Goal: Task Accomplishment & Management: Use online tool/utility

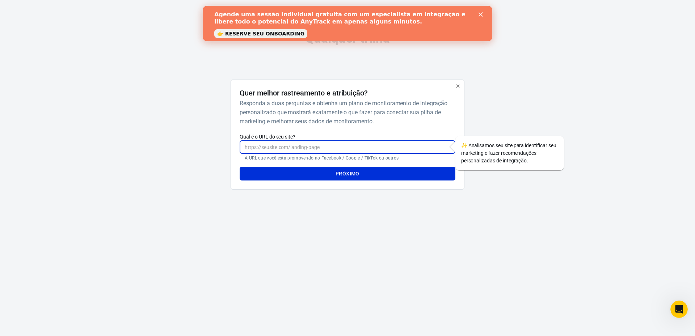
click at [316, 153] on input "Qual é o URL do seu site?" at bounding box center [347, 146] width 215 height 13
paste input "http://Zurahome.es"
type input "http://Zurahome.es"
click at [352, 171] on font "Próximo" at bounding box center [348, 174] width 24 height 6
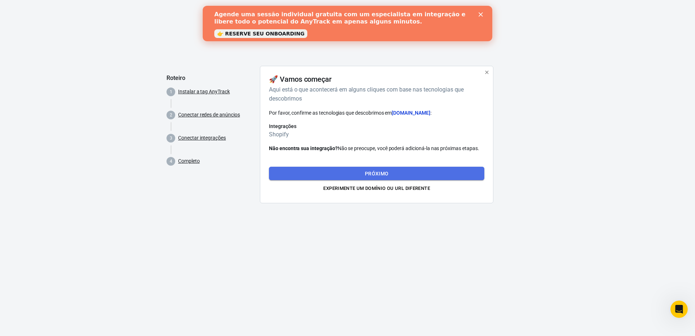
click at [392, 172] on button "Próximo" at bounding box center [376, 174] width 215 height 14
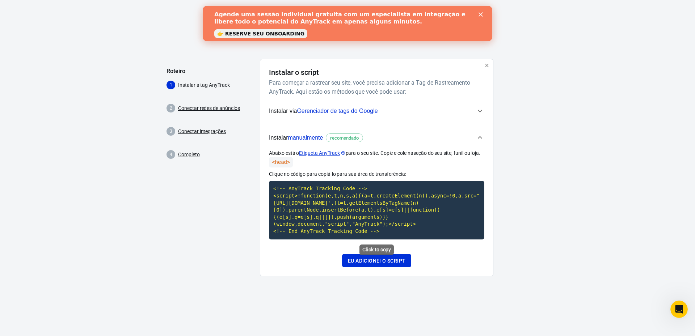
click at [363, 207] on code "<!-- AnyTrack Tracking Code --> <script>!function(e,t,n,s,a){(a=t.createElement…" at bounding box center [376, 210] width 215 height 58
click at [467, 98] on div "Instalar o script Para começar a rastrear seu site, você precisa adicionar a Ta…" at bounding box center [376, 167] width 215 height 199
click at [476, 108] on icon "button" at bounding box center [480, 111] width 9 height 9
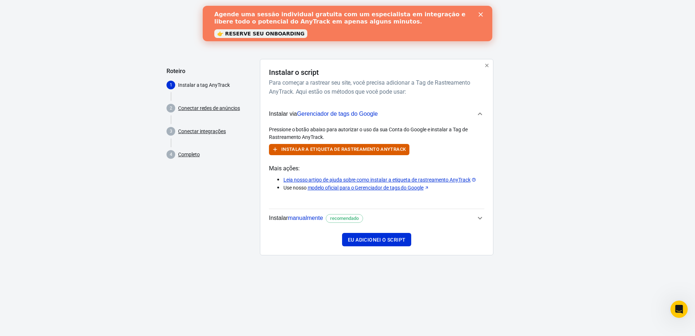
click at [479, 118] on icon "button" at bounding box center [480, 114] width 9 height 9
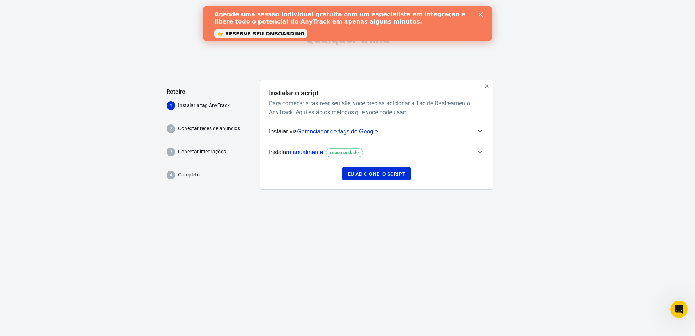
click at [476, 149] on icon "button" at bounding box center [480, 152] width 9 height 9
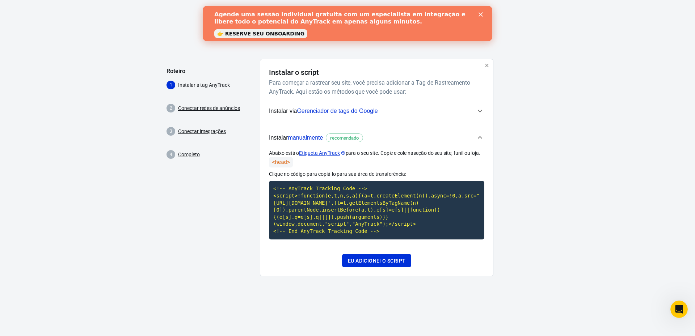
click at [393, 168] on div "Abaixo está o Etiqueta AnyTrack para o seu site. Copie e cole na seção do seu s…" at bounding box center [376, 194] width 215 height 90
click at [371, 211] on code "<!-- AnyTrack Tracking Code --> <script>!function(e,t,n,s,a){(a=t.createElement…" at bounding box center [376, 210] width 215 height 58
click at [312, 248] on div "Abaixo está o Etiqueta AnyTrack para o seu site. Copie e cole na seção do seu s…" at bounding box center [376, 198] width 215 height 98
drag, startPoint x: 277, startPoint y: 153, endPoint x: 352, endPoint y: 157, distance: 75.4
click at [352, 157] on p "Abaixo está o Etiqueta AnyTrack para o seu site. Copie e cole na seção do seu s…" at bounding box center [376, 158] width 215 height 18
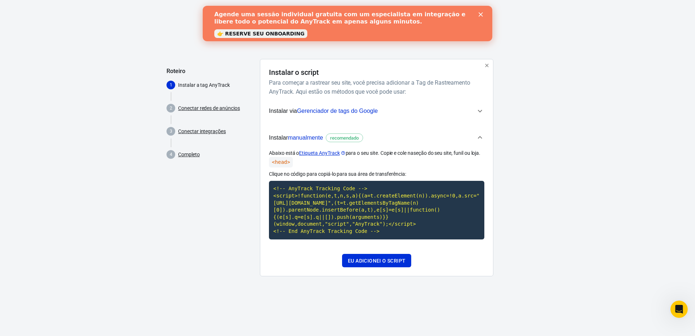
click at [368, 157] on p "Abaixo está o Etiqueta AnyTrack para o seu site. Copie e cole na seção do seu s…" at bounding box center [376, 158] width 215 height 18
click at [335, 206] on code "<!-- AnyTrack Tracking Code --> <script>!function(e,t,n,s,a){(a=t.createElement…" at bounding box center [376, 210] width 215 height 58
click at [311, 194] on code "<!-- AnyTrack Tracking Code --> <script>!function(e,t,n,s,a){(a=t.createElement…" at bounding box center [376, 210] width 215 height 58
click at [373, 263] on font "Eu adicionei o script" at bounding box center [377, 261] width 58 height 6
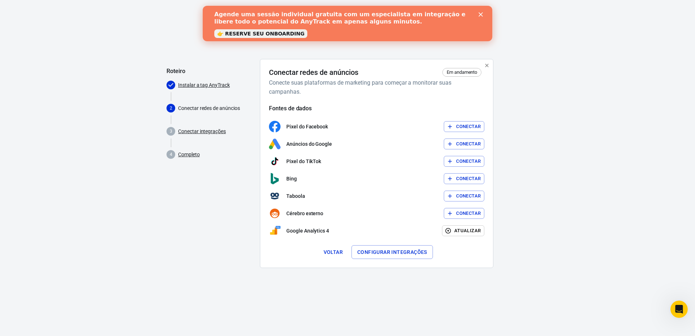
click at [471, 125] on font "Conectar" at bounding box center [468, 126] width 25 height 5
click at [462, 144] on font "Conectar" at bounding box center [468, 143] width 25 height 5
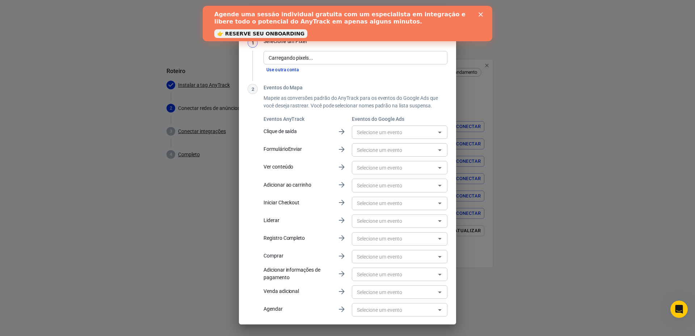
click at [405, 133] on input "text" at bounding box center [393, 132] width 79 height 9
drag, startPoint x: 396, startPoint y: 147, endPoint x: 417, endPoint y: 124, distance: 30.2
click at [397, 146] on div "Sem opções" at bounding box center [396, 148] width 92 height 18
click at [417, 124] on div "​" at bounding box center [400, 132] width 96 height 18
click at [307, 58] on input "Carregando pixels..." at bounding box center [355, 57] width 178 height 9
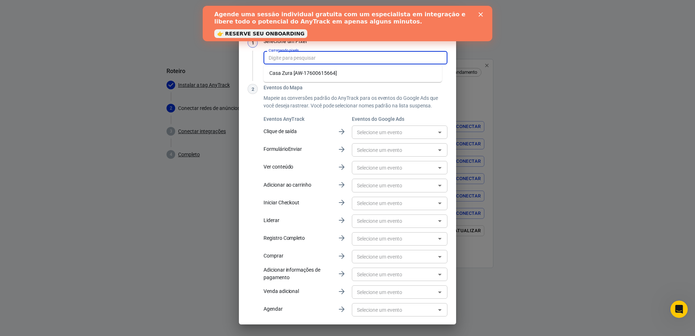
click at [315, 74] on font "Casa Zura [AW-17600615664]" at bounding box center [303, 73] width 68 height 6
type input "Zura Home [AW-17600615664]"
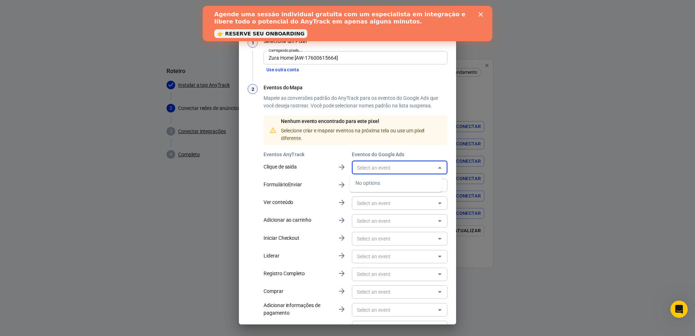
click at [395, 165] on input "text" at bounding box center [393, 167] width 79 height 9
click at [397, 182] on div "Sem opções" at bounding box center [396, 183] width 92 height 18
click at [425, 152] on h6 "Eventos do Google Ads" at bounding box center [400, 154] width 96 height 7
click at [355, 87] on h3 "Eventos do Mapa" at bounding box center [356, 88] width 184 height 8
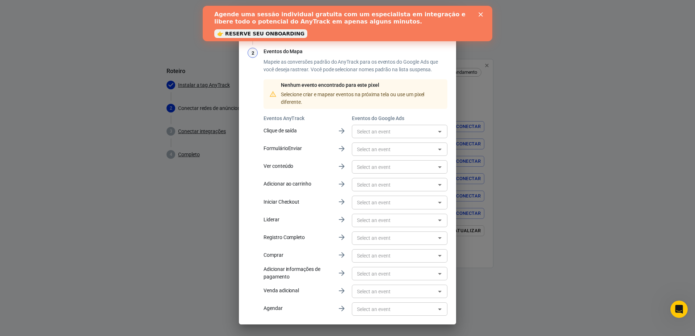
scroll to position [59, 0]
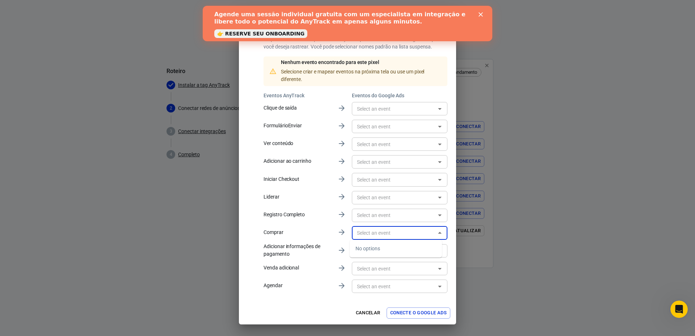
click at [391, 233] on input "text" at bounding box center [393, 233] width 79 height 9
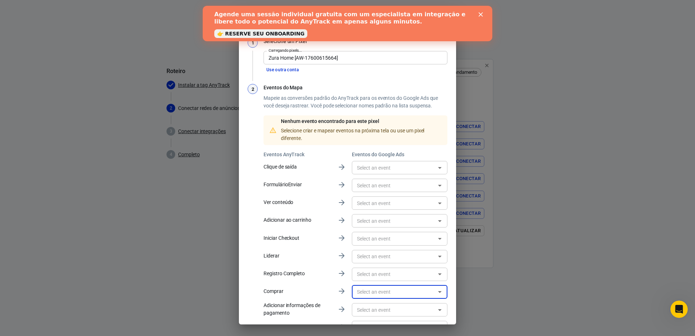
click at [332, 126] on div "Nenhum evento encontrado para este pixel Selecione criar e mapear eventos na pr…" at bounding box center [361, 130] width 161 height 24
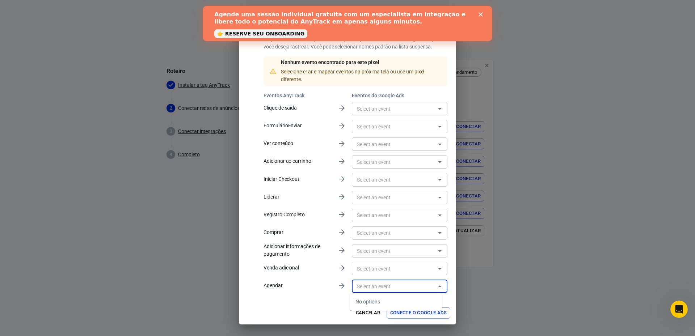
click at [403, 283] on input "text" at bounding box center [393, 286] width 79 height 9
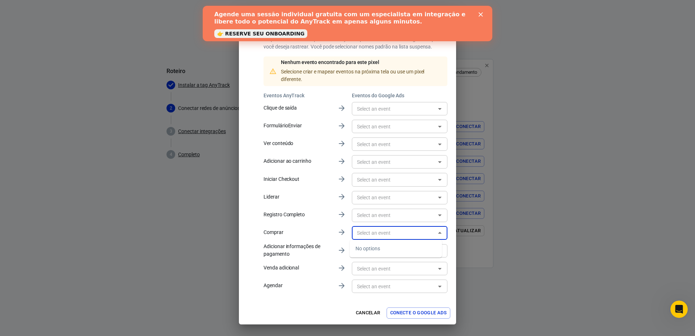
click at [386, 233] on input "text" at bounding box center [393, 233] width 79 height 9
click at [383, 186] on div "​" at bounding box center [400, 179] width 96 height 13
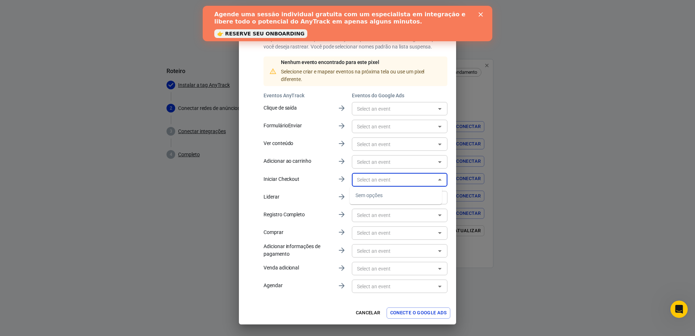
click at [379, 199] on div "Sem opções" at bounding box center [396, 196] width 92 height 18
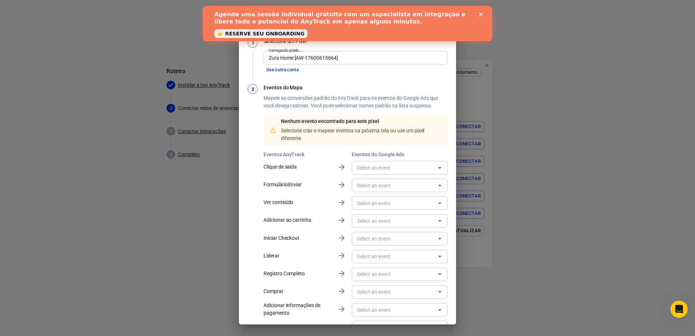
click at [300, 97] on font "Mapeie as conversões padrão do AnyTrack para os eventos do Google Ads que você …" at bounding box center [351, 101] width 174 height 13
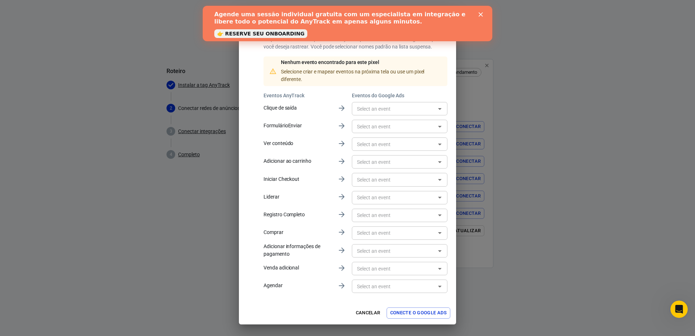
click at [422, 314] on font "Conecte o Google Ads" at bounding box center [418, 313] width 56 height 5
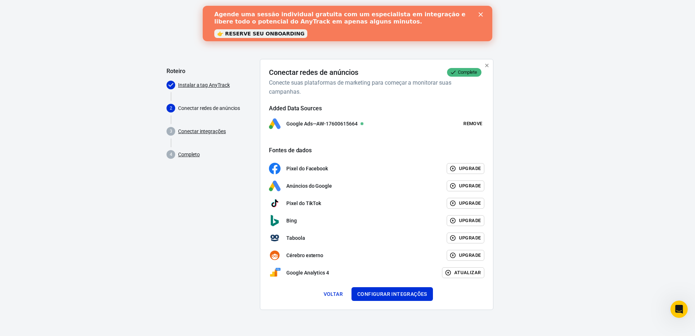
drag, startPoint x: 78, startPoint y: 32, endPoint x: 86, endPoint y: 30, distance: 7.9
click at [80, 32] on div "Qualquer trilha Roteiro Instalar a tag AnyTrack 2 Conectar redes de anúncios 3 …" at bounding box center [347, 164] width 695 height 328
click at [212, 247] on div "Roteiro Instalar a tag AnyTrack 2 Conectar redes de anúncios 3 Conectar integra…" at bounding box center [211, 187] width 88 height 257
click at [382, 298] on font "Configurar integrações" at bounding box center [392, 294] width 70 height 9
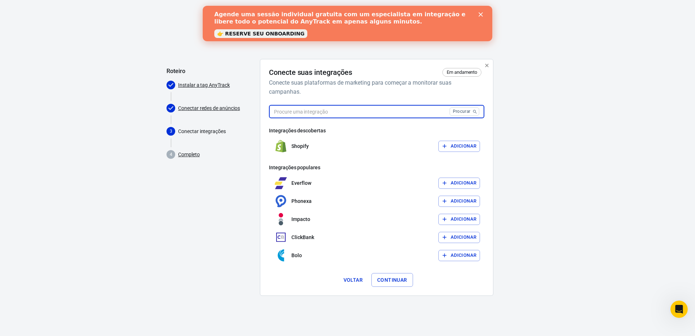
click at [446, 114] on input "text" at bounding box center [358, 111] width 178 height 13
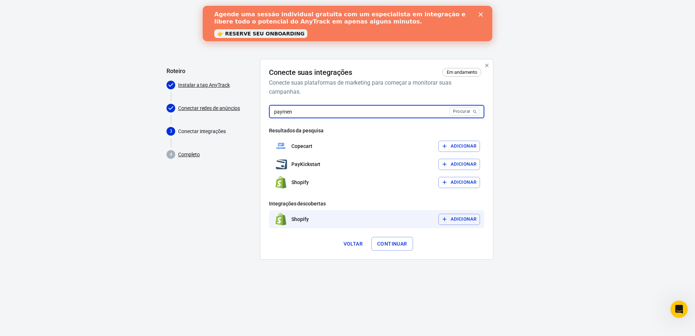
type input "paymen"
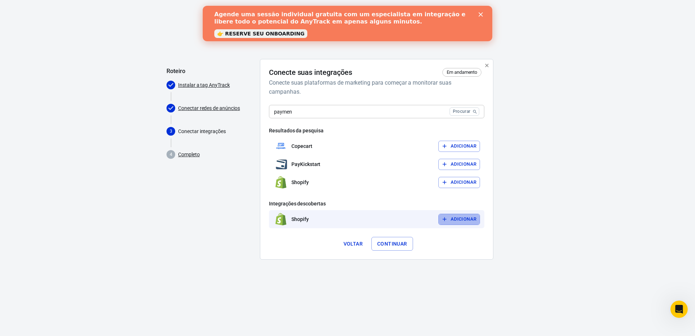
click at [473, 217] on font "Adicionar" at bounding box center [464, 218] width 26 height 5
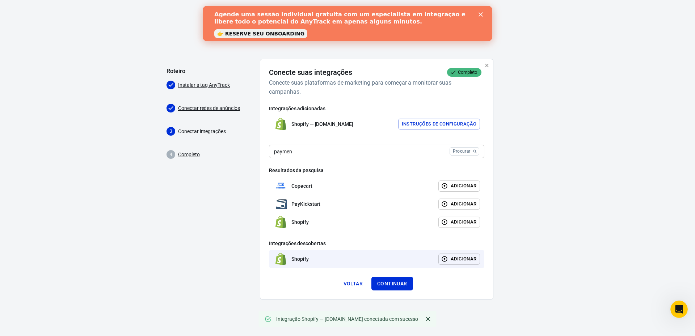
drag, startPoint x: 512, startPoint y: 212, endPoint x: 460, endPoint y: 267, distance: 75.3
click at [512, 213] on div at bounding box center [513, 182] width 29 height 247
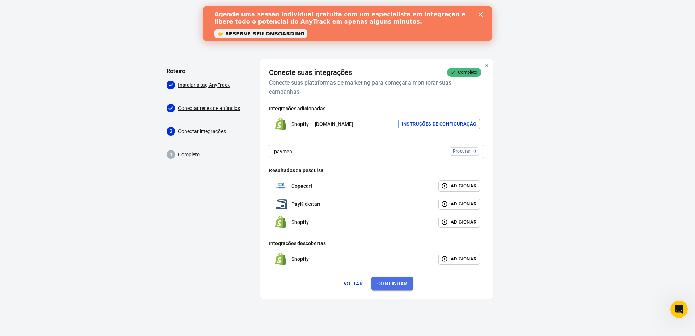
click at [401, 285] on font "Continuar" at bounding box center [392, 284] width 30 height 6
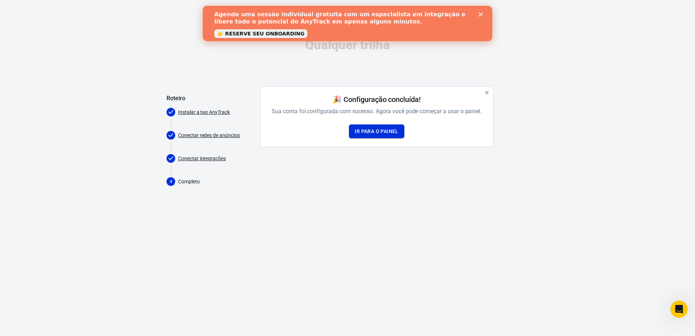
click at [396, 135] on font "Ir para o painel" at bounding box center [376, 131] width 43 height 9
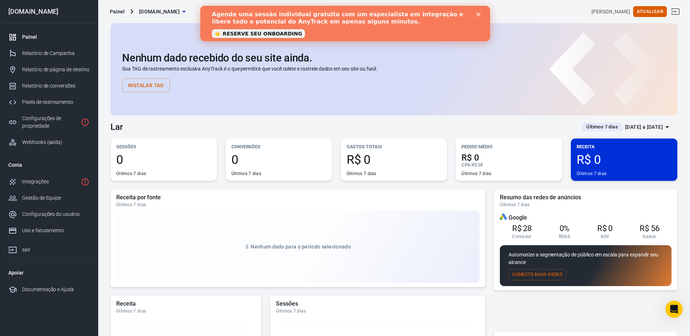
drag, startPoint x: 525, startPoint y: 204, endPoint x: 527, endPoint y: 210, distance: 6.8
click at [525, 204] on font "Últimos 7 dias" at bounding box center [515, 204] width 30 height 5
click at [524, 273] on font "Conecte mais redes" at bounding box center [537, 274] width 50 height 5
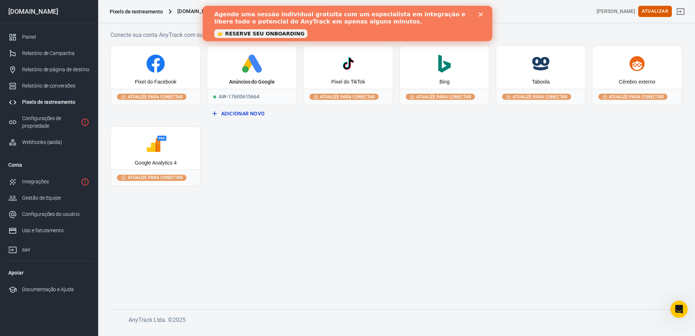
click at [165, 96] on font "Atualize para conectar" at bounding box center [155, 96] width 55 height 5
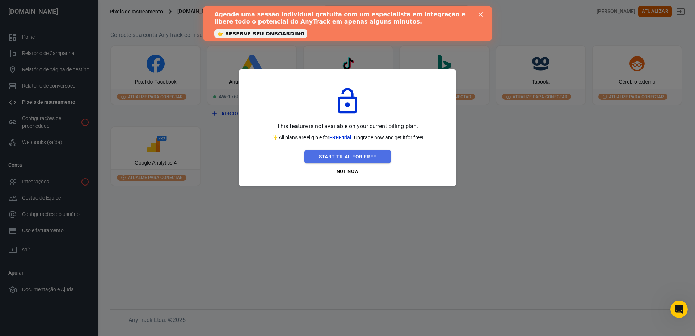
click at [367, 155] on button "Start Trial For Free" at bounding box center [347, 156] width 87 height 13
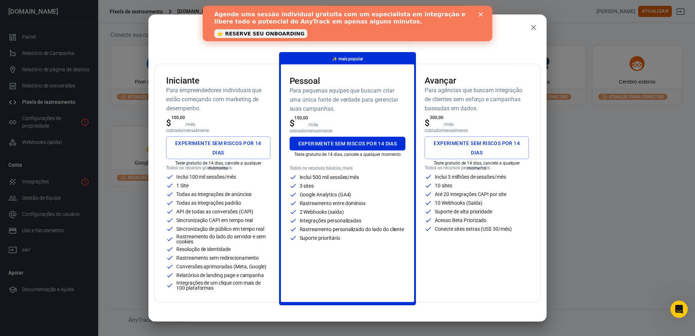
click at [223, 155] on font "Experimente sem riscos por 14 dias" at bounding box center [218, 148] width 93 height 18
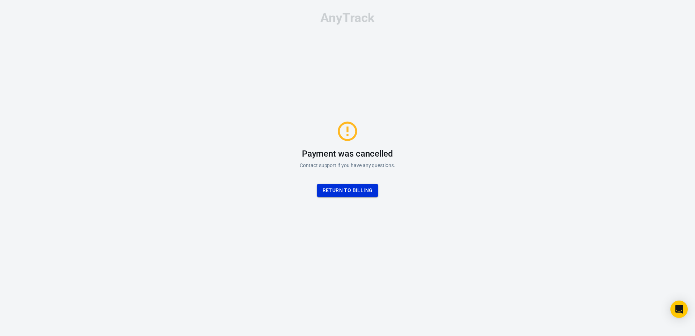
click at [354, 191] on button "Return to billing" at bounding box center [348, 190] width 62 height 13
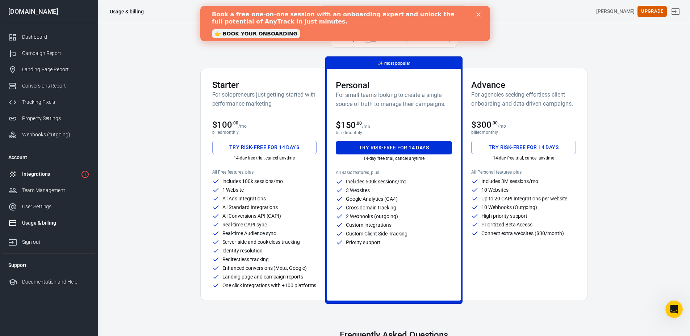
click at [48, 170] on div "Integrations" at bounding box center [50, 174] width 56 height 8
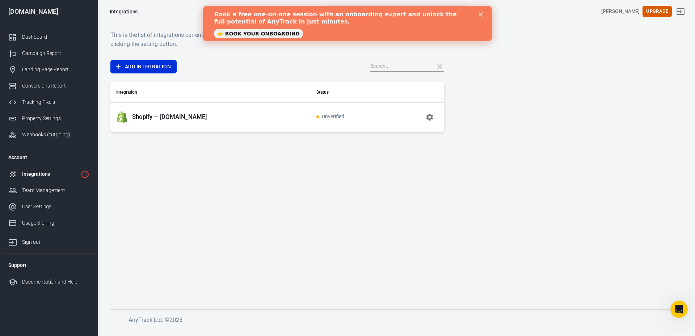
click at [277, 30] on link "👉 BOOK YOUR ONBOARDING" at bounding box center [258, 33] width 88 height 9
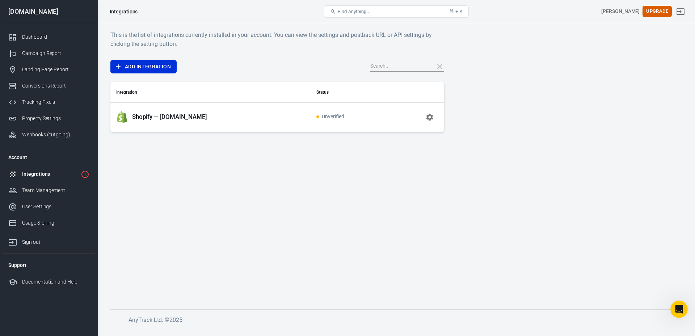
click at [318, 110] on td "Unverified" at bounding box center [349, 116] width 77 height 29
click at [425, 115] on icon "button" at bounding box center [429, 117] width 9 height 9
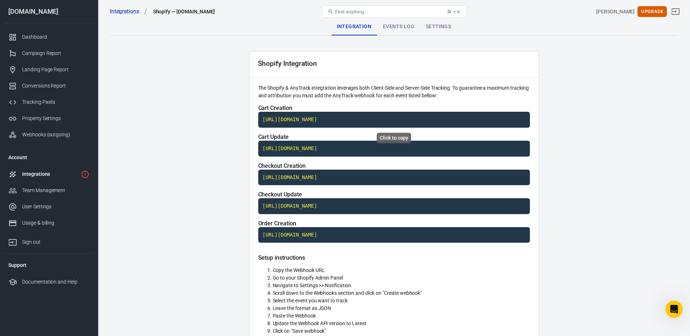
click at [566, 129] on main "Integration Events Log Settings Shopify Integration The Shopify & AnyTrack inte…" at bounding box center [393, 288] width 567 height 540
click at [399, 121] on code "[URL][DOMAIN_NAME]" at bounding box center [393, 120] width 271 height 16
click at [399, 121] on code "https://t1.anytrack.io/7D9VSqxT/collect/shopify-zurahomees" at bounding box center [393, 120] width 271 height 16
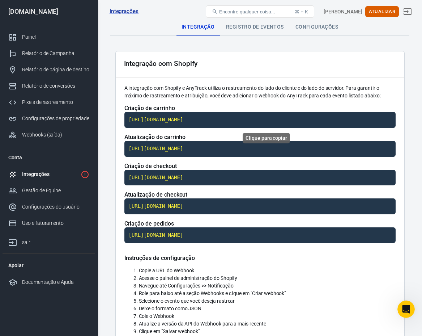
click at [211, 118] on code "https://t1.anytrack.io/7D9VSqxT/collect/shopify-zurahomees" at bounding box center [260, 120] width 271 height 16
click at [277, 146] on code "https://t1.anytrack.io/7D9VSqxT/collect/shopify-zurahomees" at bounding box center [260, 149] width 271 height 16
click at [276, 175] on code "https://t1.anytrack.io/7D9VSqxT/collect/shopify-zurahomees" at bounding box center [260, 178] width 271 height 16
click at [334, 164] on h5 "Criação de checkout" at bounding box center [260, 166] width 271 height 7
click at [405, 189] on main "Integração Registro de eventos Configurações Integração com Shopify A integraçã…" at bounding box center [259, 292] width 299 height 548
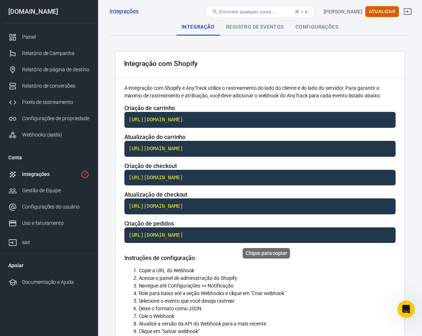
click at [204, 233] on code "https://t1.anytrack.io/7D9VSqxT/collect/shopify-zurahomees" at bounding box center [260, 235] width 271 height 16
click at [318, 105] on h5 "Criação de carrinho" at bounding box center [260, 108] width 271 height 7
click at [283, 99] on p "A integração com Shopify e AnyTrack utiliza o rastreamento do lado do cliente e…" at bounding box center [260, 91] width 271 height 15
click at [266, 119] on code "https://t1.anytrack.io/7D9VSqxT/collect/shopify-zurahomees" at bounding box center [260, 120] width 271 height 16
click at [290, 136] on h5 "Atualização do carrinho" at bounding box center [260, 137] width 271 height 7
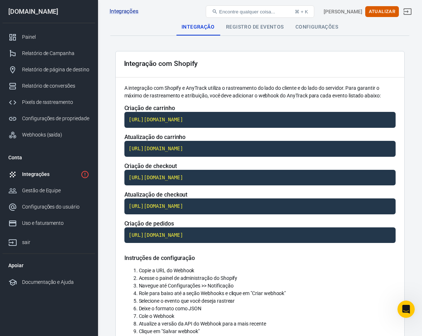
click at [398, 138] on div "Integração com Shopify A integração com Shopify e AnyTrack utiliza o rastreamen…" at bounding box center [260, 308] width 290 height 515
click at [231, 152] on code "https://t1.anytrack.io/7D9VSqxT/collect/shopify-zurahomees" at bounding box center [260, 149] width 271 height 16
drag, startPoint x: 401, startPoint y: 161, endPoint x: 332, endPoint y: 171, distance: 69.5
click at [401, 161] on div "Integração com Shopify A integração com Shopify e AnyTrack utiliza o rastreamen…" at bounding box center [260, 308] width 290 height 515
click at [257, 181] on code "https://t1.anytrack.io/7D9VSqxT/collect/shopify-zurahomees" at bounding box center [260, 178] width 271 height 16
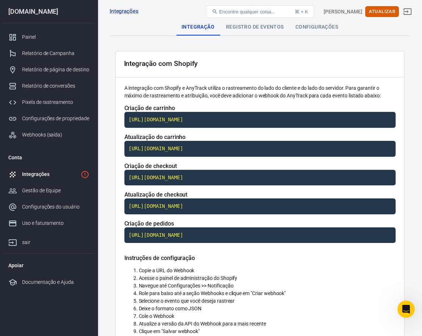
click at [338, 161] on div "Criação de carrinho https://t1.anytrack.io/7D9VSqxT/collect/shopify-zurahomees …" at bounding box center [260, 180] width 271 height 150
click at [271, 177] on code "https://t1.anytrack.io/7D9VSqxT/collect/shopify-zurahomees" at bounding box center [260, 178] width 271 height 16
click at [192, 205] on code "https://t1.anytrack.io/7D9VSqxT/collect/shopify-zurahomees" at bounding box center [260, 206] width 271 height 16
click at [327, 254] on div "Integração com Shopify A integração com Shopify e AnyTrack utiliza o rastreamen…" at bounding box center [260, 308] width 290 height 515
click at [374, 261] on h5 "Instruções de configuração" at bounding box center [260, 257] width 271 height 7
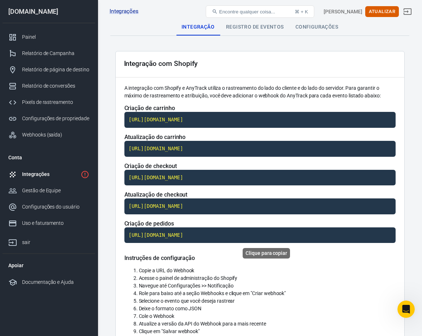
click at [237, 237] on code "https://t1.anytrack.io/7D9VSqxT/collect/shopify-zurahomees" at bounding box center [260, 235] width 271 height 16
click at [361, 261] on h5 "Instruções de configuração" at bounding box center [260, 257] width 271 height 7
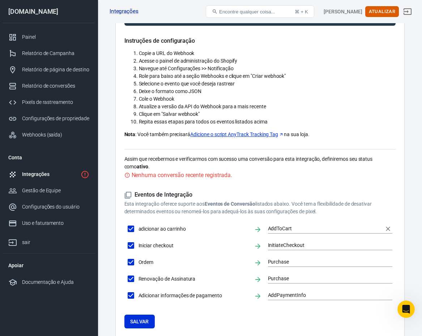
scroll to position [253, 0]
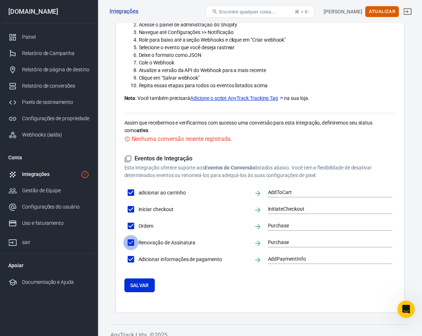
click at [132, 242] on input "Renovação de Assinatura" at bounding box center [130, 242] width 15 height 15
checkbox input "false"
click at [131, 243] on input "Renovação de Assinatura" at bounding box center [130, 242] width 15 height 15
checkbox input "true"
type input "Purchase"
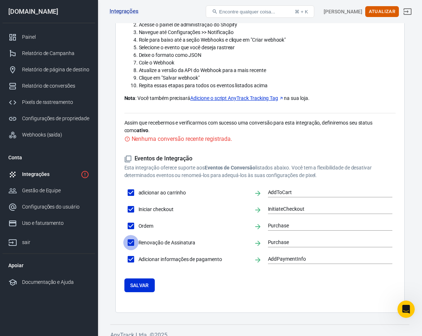
click at [131, 243] on input "Renovação de Assinatura" at bounding box center [130, 242] width 15 height 15
checkbox input "false"
click at [131, 243] on input "Renovação de Assinatura" at bounding box center [130, 242] width 15 height 15
checkbox input "true"
type input "Purchase"
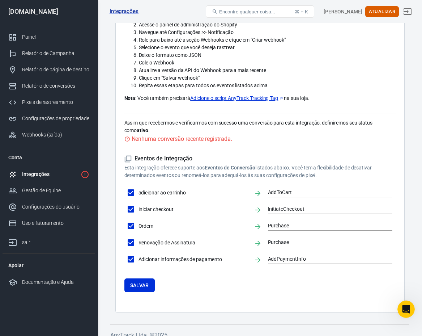
click at [131, 243] on input "Renovação de Assinatura" at bounding box center [130, 242] width 15 height 15
checkbox input "false"
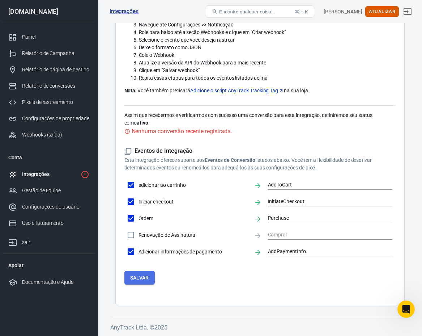
click at [142, 272] on button "Salvar" at bounding box center [140, 278] width 30 height 14
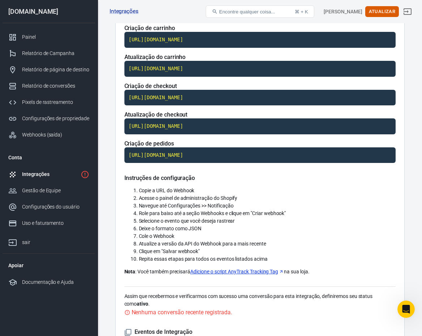
click at [297, 171] on div "Criação de carrinho https://t1.anytrack.io/7D9VSqxT/collect/shopify-zurahomees …" at bounding box center [260, 100] width 271 height 150
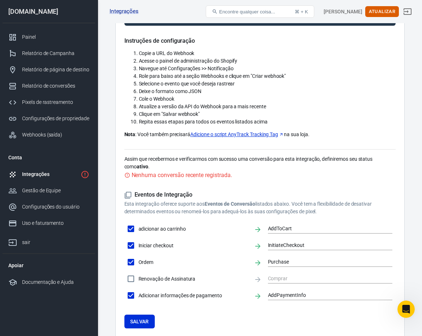
scroll to position [253, 0]
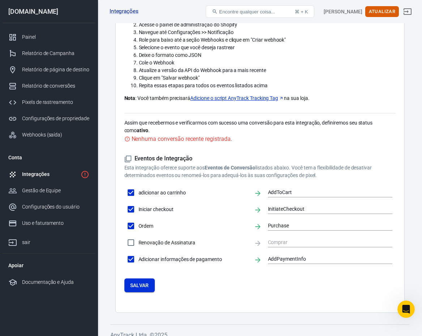
click at [142, 286] on font "Salvar" at bounding box center [139, 285] width 19 height 6
click at [389, 164] on p "Esta integração oferece suporte aos Eventos de Conversão listados abaixo. Você …" at bounding box center [260, 171] width 271 height 15
click at [58, 174] on div "Integrações" at bounding box center [50, 174] width 56 height 8
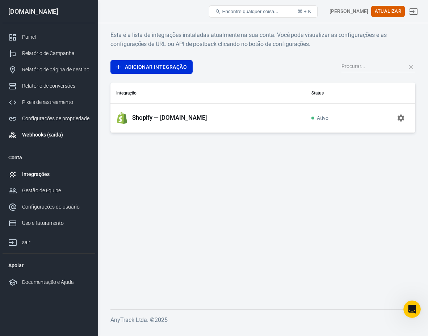
click at [46, 136] on font "Webhooks (saída)" at bounding box center [42, 135] width 41 height 6
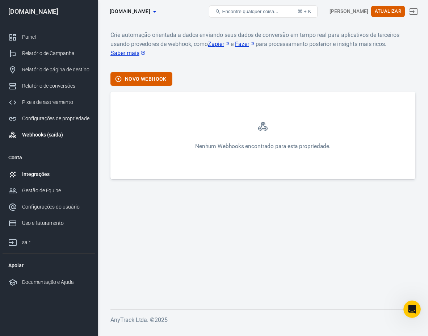
click at [60, 170] on link "Integrações" at bounding box center [49, 174] width 93 height 16
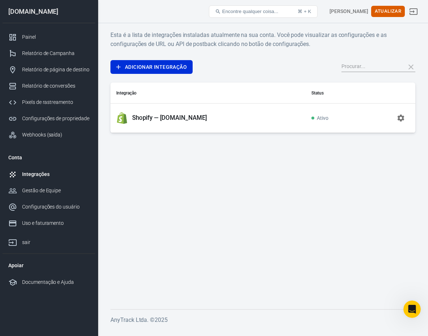
click at [183, 121] on font "Shopify — [DOMAIN_NAME]" at bounding box center [169, 117] width 75 height 7
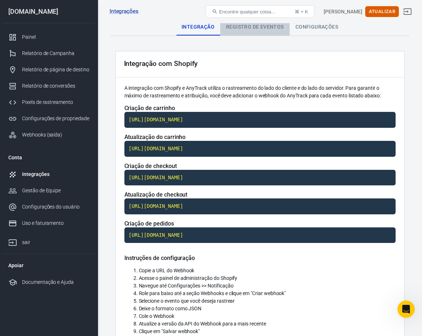
click at [268, 29] on font "Registro de eventos" at bounding box center [255, 27] width 58 height 6
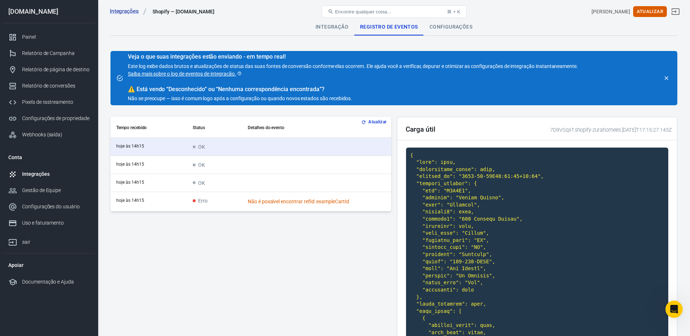
click at [376, 122] on font "Atualizar" at bounding box center [377, 122] width 18 height 5
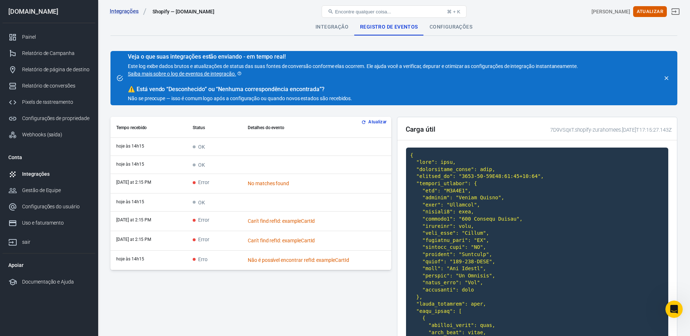
click at [448, 27] on font "Configurações" at bounding box center [450, 27] width 43 height 6
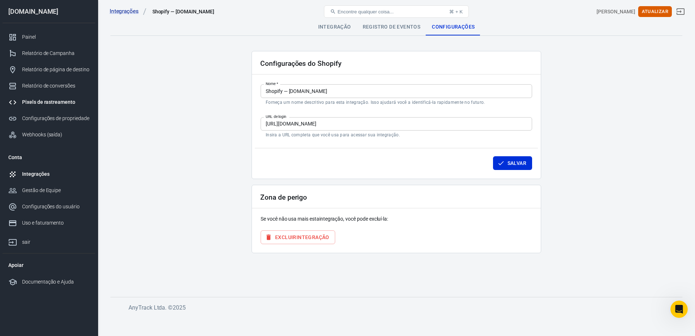
click at [69, 105] on font "Pixels de rastreamento" at bounding box center [48, 102] width 53 height 6
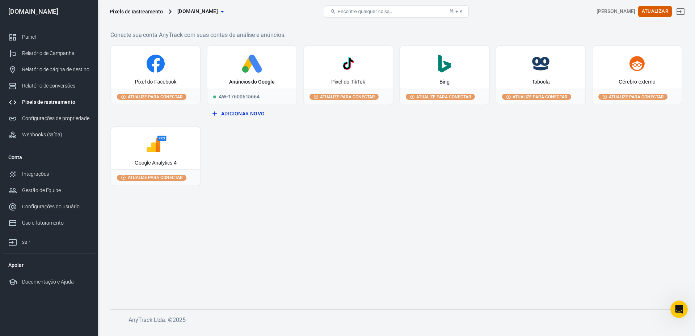
click at [171, 83] on font "Pixel do Facebook" at bounding box center [156, 82] width 42 height 6
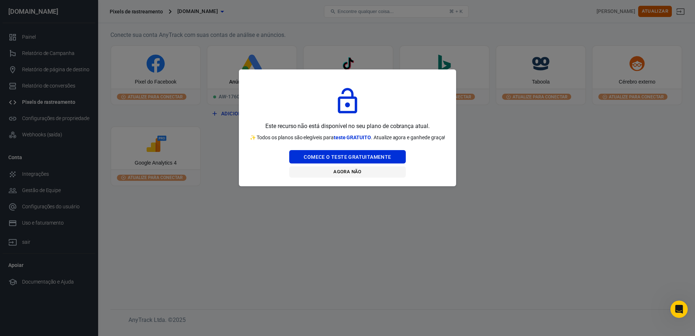
click at [351, 173] on div "Comece o teste gratuitamente Agora não" at bounding box center [347, 164] width 116 height 28
click at [351, 174] on font "Agora não" at bounding box center [347, 171] width 28 height 5
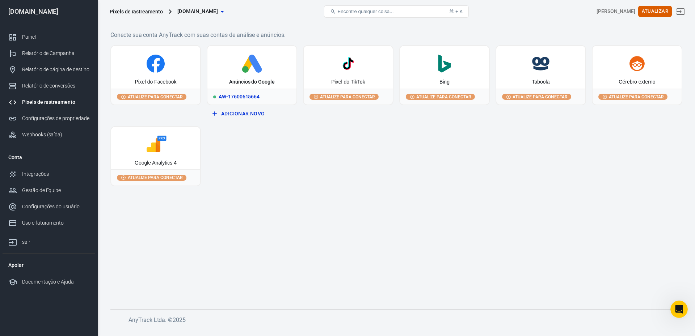
click at [231, 76] on div "Anúncios do Google" at bounding box center [251, 67] width 89 height 43
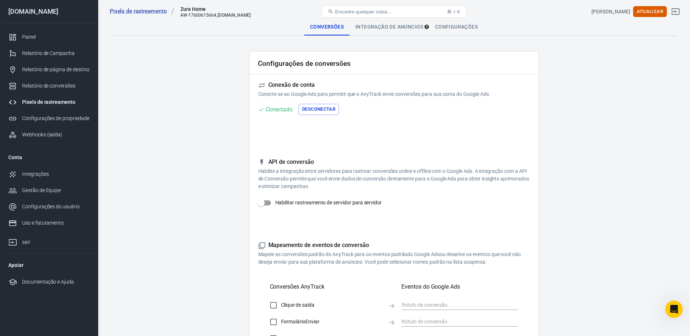
click at [323, 112] on font "Desconectar" at bounding box center [318, 109] width 33 height 8
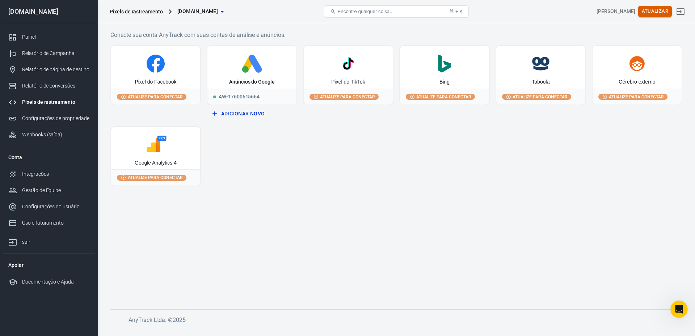
click at [660, 11] on font "Atualizar" at bounding box center [655, 10] width 26 height 5
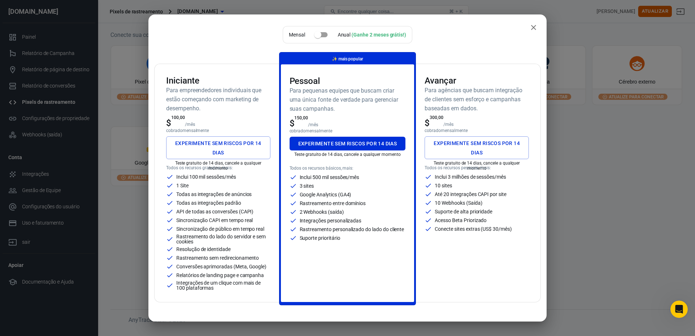
click at [531, 26] on icon "fechar" at bounding box center [533, 27] width 5 height 5
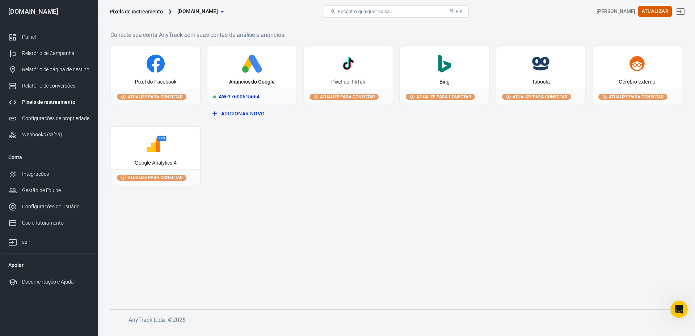
click at [275, 79] on div "Anúncios do Google" at bounding box center [251, 67] width 89 height 43
click at [142, 68] on icon at bounding box center [155, 64] width 83 height 18
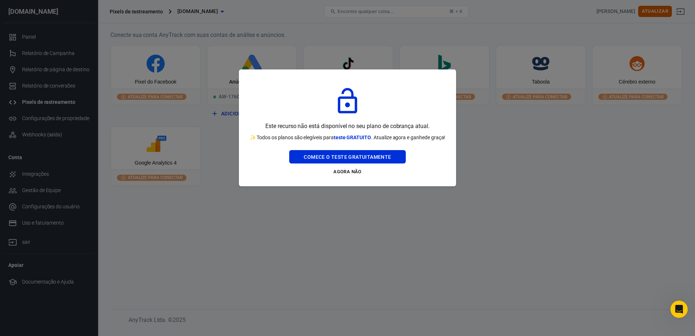
click at [357, 171] on div "Comece o teste gratuitamente Agora não" at bounding box center [347, 164] width 116 height 28
click at [349, 175] on font "Agora não" at bounding box center [347, 172] width 28 height 8
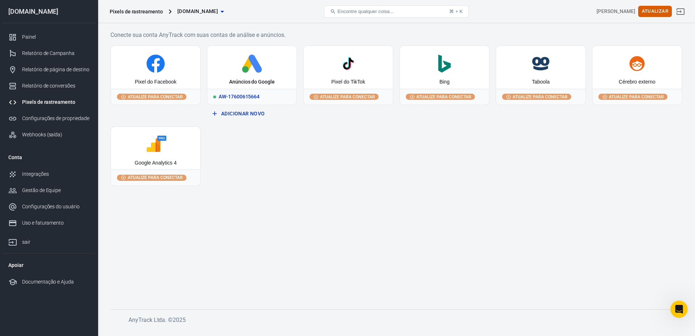
click at [263, 69] on icon at bounding box center [251, 64] width 83 height 18
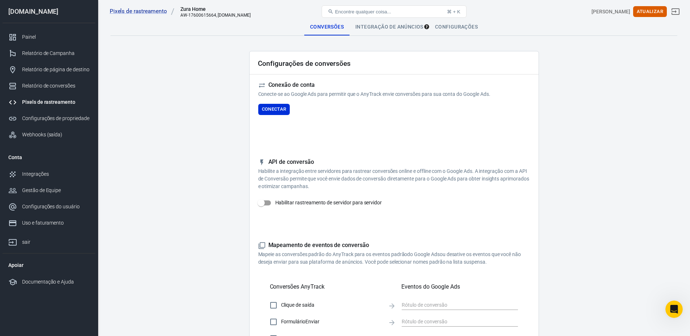
drag, startPoint x: 232, startPoint y: 42, endPoint x: 246, endPoint y: 43, distance: 13.8
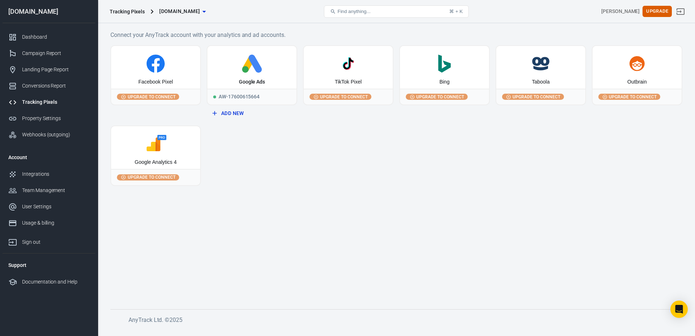
click at [169, 79] on div "Facebook Pixel" at bounding box center [155, 82] width 35 height 7
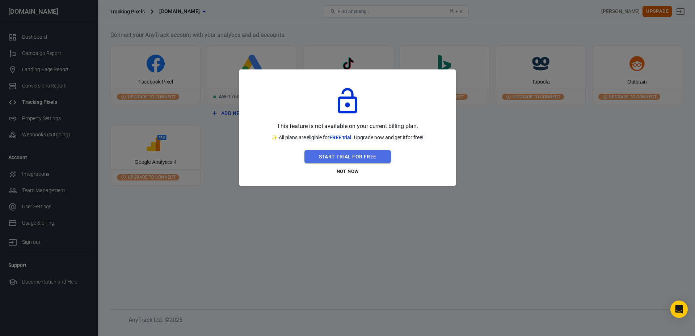
click at [356, 159] on button "Start Trial For Free" at bounding box center [347, 156] width 87 height 13
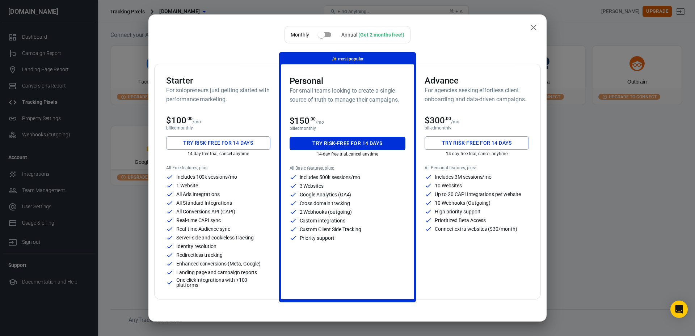
click at [216, 147] on button "Try risk-free for 14 days" at bounding box center [218, 142] width 104 height 13
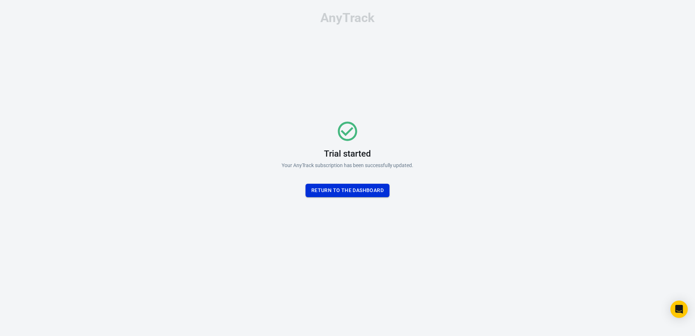
click at [375, 191] on button "Return To the dashboard" at bounding box center [348, 190] width 84 height 13
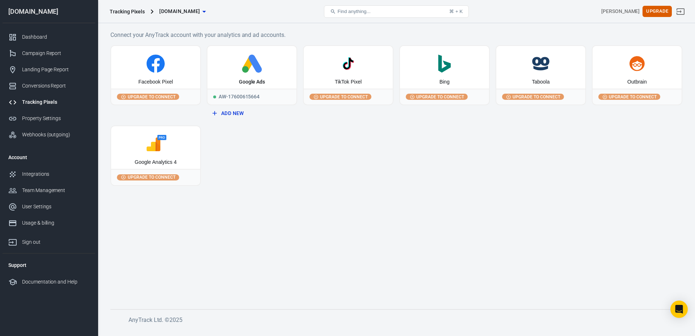
click at [154, 72] on icon at bounding box center [156, 64] width 18 height 18
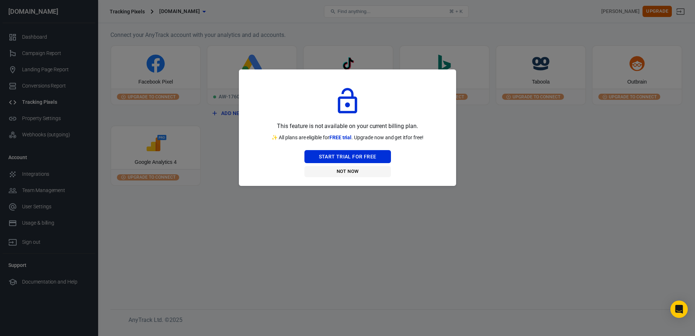
click at [354, 173] on button "Not Now" at bounding box center [347, 171] width 87 height 11
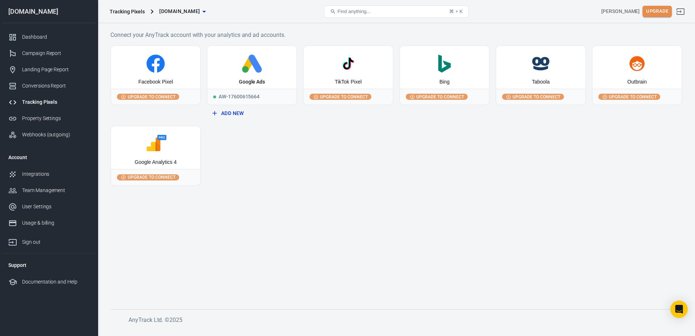
click at [660, 14] on button "Upgrade" at bounding box center [657, 11] width 29 height 11
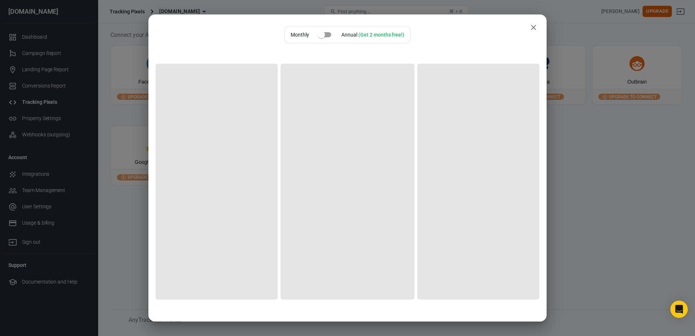
click at [526, 30] on button "close" at bounding box center [533, 27] width 14 height 14
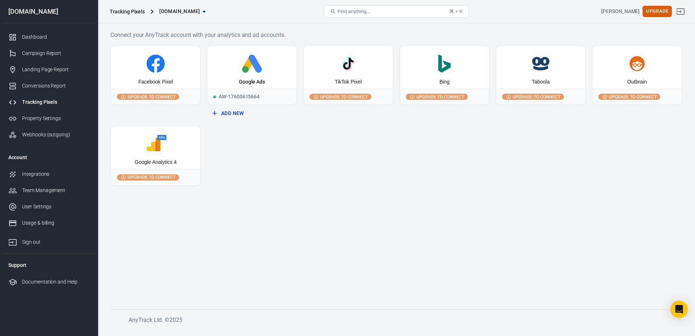
click at [159, 68] on icon at bounding box center [156, 64] width 18 height 18
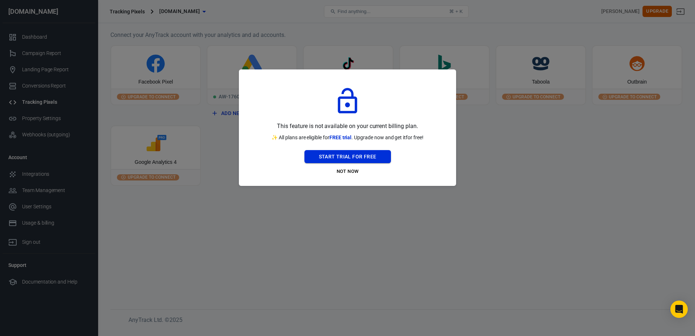
click at [361, 152] on button "Start Trial For Free" at bounding box center [347, 156] width 87 height 13
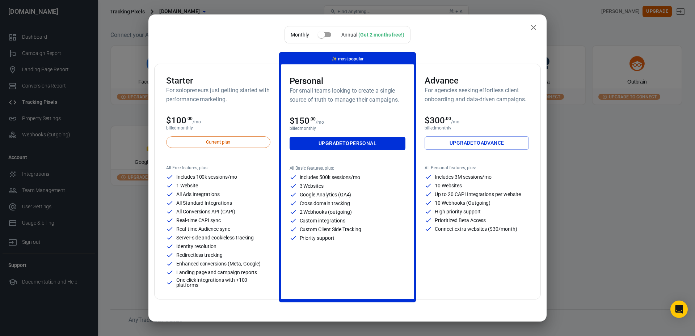
click at [612, 139] on div "Monthly Annual (Get 2 months free!) Starter For solopreneurs just getting start…" at bounding box center [347, 168] width 695 height 336
click at [533, 29] on button "close" at bounding box center [533, 27] width 14 height 14
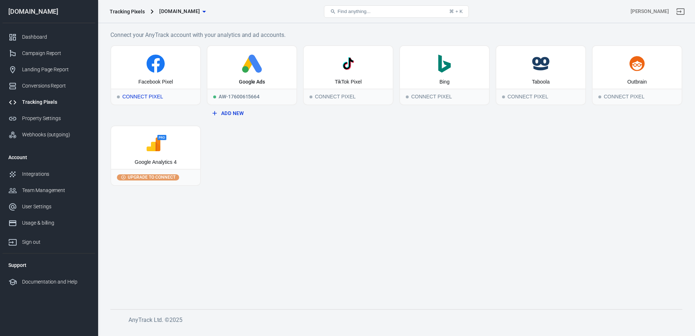
click at [176, 80] on div "Facebook Pixel" at bounding box center [155, 67] width 89 height 43
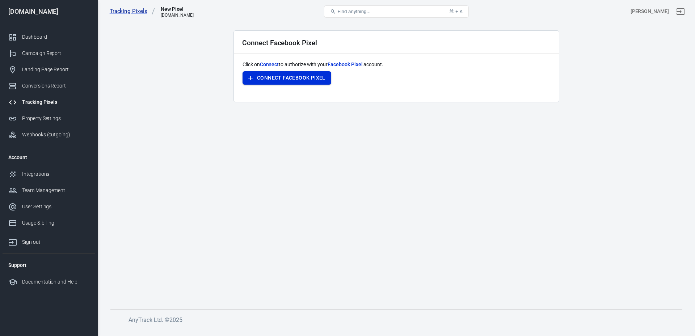
click at [303, 79] on button "Connect Facebook Pixel" at bounding box center [287, 77] width 89 height 13
drag, startPoint x: 285, startPoint y: 79, endPoint x: 260, endPoint y: 92, distance: 28.7
click at [250, 100] on div "Connect Facebook Pixel Click on Connect to authorize with your Facebook Pixel a…" at bounding box center [396, 66] width 326 height 72
drag, startPoint x: 279, startPoint y: 79, endPoint x: 358, endPoint y: 67, distance: 79.9
click at [358, 67] on span "Facebook Pixel" at bounding box center [345, 65] width 35 height 6
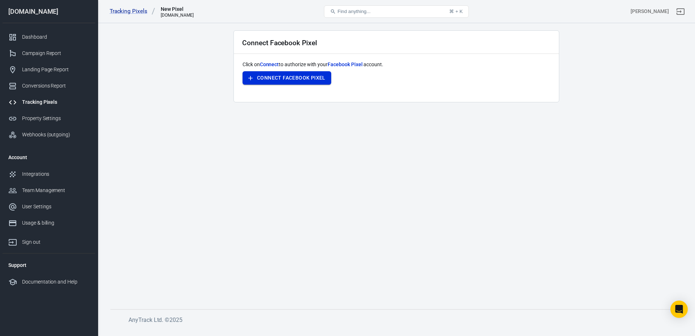
click at [309, 74] on button "Connect Facebook Pixel" at bounding box center [287, 77] width 89 height 13
click at [122, 44] on main "Connect Facebook Pixel Click on Connect to authorize with your Facebook Pixel a…" at bounding box center [396, 164] width 572 height 268
click at [289, 80] on button "Connect Facebook Pixel" at bounding box center [287, 77] width 89 height 13
click at [295, 82] on button "Connect Facebook Pixel" at bounding box center [287, 77] width 89 height 13
drag, startPoint x: 681, startPoint y: 139, endPoint x: 661, endPoint y: 139, distance: 19.6
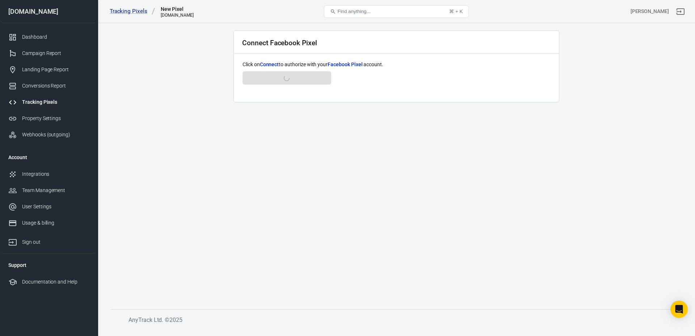
click at [680, 139] on main "Connect Facebook Pixel Click on Connect to authorize with your Facebook Pixel a…" at bounding box center [396, 164] width 572 height 268
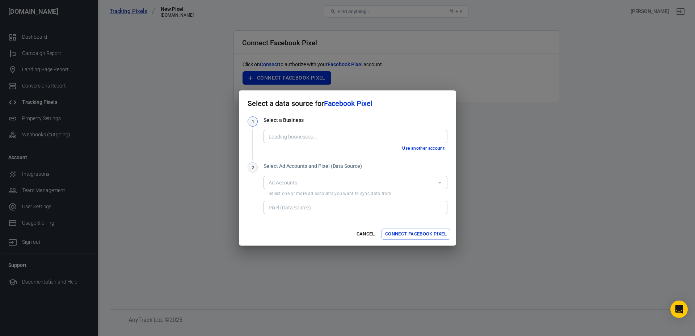
type input "Presale Crypto [3737272729896081]"
click at [243, 118] on div "1 Select a Business Business Presale Crypto [3737272729896081] Business Use ano…" at bounding box center [347, 170] width 217 height 106
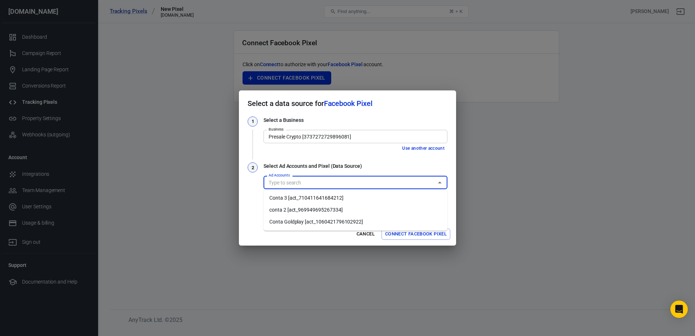
click at [329, 180] on input "Ad Accounts" at bounding box center [350, 182] width 168 height 9
click at [330, 197] on li "Conta 3 [act_710411641684212]" at bounding box center [356, 198] width 184 height 12
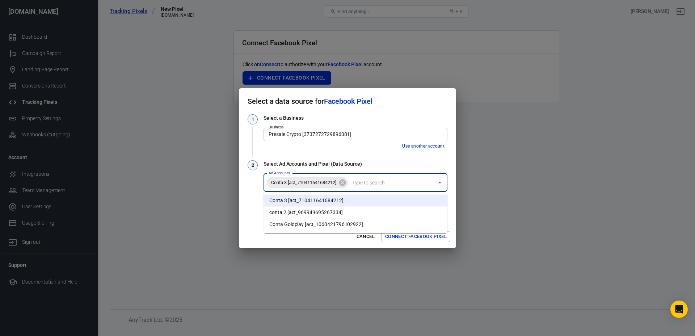
click at [371, 186] on input "Ad Accounts" at bounding box center [391, 182] width 84 height 9
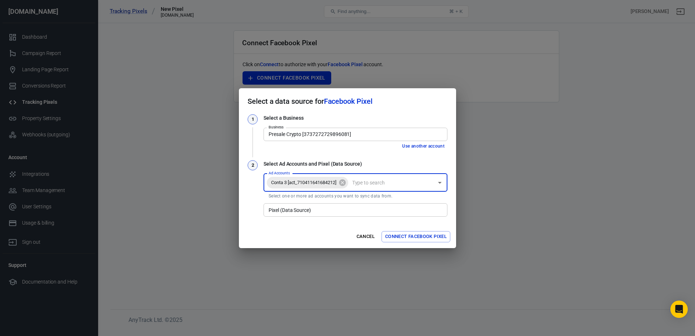
click at [348, 210] on input "Pixel (Data Source)" at bounding box center [355, 210] width 178 height 9
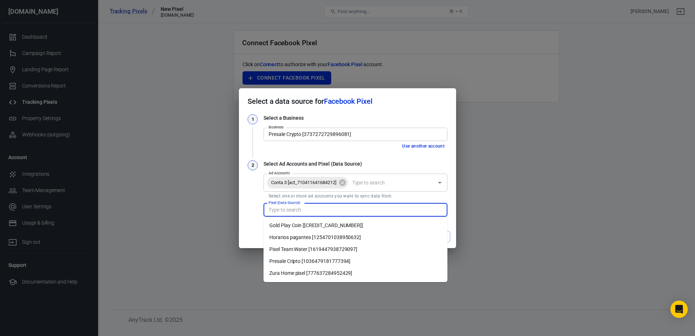
click at [329, 274] on li "Zura Home pixel [777637284952429]" at bounding box center [356, 274] width 184 height 12
type input "Zura Home pixel [777637284952429]"
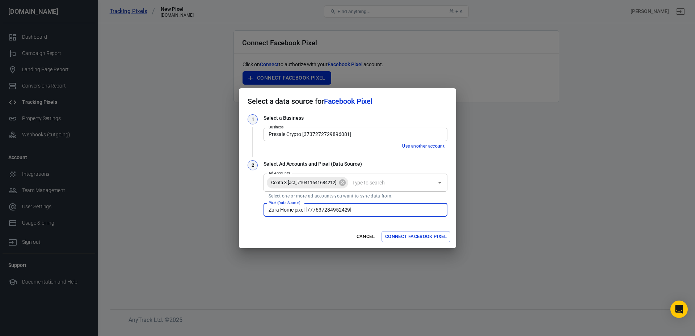
click at [366, 136] on input "Presale Crypto [3737272729896081]" at bounding box center [355, 134] width 178 height 9
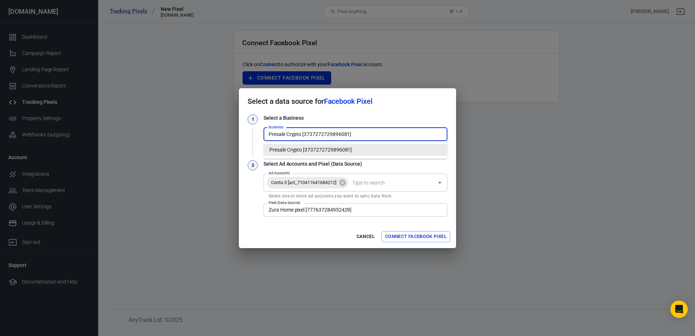
click at [393, 114] on h2 "Select a data source for Facebook Pixel" at bounding box center [347, 101] width 217 height 26
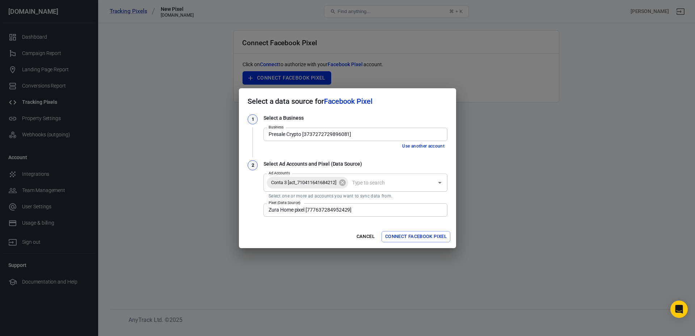
click at [414, 233] on button "Connect Facebook Pixel" at bounding box center [416, 236] width 69 height 11
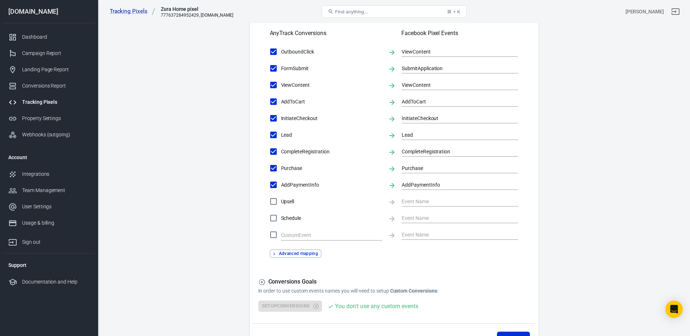
scroll to position [290, 0]
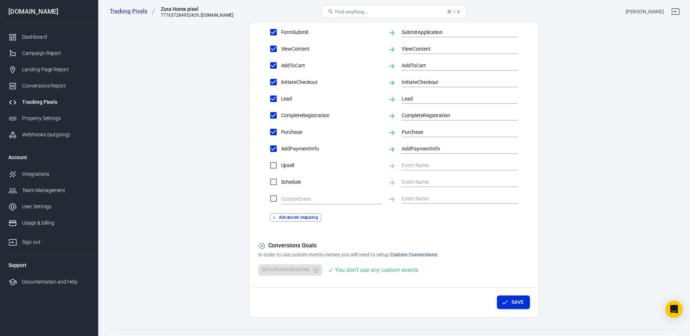
click at [501, 302] on icon "button" at bounding box center [504, 302] width 7 height 7
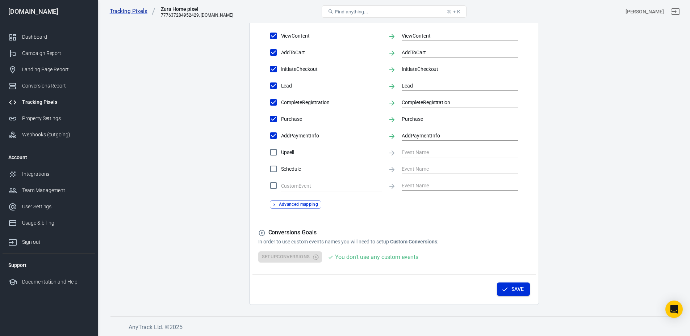
click at [507, 285] on button "Save" at bounding box center [513, 289] width 33 height 13
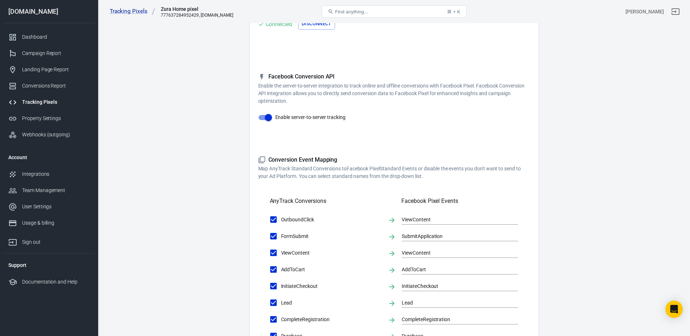
scroll to position [0, 0]
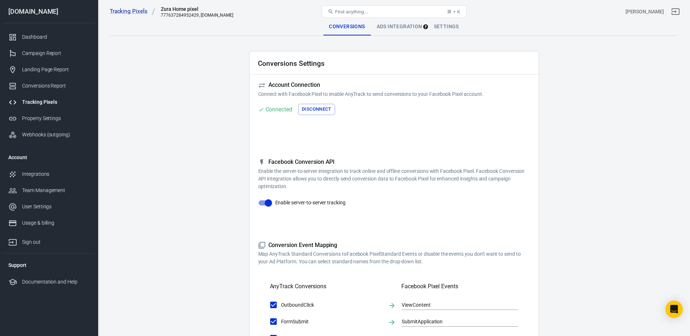
click at [393, 30] on div "Ads Integration" at bounding box center [399, 26] width 57 height 17
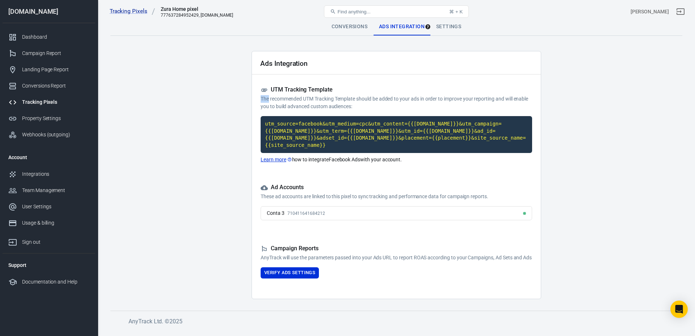
drag, startPoint x: 261, startPoint y: 99, endPoint x: 271, endPoint y: 99, distance: 10.1
click at [271, 99] on p "The recommended UTM Tracking Template should be added to your ads in order to i…" at bounding box center [396, 102] width 271 height 15
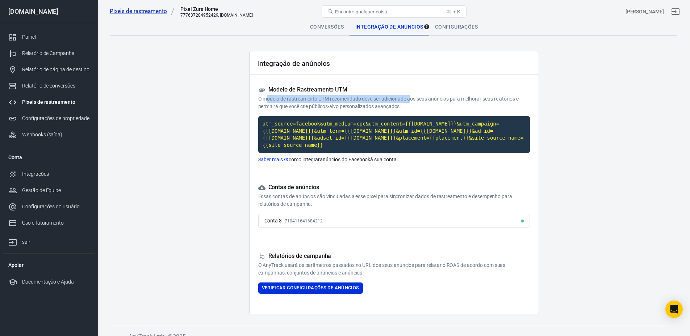
drag, startPoint x: 265, startPoint y: 101, endPoint x: 412, endPoint y: 101, distance: 146.6
click at [412, 101] on font "O modelo de rastreamento UTM recomendado deve ser adicionado aos seus anúncios …" at bounding box center [388, 102] width 261 height 13
click at [388, 136] on code "utm_source=facebook&utm_medium=cpc&utm_content={{adset.name}}&utm_campaign={{ca…" at bounding box center [393, 134] width 271 height 37
drag, startPoint x: 209, startPoint y: 147, endPoint x: 217, endPoint y: 140, distance: 10.3
click at [209, 147] on main "Conversões Integração de anúncios Configurações Integração de anúncios Modelo d…" at bounding box center [393, 166] width 567 height 296
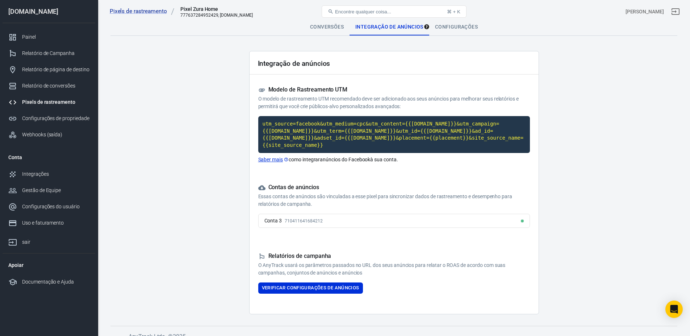
click at [157, 179] on main "Conversões Integração de anúncios Configurações Integração de anúncios Modelo d…" at bounding box center [393, 166] width 567 height 296
click at [313, 285] on font "Verificar configurações de anúncios" at bounding box center [310, 288] width 97 height 8
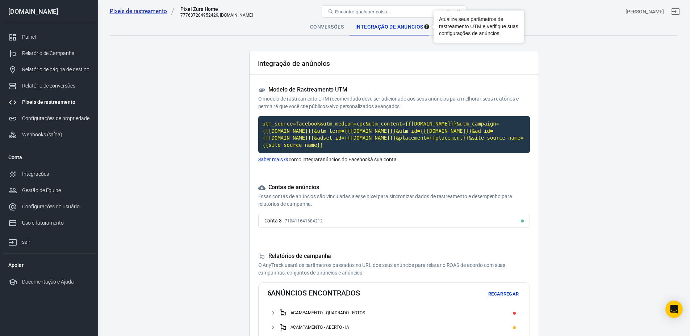
click at [445, 26] on font "Atualize seus parâmetros de rastreamento UTM e verifique suas configurações de …" at bounding box center [478, 26] width 79 height 20
click at [400, 28] on font "Integração de anúncios" at bounding box center [389, 27] width 68 height 6
click at [463, 31] on div "Configurações" at bounding box center [456, 26] width 54 height 17
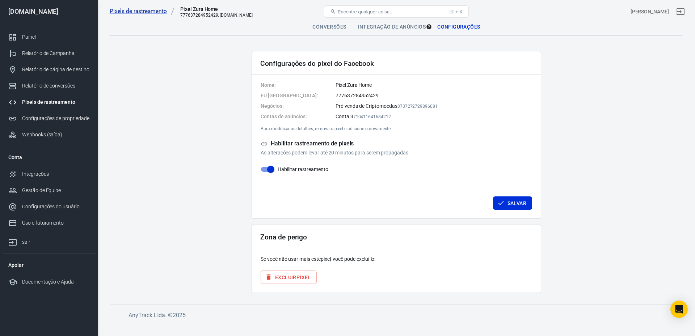
click at [402, 34] on div "Integração de anúncios" at bounding box center [392, 26] width 80 height 17
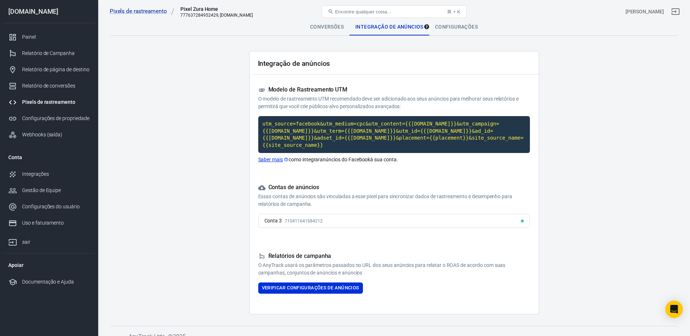
click at [268, 157] on font "Saber mais" at bounding box center [270, 160] width 25 height 6
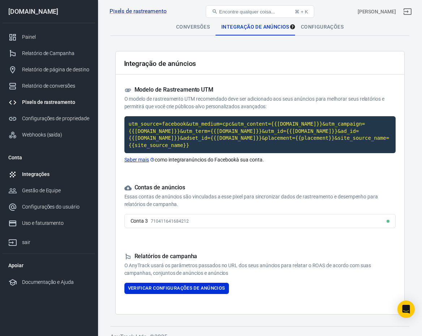
click at [58, 176] on div "Integrações" at bounding box center [55, 174] width 67 height 8
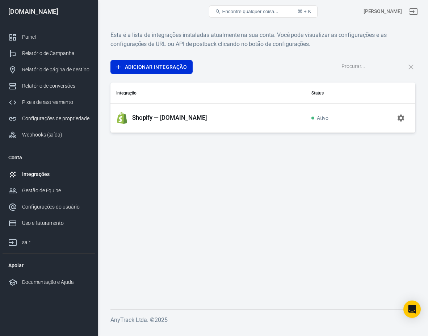
click at [192, 117] on font "Shopify — zurahome.es" at bounding box center [169, 117] width 75 height 7
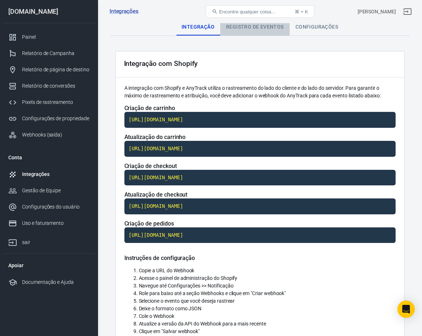
click at [259, 25] on font "Registro de eventos" at bounding box center [255, 27] width 58 height 6
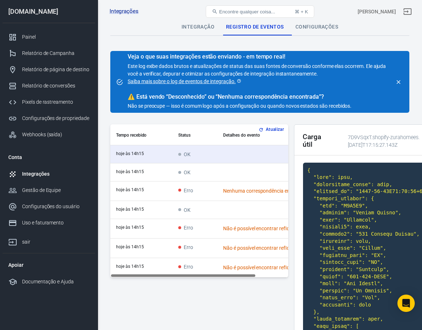
click at [258, 193] on font "Nenhuma correspondência encontrada" at bounding box center [266, 191] width 87 height 6
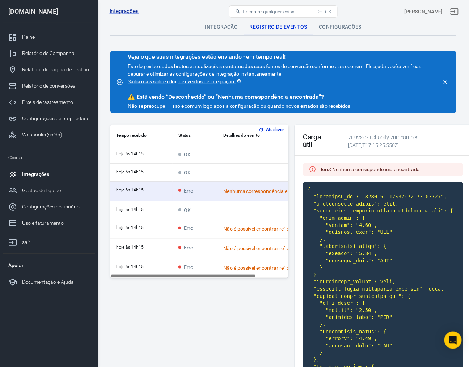
click at [258, 168] on td "conteúdo rolável" at bounding box center [273, 173] width 110 height 18
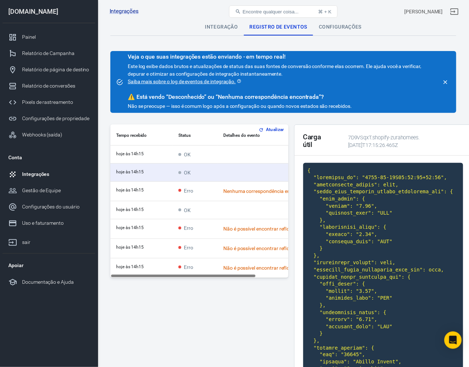
click at [258, 182] on td "Nenhuma correspondência encontrada" at bounding box center [273, 192] width 110 height 20
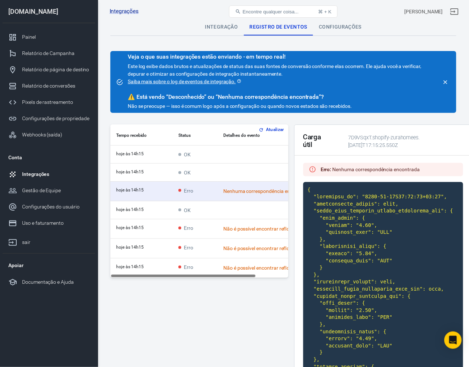
click at [249, 224] on td "Não é possível encontrar refId: exampleCartId" at bounding box center [273, 229] width 110 height 20
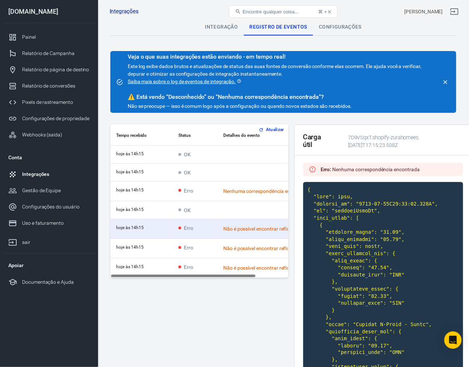
click at [248, 155] on td "conteúdo rolável" at bounding box center [273, 155] width 110 height 18
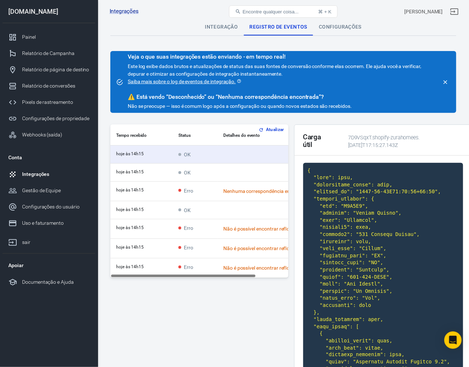
click at [328, 33] on div "Configurações" at bounding box center [340, 26] width 54 height 17
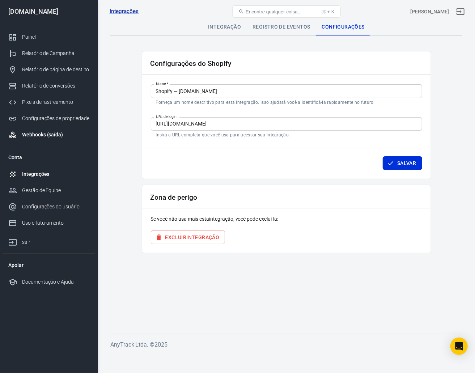
click at [53, 136] on font "Webhooks (saída)" at bounding box center [42, 135] width 41 height 6
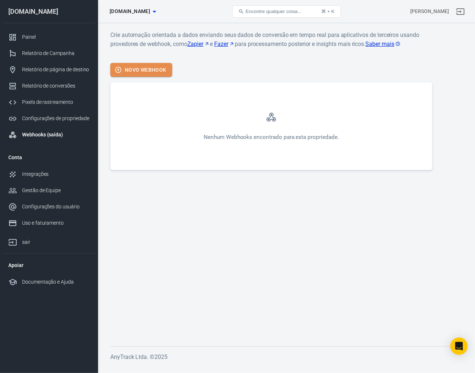
click at [160, 73] on font "Novo Webhook" at bounding box center [146, 69] width 42 height 9
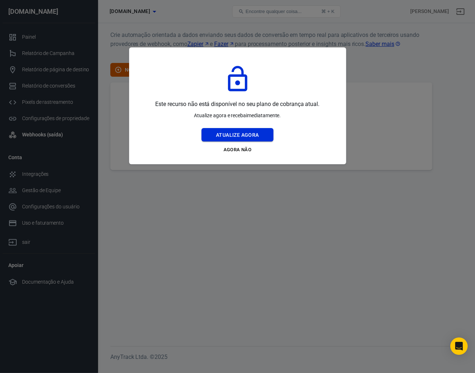
click at [228, 132] on font "Atualize agora" at bounding box center [237, 135] width 43 height 6
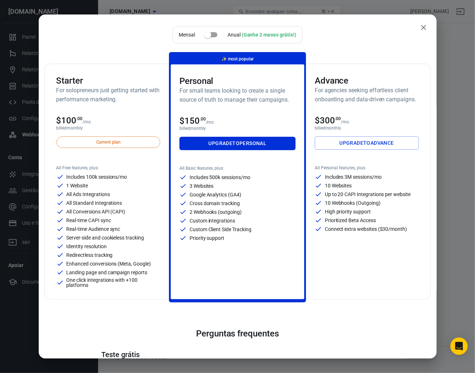
click at [420, 30] on icon "fechar" at bounding box center [424, 27] width 9 height 9
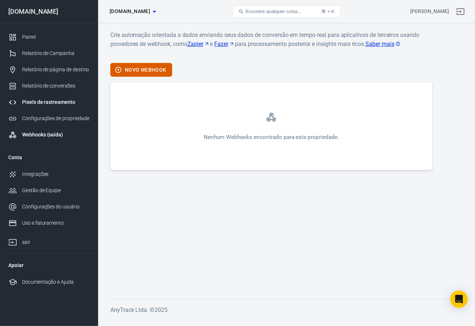
click at [66, 102] on font "Pixels de rastreamento" at bounding box center [48, 102] width 53 height 6
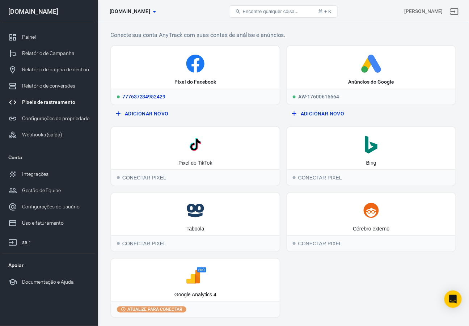
click at [236, 71] on icon at bounding box center [195, 64] width 163 height 18
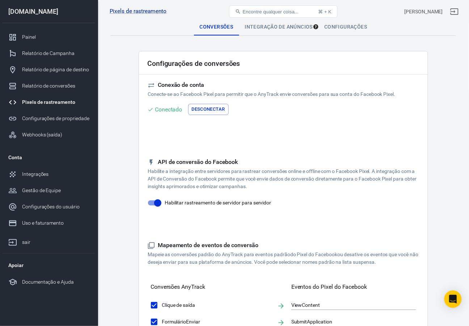
click at [114, 116] on main "Conversões Integração de anúncios Configurações Configurações de conversões Con…" at bounding box center [283, 313] width 346 height 590
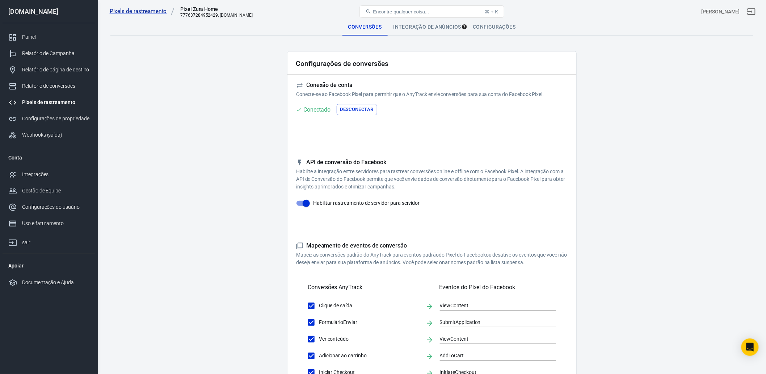
click at [47, 104] on font "Pixels de rastreamento" at bounding box center [48, 102] width 53 height 6
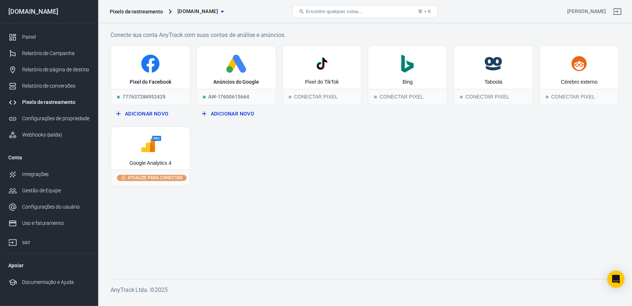
click at [460, 195] on main "Conecte sua conta AnyTrack com suas contas de análise e anúncios. Pixel do Face…" at bounding box center [364, 148] width 509 height 237
click at [162, 70] on icon at bounding box center [150, 64] width 73 height 18
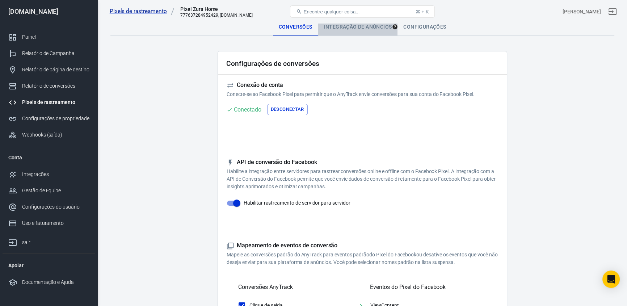
click at [366, 28] on font "Integração de anúncios" at bounding box center [358, 27] width 68 height 6
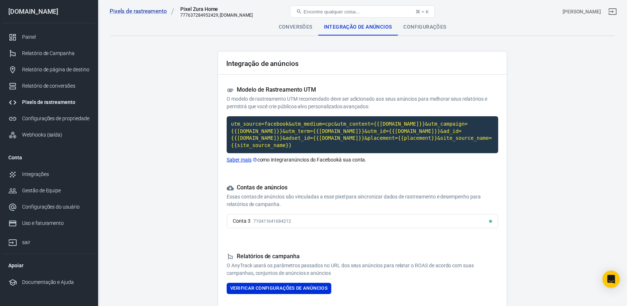
scroll to position [33, 0]
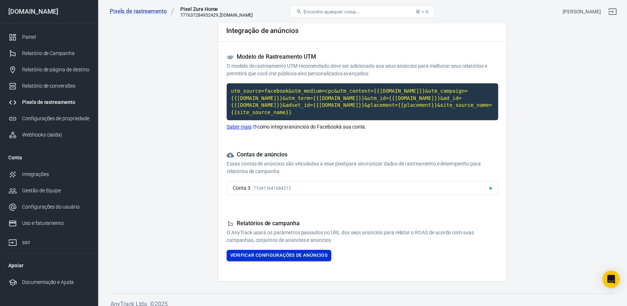
click at [297, 252] on font "Verificar configurações de anúncios" at bounding box center [278, 254] width 97 height 5
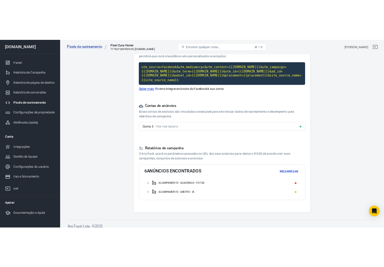
scroll to position [0, 0]
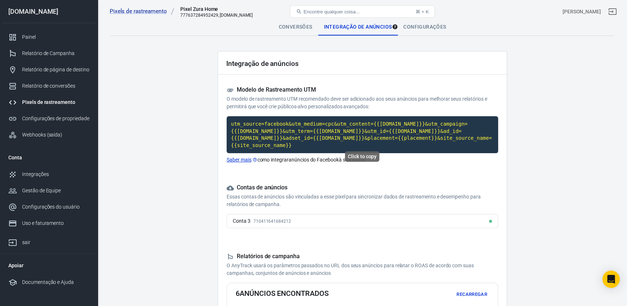
click at [324, 131] on code "utm_source=facebook&utm_medium=cpc&utm_content={{adset.name}}&utm_campaign={{ca…" at bounding box center [362, 134] width 271 height 37
click at [196, 76] on main "Conversões Integração de anúncios Configurações Integração de anúncios Modelo d…" at bounding box center [362, 190] width 504 height 344
click at [236, 157] on font "Saber mais" at bounding box center [239, 160] width 25 height 6
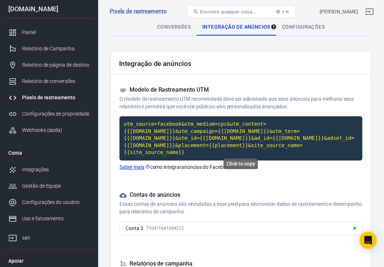
click at [181, 130] on code "utm_source=facebook&utm_medium=cpc&utm_content={{adset.name}}&utm_campaign={{ca…" at bounding box center [240, 138] width 243 height 44
click at [110, 189] on div "Integração de anúncios Modelo de Rastreamento UTM O modelo de rastreamento UTM …" at bounding box center [240, 209] width 261 height 317
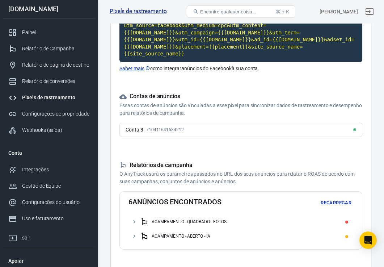
click at [350, 200] on font "Recarregar" at bounding box center [336, 202] width 31 height 5
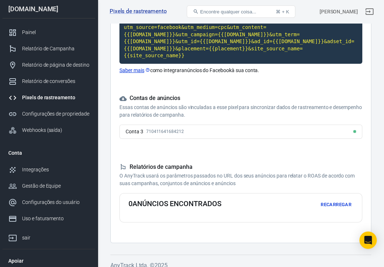
scroll to position [97, 0]
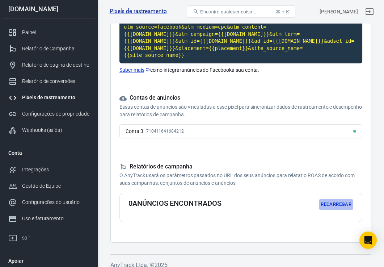
click at [348, 202] on font "Recarregar" at bounding box center [336, 204] width 31 height 5
click at [162, 163] on font "Relatórios de campanha" at bounding box center [161, 166] width 63 height 7
click at [181, 221] on div "Integração de anúncios Modelo de Rastreamento UTM O modelo de rastreamento UTM …" at bounding box center [240, 98] width 261 height 289
click at [337, 202] on font "Recarregar" at bounding box center [336, 204] width 31 height 5
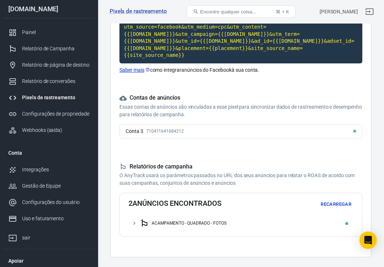
click at [173, 172] on font "O AnyTrack usará os parâmetros passados ​​no URL dos seus anúncios para relatar…" at bounding box center [236, 178] width 235 height 13
click at [341, 202] on font "Recarregar" at bounding box center [336, 204] width 31 height 5
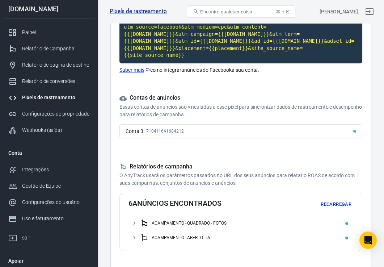
drag, startPoint x: 177, startPoint y: 208, endPoint x: 225, endPoint y: 213, distance: 47.7
click at [177, 208] on div "6 anúncios encontrados Recarregar ACAMPAMENTO - QUADRADO - FOTOS ACAMPAMENTO - …" at bounding box center [240, 222] width 243 height 58
click at [329, 202] on font "Recarregar" at bounding box center [336, 204] width 31 height 5
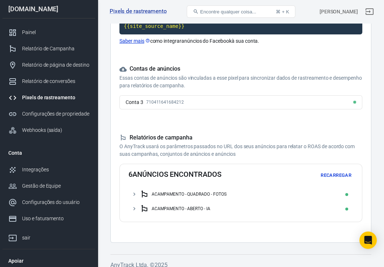
scroll to position [0, 0]
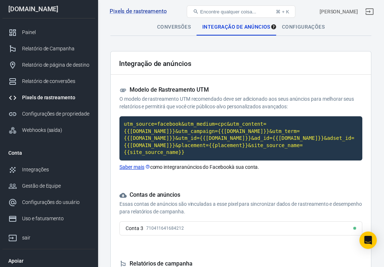
click at [304, 23] on div "Pixels de rastreamento Pixel Zura Home 777637284952429, zurahome.es Encontre qu…" at bounding box center [241, 11] width 286 height 23
click at [303, 26] on font "Configurações" at bounding box center [303, 27] width 43 height 6
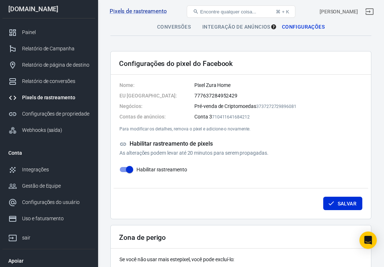
click at [201, 190] on div "Salvar" at bounding box center [241, 202] width 254 height 28
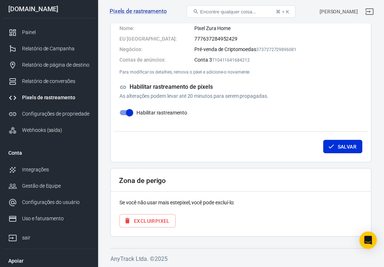
click at [191, 148] on div "Salvar" at bounding box center [241, 145] width 254 height 28
click at [188, 140] on div "Salvar" at bounding box center [241, 145] width 254 height 28
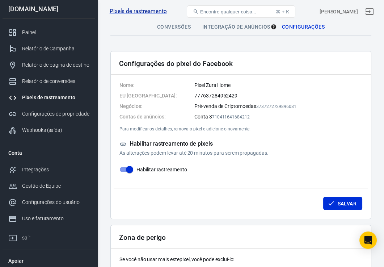
click at [219, 25] on font "Integração de anúncios" at bounding box center [236, 27] width 68 height 6
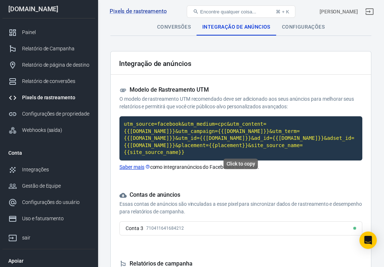
click at [264, 126] on code "utm_source=facebook&utm_medium=cpc&utm_content={{adset.name}}&utm_campaign={{ca…" at bounding box center [240, 138] width 243 height 44
click at [190, 176] on div "Integração de anúncios Modelo de Rastreamento UTM O modelo de rastreamento UTM …" at bounding box center [240, 186] width 261 height 270
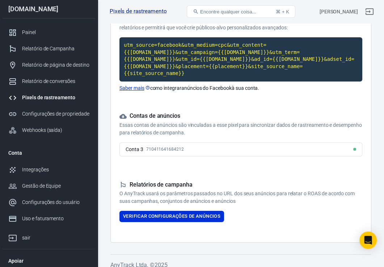
click at [62, 101] on link "Pixels de rastreamento" at bounding box center [49, 97] width 93 height 16
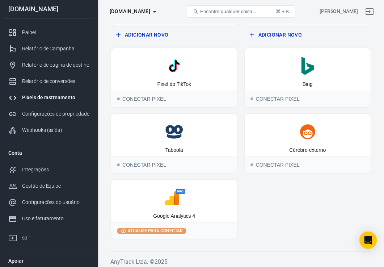
click at [109, 156] on div "Conecte sua conta AnyTrack com suas contas de análise e anúncios. Pixel do Face…" at bounding box center [241, 107] width 286 height 326
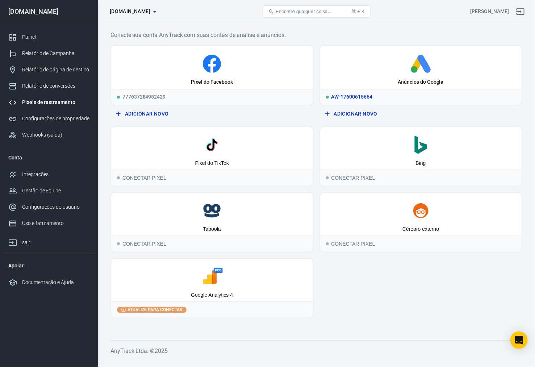
click at [421, 75] on div "Anúncios do Google" at bounding box center [421, 67] width 202 height 43
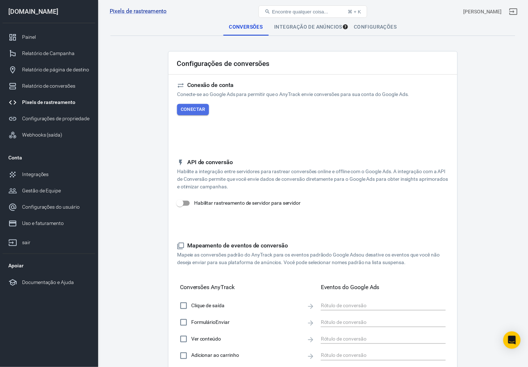
click at [199, 110] on font "Conectar" at bounding box center [193, 108] width 25 height 5
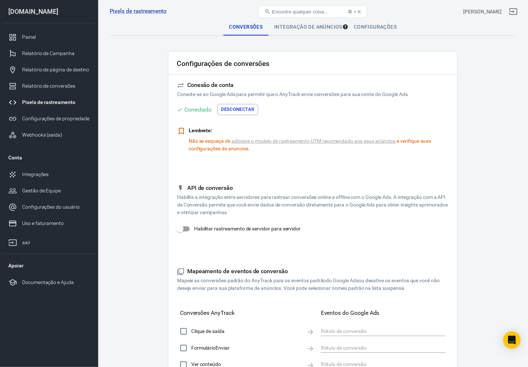
click at [189, 227] on input "Habilitar rastreamento de servidor para servidor" at bounding box center [179, 229] width 41 height 14
checkbox input "true"
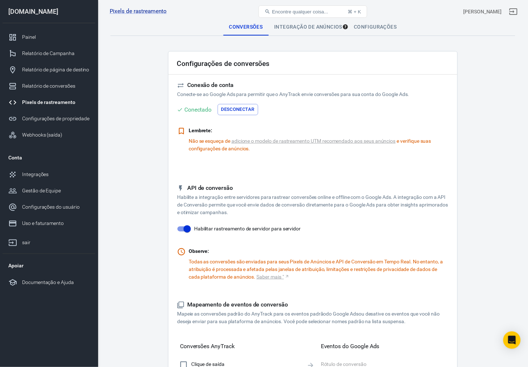
click at [305, 28] on font "Integração de anúncios" at bounding box center [308, 27] width 68 height 6
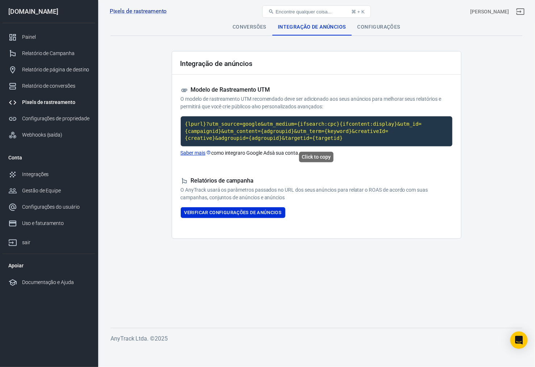
click at [244, 128] on code "{lpurl}?utm_source=google&utm_medium={ifsearch:cpc}{ifcontent:display}&utm_id={…" at bounding box center [316, 131] width 271 height 30
click at [245, 28] on font "Conversões" at bounding box center [249, 27] width 34 height 6
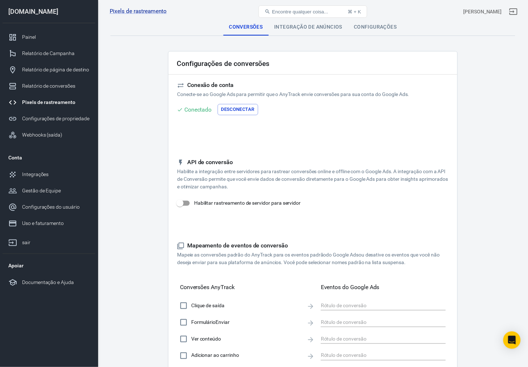
click at [366, 24] on font "Configurações" at bounding box center [375, 27] width 43 height 6
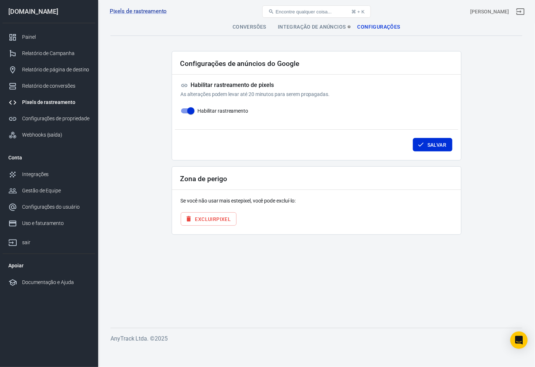
click at [243, 26] on font "Conversões" at bounding box center [249, 27] width 34 height 6
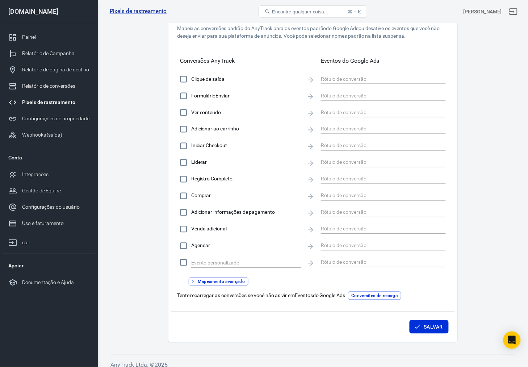
scroll to position [233, 0]
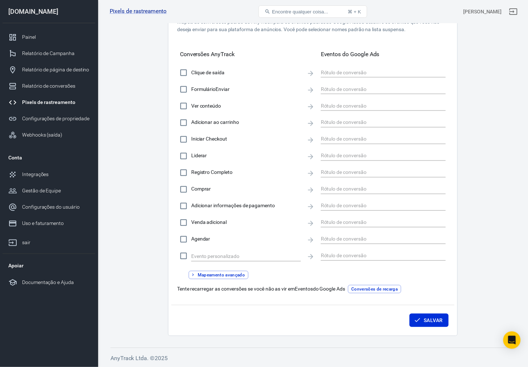
click at [236, 274] on font "Mapeamento avançado" at bounding box center [221, 274] width 47 height 5
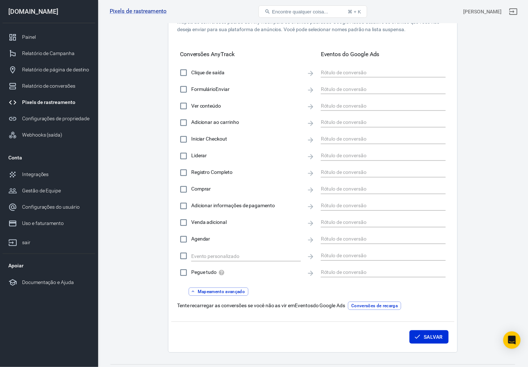
click at [293, 284] on div "Pegue tudo Mapeamento avançado" at bounding box center [312, 280] width 271 height 31
click at [391, 306] on font "Conversões de recarga" at bounding box center [374, 305] width 46 height 5
click at [182, 274] on input "Pegue tudo" at bounding box center [183, 272] width 15 height 15
click at [185, 271] on input "Pegue tudo" at bounding box center [183, 272] width 15 height 15
checkbox input "false"
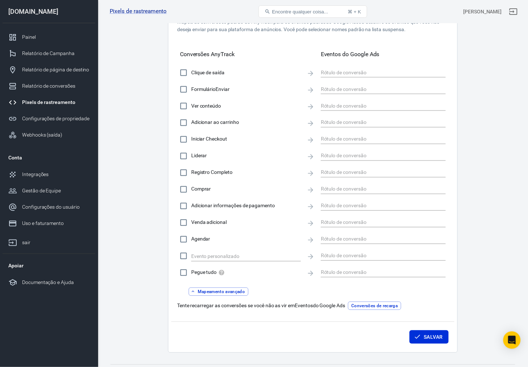
click at [184, 109] on input "Ver conteúdo" at bounding box center [183, 105] width 15 height 15
checkbox input "true"
click at [183, 123] on input "Adicionar ao carrinho" at bounding box center [183, 122] width 15 height 15
checkbox input "true"
click at [182, 139] on input "Iniciar Checkout" at bounding box center [183, 139] width 15 height 15
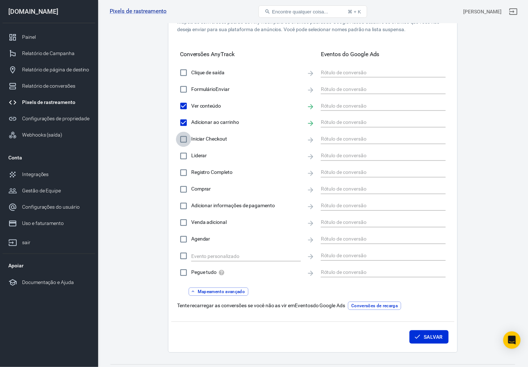
checkbox input "true"
click at [183, 188] on input "Comprar" at bounding box center [183, 189] width 15 height 15
checkbox input "true"
click at [182, 205] on input "Adicionar informações de pagamento" at bounding box center [183, 205] width 15 height 15
checkbox input "true"
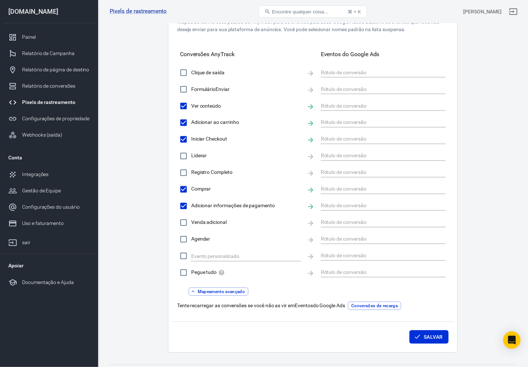
click at [439, 301] on div "Mapeamento de eventos de conversão Mapeie as conversões padrão do AnyTrack para…" at bounding box center [312, 159] width 271 height 301
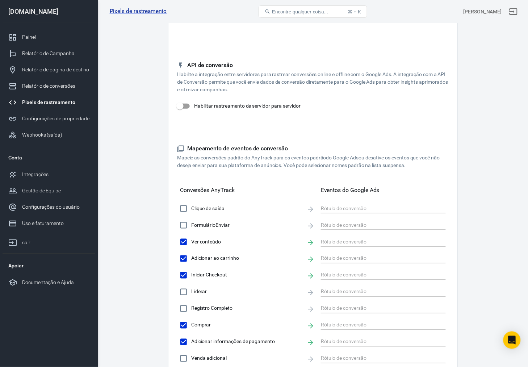
scroll to position [52, 0]
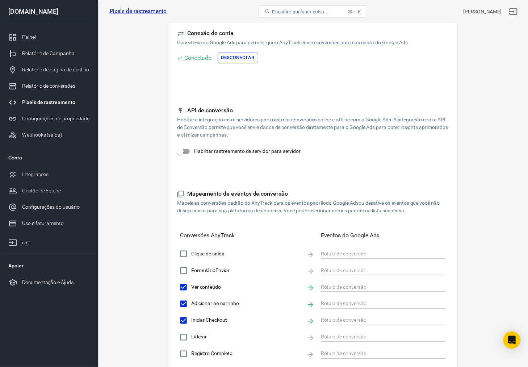
click at [183, 150] on input "Habilitar rastreamento de servidor para servidor" at bounding box center [179, 151] width 41 height 14
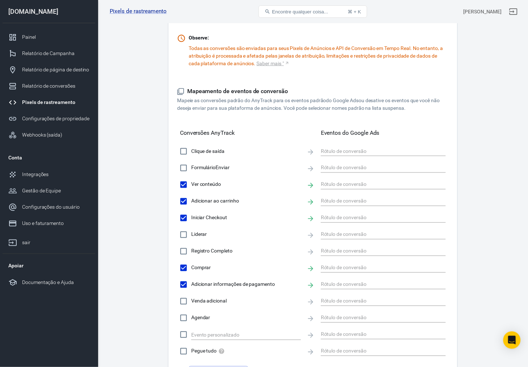
scroll to position [278, 0]
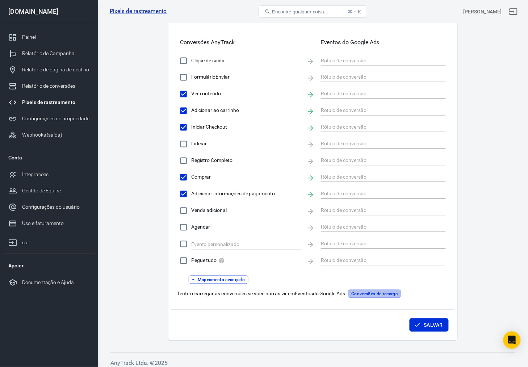
click at [401, 292] on button "Conversões de recarga" at bounding box center [374, 294] width 53 height 8
click at [435, 323] on font "Salvar" at bounding box center [433, 325] width 19 height 6
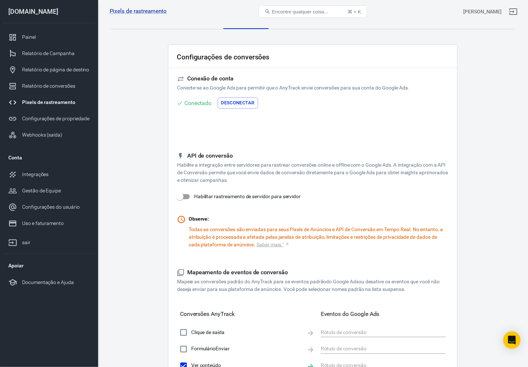
scroll to position [0, 0]
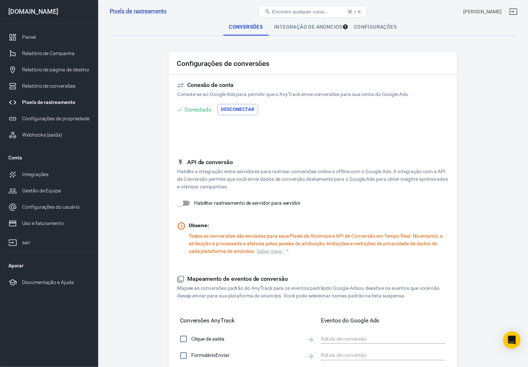
click at [184, 202] on input "Habilitar rastreamento de servidor para servidor" at bounding box center [179, 203] width 41 height 14
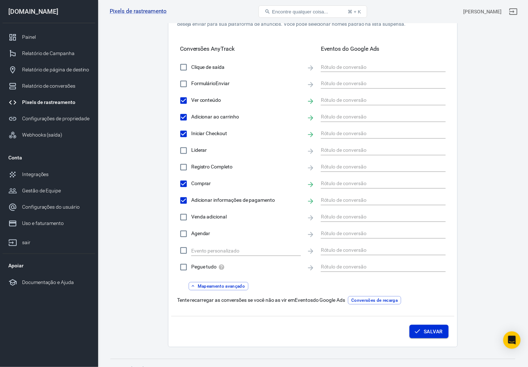
click at [419, 329] on icon "button" at bounding box center [417, 331] width 7 height 7
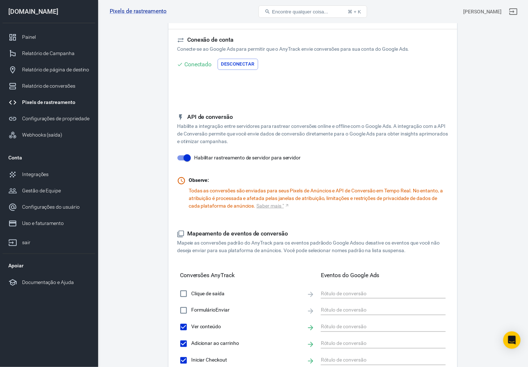
click at [189, 159] on input "Habilitar rastreamento de servidor para servidor" at bounding box center [187, 158] width 41 height 14
checkbox input "false"
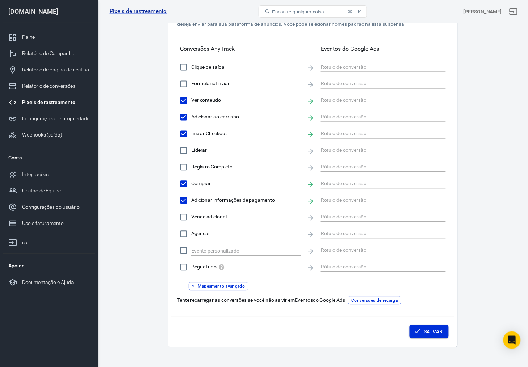
click at [436, 330] on font "Salvar" at bounding box center [433, 332] width 19 height 6
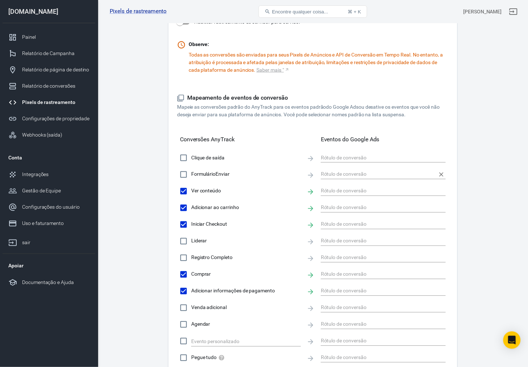
scroll to position [136, 0]
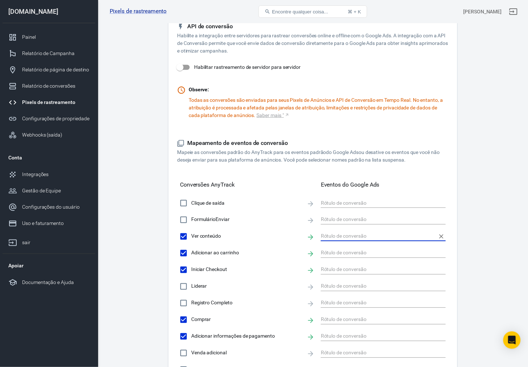
click at [366, 236] on input "text" at bounding box center [378, 236] width 114 height 9
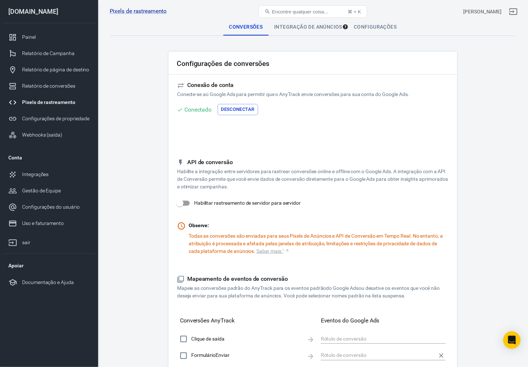
scroll to position [181, 0]
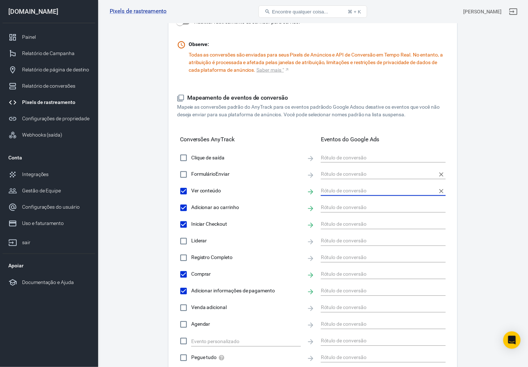
click at [375, 175] on input "text" at bounding box center [378, 174] width 114 height 9
click at [370, 188] on input "text" at bounding box center [378, 190] width 114 height 9
click at [191, 189] on input "Ver conteúdo" at bounding box center [183, 191] width 15 height 15
checkbox input "false"
click at [187, 205] on input "Adicionar ao carrinho" at bounding box center [183, 207] width 15 height 15
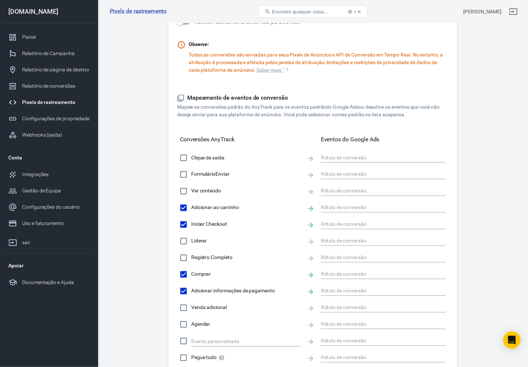
checkbox input "false"
click at [187, 219] on input "Iniciar Checkout" at bounding box center [183, 224] width 15 height 15
checkbox input "false"
click at [188, 291] on input "Adicionar informações de pagamento" at bounding box center [183, 290] width 15 height 15
checkbox input "false"
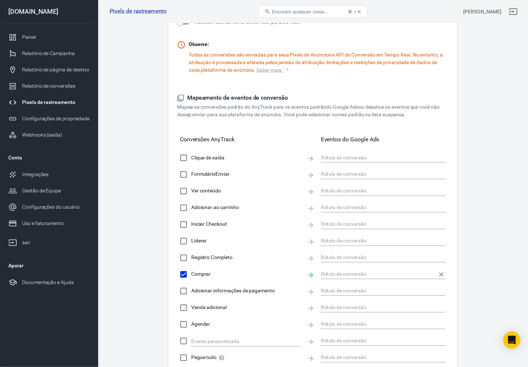
click at [365, 275] on input "text" at bounding box center [378, 274] width 114 height 9
click at [370, 272] on input "text" at bounding box center [378, 274] width 114 height 9
click at [438, 276] on icon "Clear" at bounding box center [441, 274] width 7 height 7
checkbox input "false"
click at [341, 274] on input "text" at bounding box center [378, 274] width 114 height 9
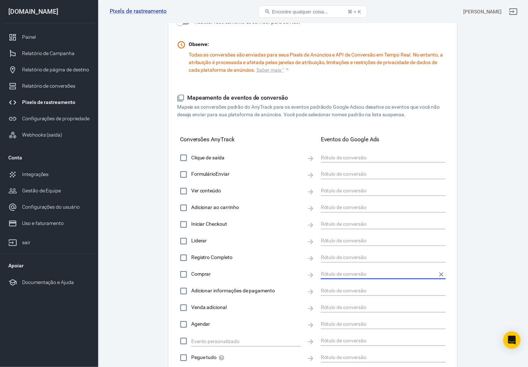
click at [323, 274] on input "text" at bounding box center [378, 274] width 114 height 9
click at [396, 278] on input "text" at bounding box center [378, 274] width 114 height 9
click at [482, 274] on main "Conversões Integração de anúncios Configurações Configurações de conversões Con…" at bounding box center [312, 137] width 405 height 601
click at [425, 274] on input "text" at bounding box center [378, 274] width 114 height 9
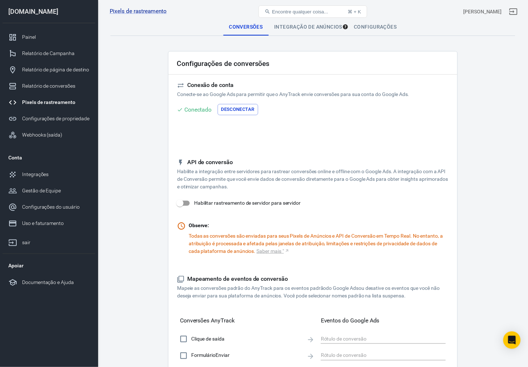
click at [190, 111] on font "Conectado" at bounding box center [198, 109] width 28 height 7
click at [200, 86] on font "Conexão de conta" at bounding box center [210, 84] width 46 height 7
click at [54, 102] on font "Pixels de rastreamento" at bounding box center [48, 102] width 53 height 6
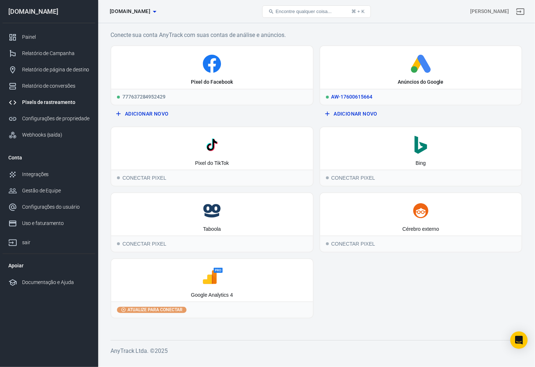
click at [417, 71] on icon at bounding box center [421, 64] width 196 height 18
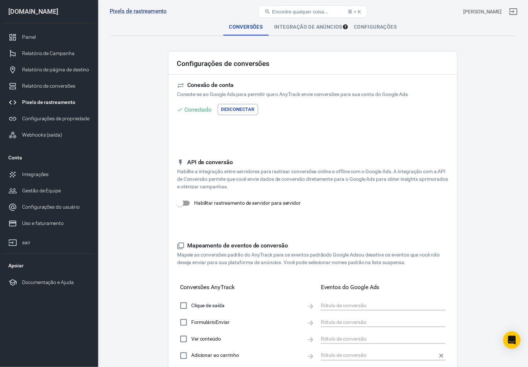
scroll to position [181, 0]
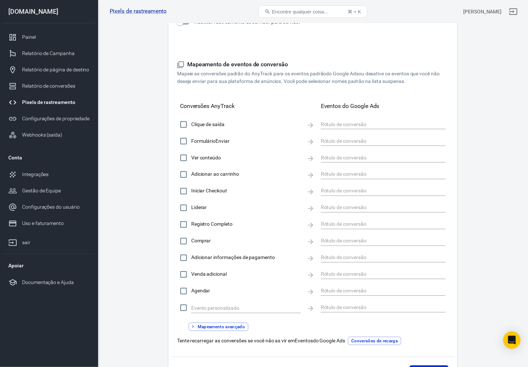
click at [192, 239] on font "Comprar" at bounding box center [201, 241] width 20 height 6
click at [191, 239] on input "Comprar" at bounding box center [183, 240] width 15 height 15
click at [183, 241] on input "Comprar" at bounding box center [183, 240] width 15 height 15
click at [355, 241] on input "text" at bounding box center [378, 240] width 114 height 9
click at [399, 241] on input "text" at bounding box center [378, 240] width 114 height 9
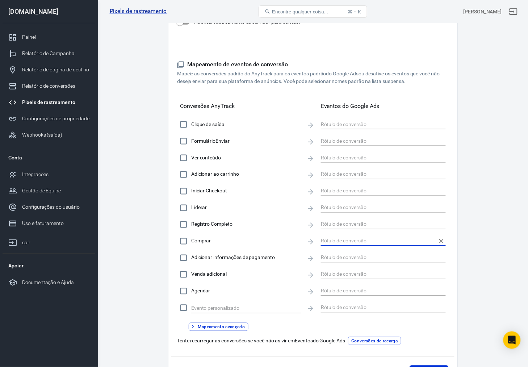
click at [399, 241] on input "text" at bounding box center [378, 240] width 114 height 9
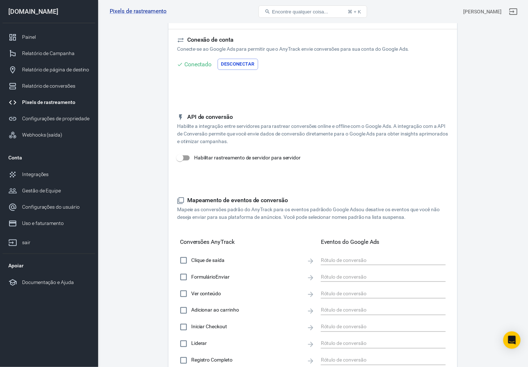
scroll to position [0, 0]
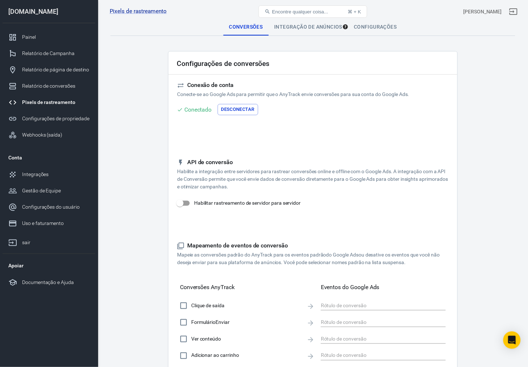
click at [243, 107] on font "Desconectar" at bounding box center [237, 108] width 33 height 5
click at [190, 107] on font "Conectar" at bounding box center [193, 108] width 25 height 5
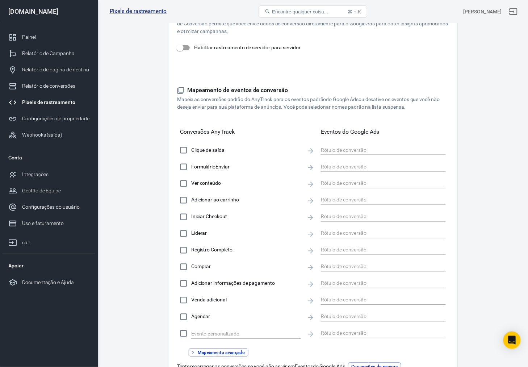
scroll to position [226, 0]
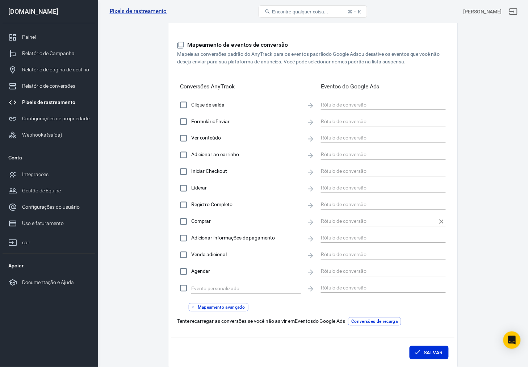
click at [368, 223] on input "text" at bounding box center [378, 221] width 114 height 9
drag, startPoint x: 367, startPoint y: 222, endPoint x: 370, endPoint y: 218, distance: 4.4
click at [367, 221] on input "text" at bounding box center [378, 221] width 114 height 9
click at [430, 219] on input "text" at bounding box center [378, 221] width 114 height 9
click at [198, 218] on span "Comprar" at bounding box center [246, 222] width 110 height 8
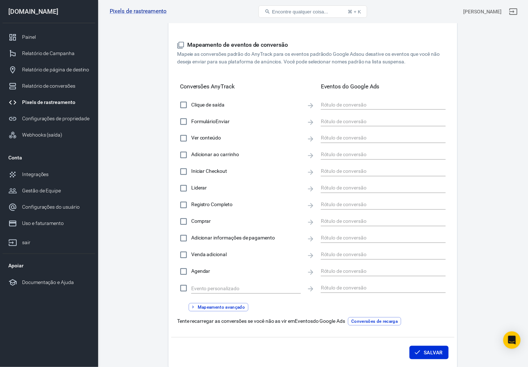
click at [191, 218] on input "Comprar" at bounding box center [183, 221] width 15 height 15
click at [334, 225] on input "text" at bounding box center [378, 221] width 114 height 9
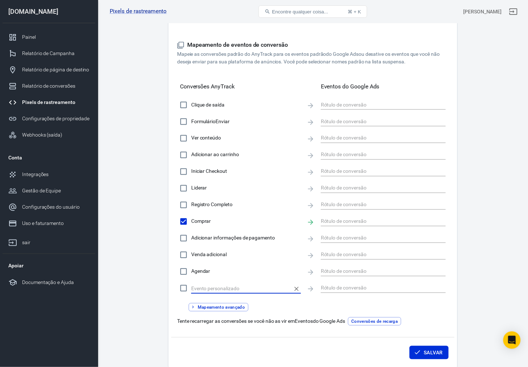
click at [247, 290] on input "text" at bounding box center [240, 288] width 99 height 9
click at [209, 218] on font "Comprar" at bounding box center [201, 221] width 20 height 6
click at [191, 218] on input "Comprar" at bounding box center [183, 221] width 15 height 15
checkbox input "false"
click at [354, 100] on div at bounding box center [383, 104] width 125 height 14
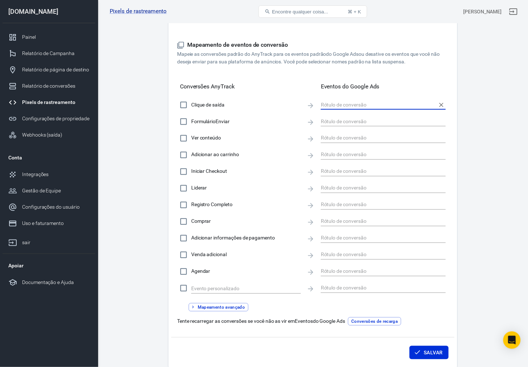
click at [355, 107] on input "text" at bounding box center [378, 104] width 114 height 9
click at [353, 120] on input "text" at bounding box center [378, 121] width 114 height 9
click at [352, 137] on input "text" at bounding box center [378, 138] width 114 height 9
click at [351, 156] on input "text" at bounding box center [378, 154] width 114 height 9
click at [349, 181] on div at bounding box center [383, 188] width 125 height 14
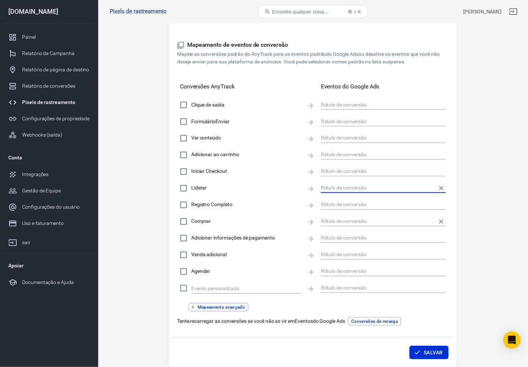
click at [350, 222] on input "text" at bounding box center [378, 221] width 114 height 9
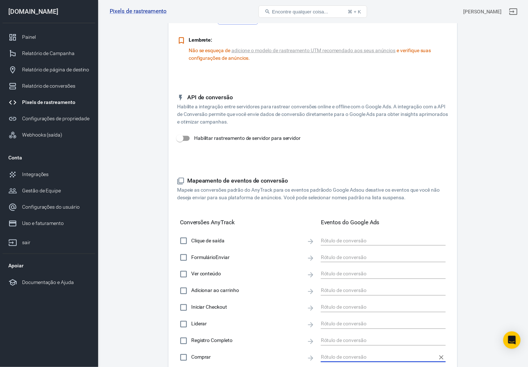
scroll to position [0, 0]
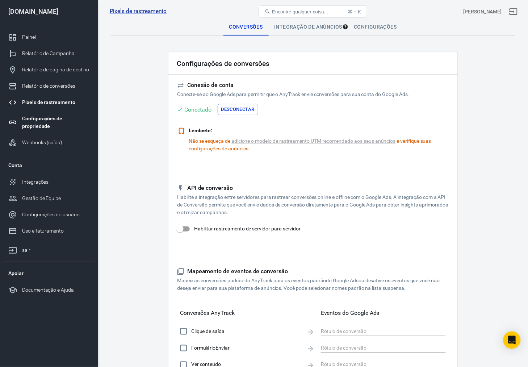
click at [76, 122] on div "Configurações de propriedade" at bounding box center [55, 122] width 67 height 15
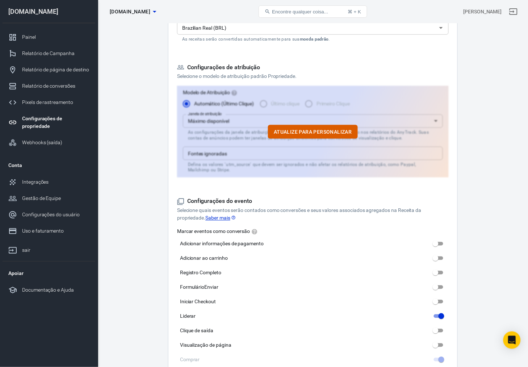
scroll to position [136, 0]
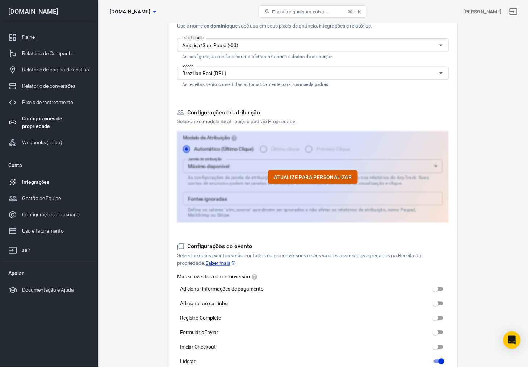
click at [45, 183] on font "Integrações" at bounding box center [35, 182] width 27 height 6
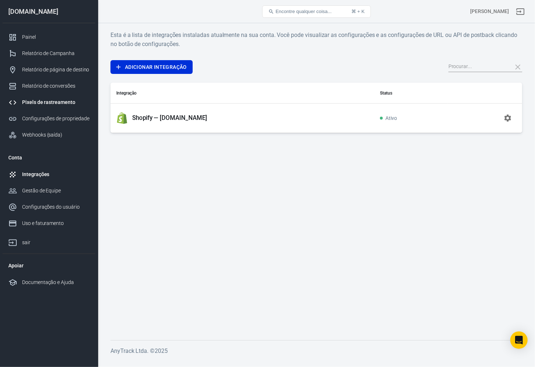
click at [51, 101] on font "Pixels de rastreamento" at bounding box center [48, 102] width 53 height 6
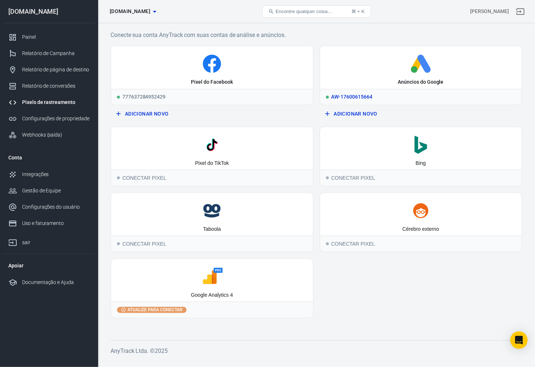
click at [421, 66] on icon at bounding box center [421, 64] width 196 height 18
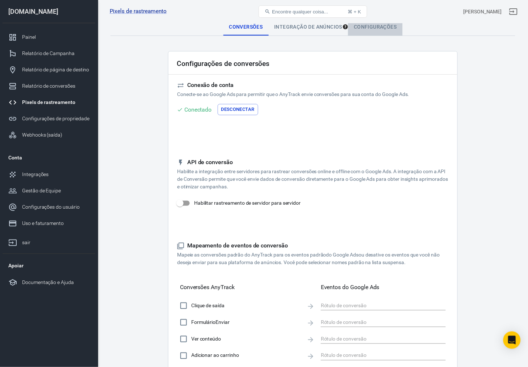
click at [388, 29] on font "Configurações" at bounding box center [375, 27] width 43 height 6
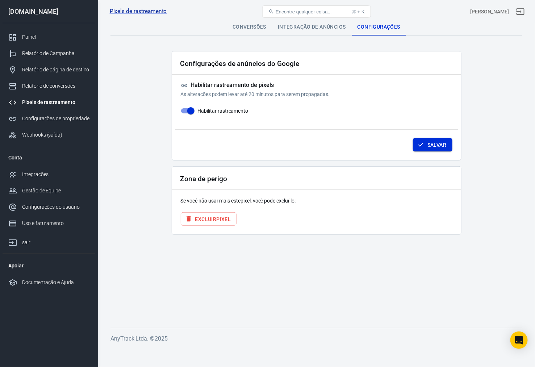
click at [421, 145] on icon "button" at bounding box center [420, 145] width 5 height 4
click at [321, 28] on font "Integração de anúncios" at bounding box center [312, 27] width 68 height 6
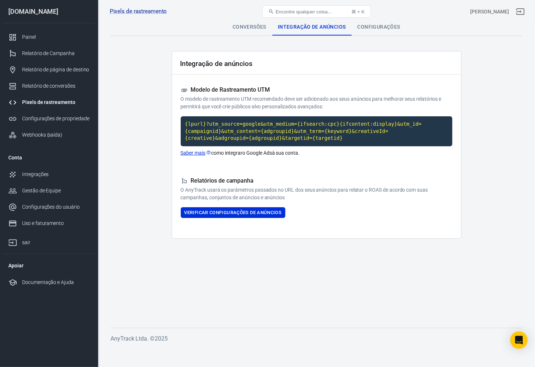
click at [261, 26] on font "Conversões" at bounding box center [249, 27] width 34 height 6
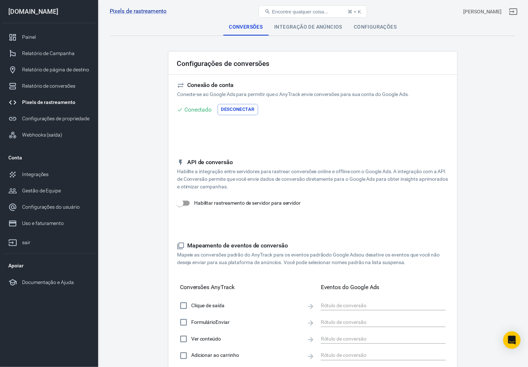
drag, startPoint x: 206, startPoint y: 111, endPoint x: 205, endPoint y: 107, distance: 4.0
click at [205, 111] on font "Conectado" at bounding box center [198, 109] width 28 height 7
click at [201, 89] on h5 "Conexão de conta" at bounding box center [312, 85] width 271 height 8
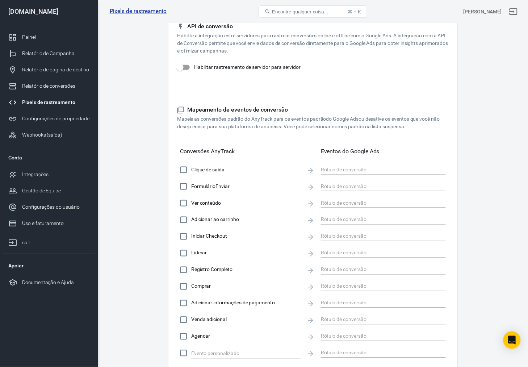
scroll to position [181, 0]
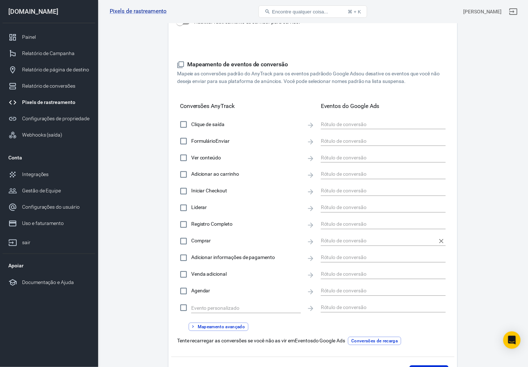
click at [364, 236] on input "text" at bounding box center [378, 240] width 114 height 9
click at [362, 237] on input "text" at bounding box center [378, 240] width 114 height 9
click at [369, 218] on div at bounding box center [383, 224] width 125 height 14
click at [366, 224] on input "text" at bounding box center [378, 224] width 114 height 9
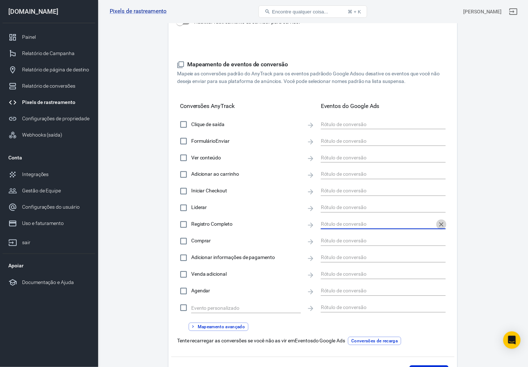
click at [439, 226] on icon "Claro" at bounding box center [441, 224] width 7 height 7
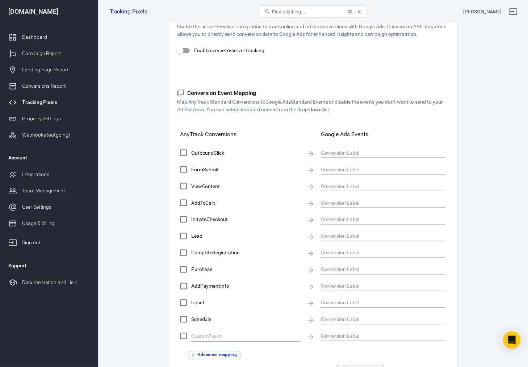
click at [184, 47] on input "Enable server-to-server tracking" at bounding box center [179, 51] width 41 height 14
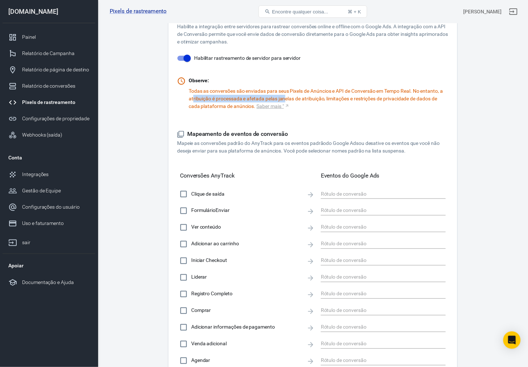
drag, startPoint x: 193, startPoint y: 97, endPoint x: 290, endPoint y: 97, distance: 97.7
click at [288, 97] on font "Todas as conversões são enviadas para seus Pixels de Anúncios e API de Conversã…" at bounding box center [316, 98] width 254 height 21
click at [330, 100] on font "Todas as conversões são enviadas para seus Pixels de Anúncios e API de Conversã…" at bounding box center [316, 98] width 254 height 21
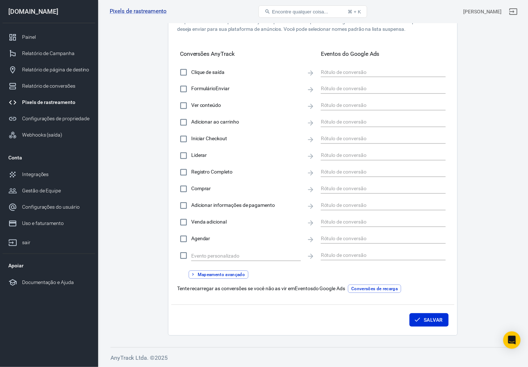
click at [347, 195] on div "Comprar" at bounding box center [313, 188] width 266 height 15
click at [352, 189] on input "text" at bounding box center [378, 188] width 114 height 9
click at [239, 281] on div "Mapeamento de eventos de conversão Mapeie as conversões padrão do AnyTrack para…" at bounding box center [312, 151] width 271 height 284
click at [241, 275] on font "Mapeamento avançado" at bounding box center [221, 274] width 47 height 5
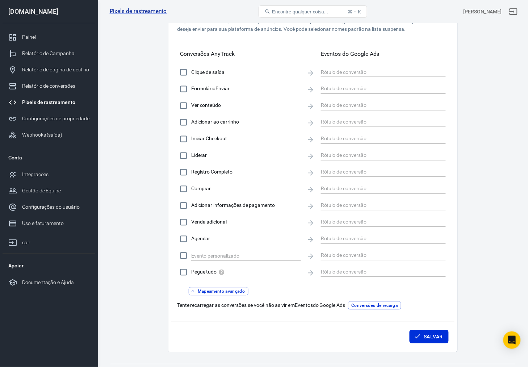
click at [216, 289] on font "Mapeamento avançado" at bounding box center [221, 291] width 47 height 5
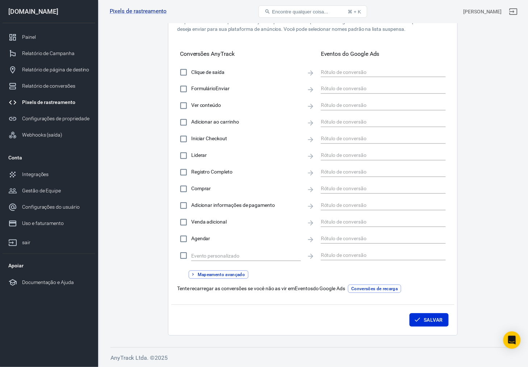
click at [375, 292] on button "Conversões de recarga" at bounding box center [374, 289] width 53 height 8
click at [355, 158] on input "text" at bounding box center [378, 155] width 114 height 9
click at [354, 173] on input "text" at bounding box center [378, 172] width 114 height 9
click at [353, 188] on input "text" at bounding box center [378, 188] width 114 height 9
click at [353, 73] on input "text" at bounding box center [378, 72] width 114 height 9
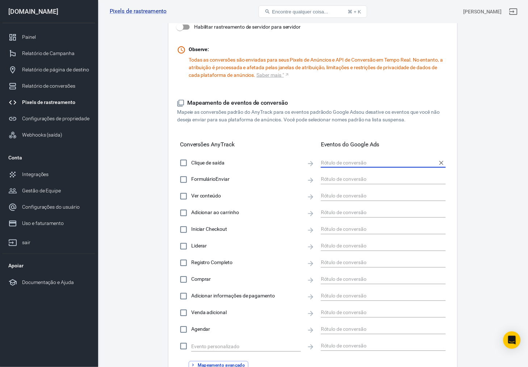
scroll to position [0, 0]
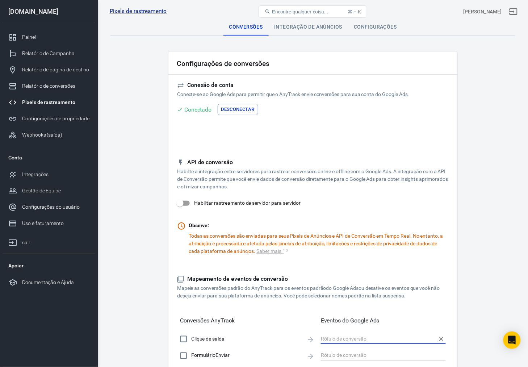
click at [191, 203] on input "Habilitar rastreamento de servidor para servidor" at bounding box center [179, 203] width 41 height 14
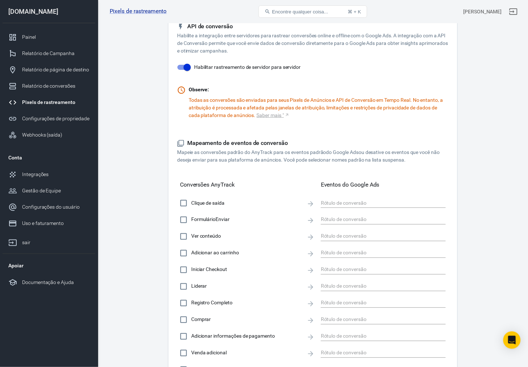
click at [376, 261] on div "Clique de saída FormulárioEnviar Ver conteúdo Adicionar ao carrinho Iniciar Che…" at bounding box center [312, 294] width 271 height 198
click at [368, 278] on div "Clique de saída FormulárioEnviar Ver conteúdo Adicionar ao carrinho Iniciar Che…" at bounding box center [312, 294] width 271 height 198
click at [365, 287] on input "text" at bounding box center [378, 286] width 114 height 9
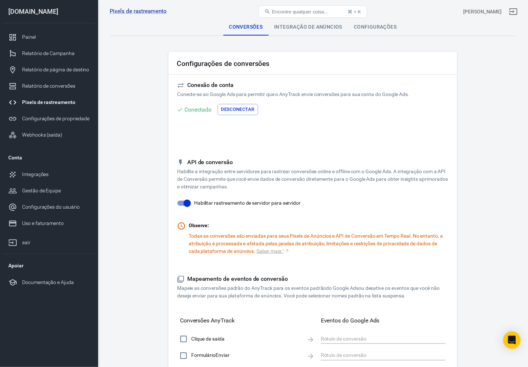
click at [245, 111] on font "Desconectar" at bounding box center [237, 108] width 33 height 5
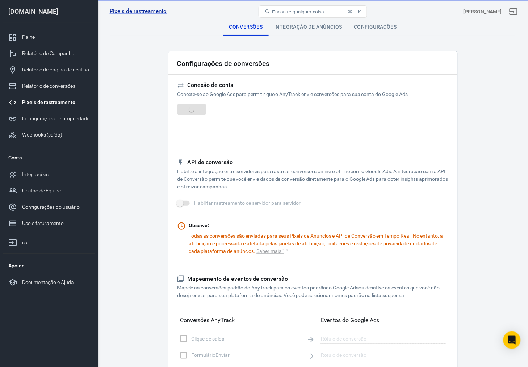
checkbox input "false"
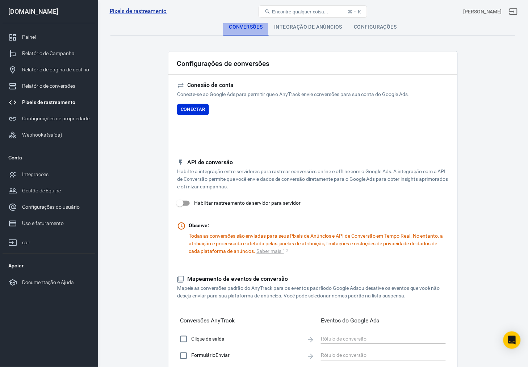
click at [239, 32] on div "Conversões" at bounding box center [245, 26] width 45 height 17
click at [138, 12] on font "Pixels de rastreamento" at bounding box center [138, 11] width 57 height 7
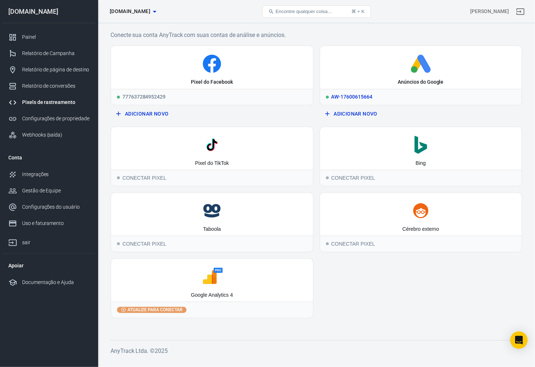
click at [375, 96] on div "AW-17600615664" at bounding box center [421, 97] width 202 height 16
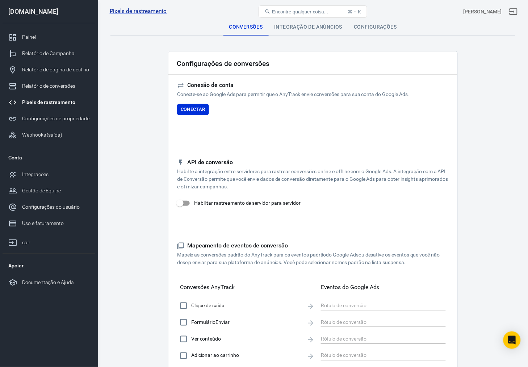
click at [317, 28] on font "Integração de anúncios" at bounding box center [308, 27] width 68 height 6
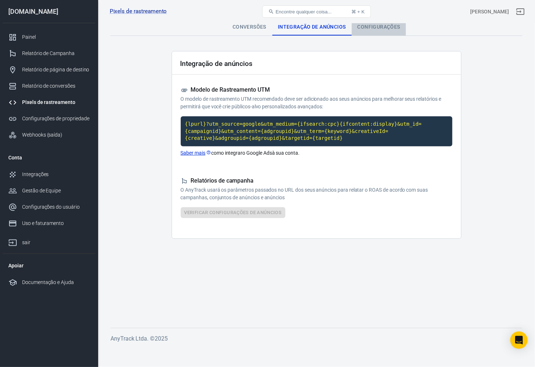
click at [372, 31] on div "Configurações" at bounding box center [378, 26] width 54 height 17
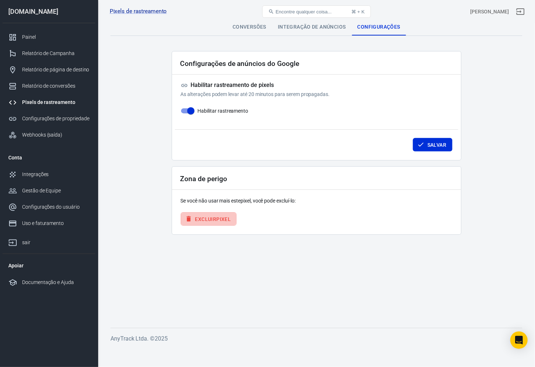
click at [211, 223] on font "Excluir" at bounding box center [205, 218] width 21 height 9
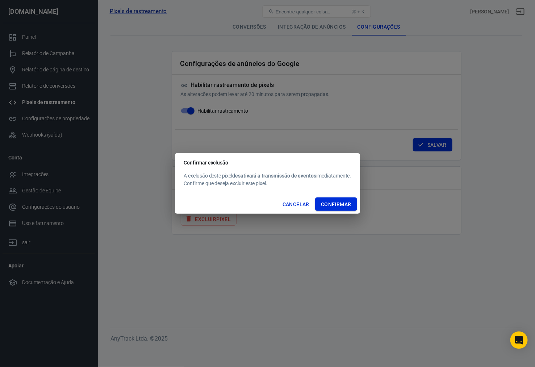
click at [342, 207] on font "Confirmar" at bounding box center [336, 204] width 30 height 6
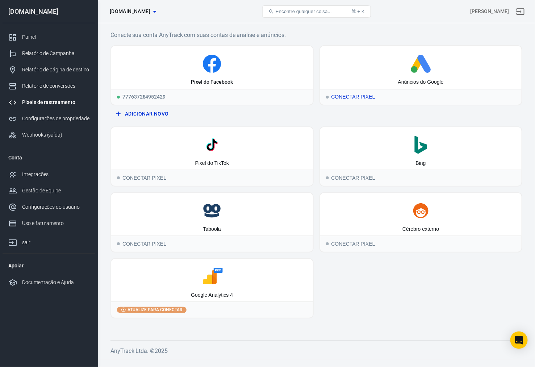
click at [396, 65] on icon at bounding box center [421, 64] width 196 height 18
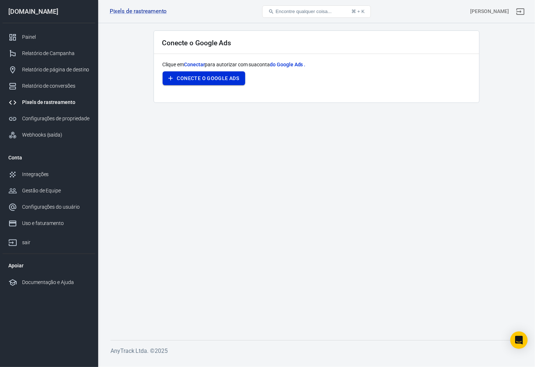
click at [236, 76] on font "Conecte o Google Ads" at bounding box center [208, 78] width 62 height 6
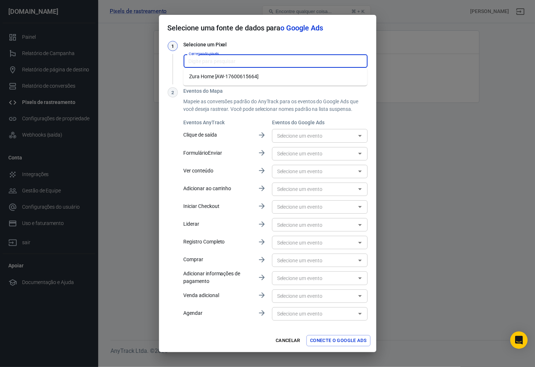
click at [228, 61] on input "Carregando pixels..." at bounding box center [275, 60] width 178 height 9
click at [228, 75] on font "Casa Zura [AW-17600615664]" at bounding box center [223, 77] width 68 height 6
type input "Zura Home [AW-17600615664]"
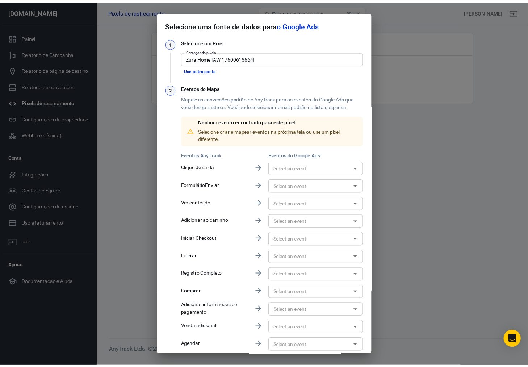
scroll to position [28, 0]
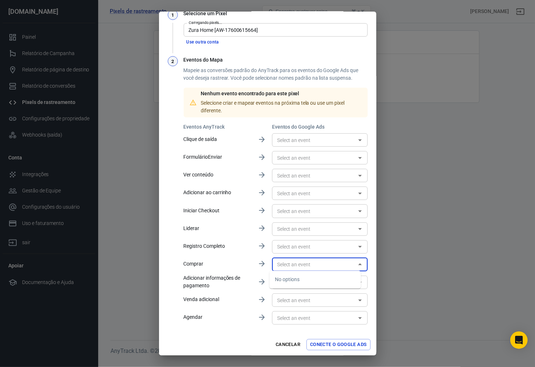
click at [294, 261] on input "text" at bounding box center [313, 264] width 79 height 9
click at [308, 265] on input "text" at bounding box center [313, 264] width 79 height 9
click at [304, 265] on input "text" at bounding box center [313, 264] width 79 height 9
click at [318, 265] on input "text" at bounding box center [313, 264] width 79 height 9
click at [337, 293] on font "Conecte o Google Ads" at bounding box center [338, 344] width 56 height 5
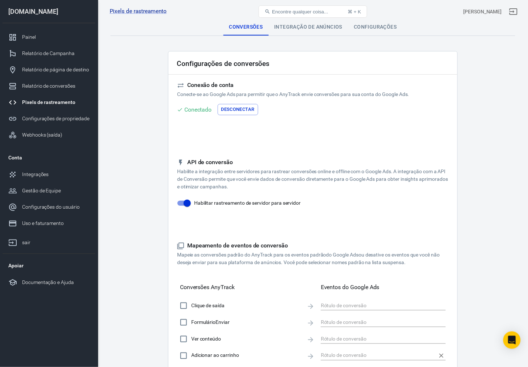
scroll to position [136, 0]
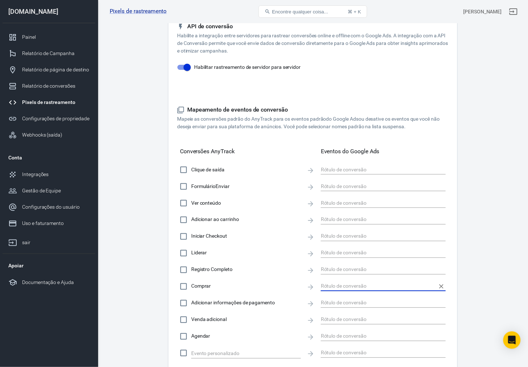
click at [348, 285] on input "text" at bounding box center [378, 286] width 114 height 9
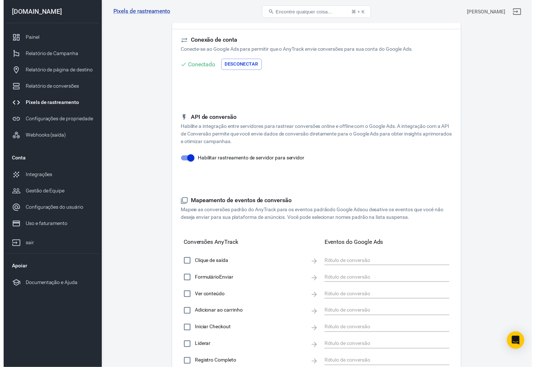
scroll to position [0, 0]
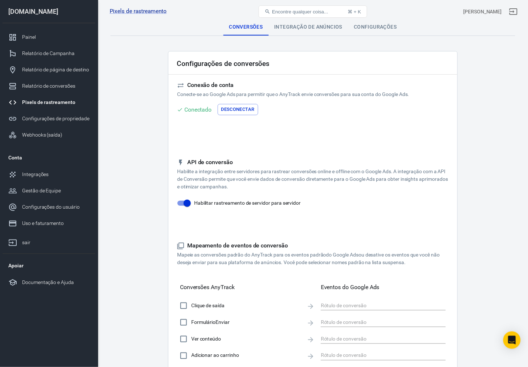
click at [395, 27] on font "Configurações" at bounding box center [375, 27] width 43 height 6
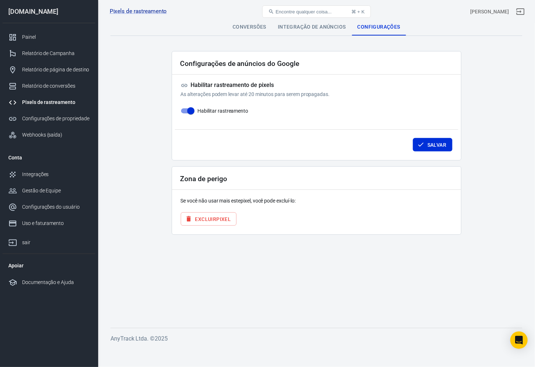
click at [225, 223] on font "Pixel" at bounding box center [223, 218] width 14 height 9
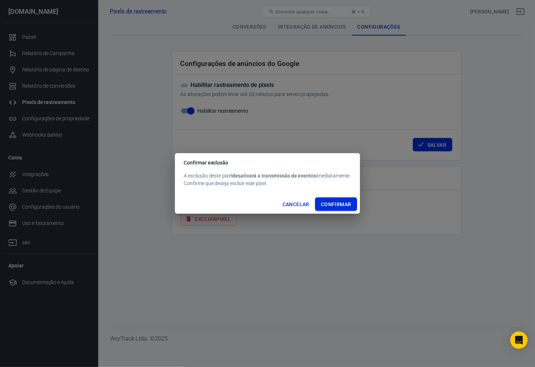
click at [333, 202] on font "Confirmar" at bounding box center [336, 204] width 30 height 6
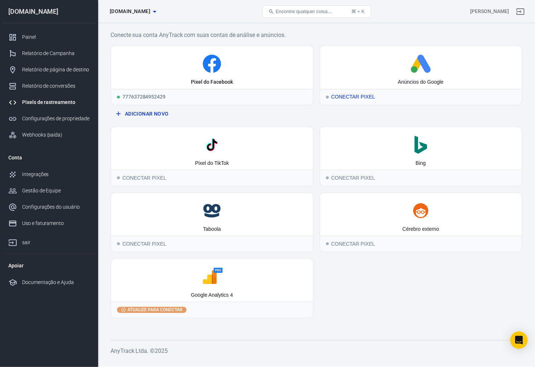
click at [362, 57] on icon at bounding box center [421, 64] width 196 height 18
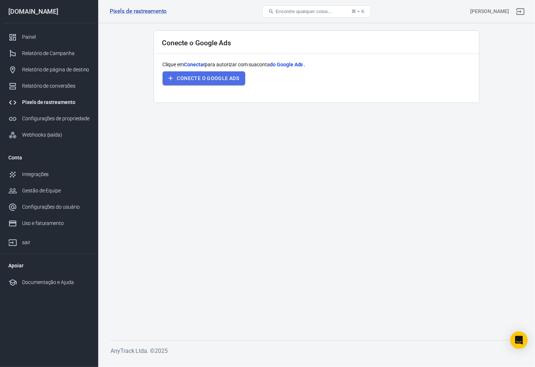
click at [230, 78] on font "Conecte o Google Ads" at bounding box center [208, 78] width 62 height 6
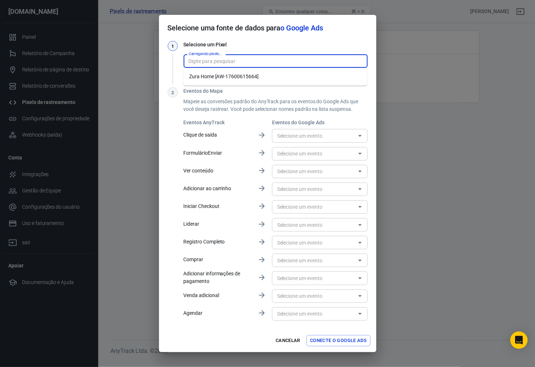
click at [265, 64] on input "Carregando pixels..." at bounding box center [275, 60] width 178 height 9
click at [243, 77] on font "Casa Zura [AW-17600615664]" at bounding box center [223, 77] width 68 height 6
type input "Zura Home [AW-17600615664]"
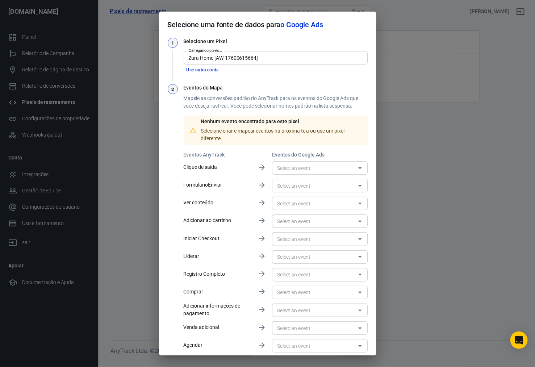
click at [296, 167] on input "text" at bounding box center [313, 167] width 79 height 9
click at [302, 203] on input "text" at bounding box center [313, 203] width 79 height 9
click at [291, 292] on input "text" at bounding box center [313, 292] width 79 height 9
click at [296, 293] on div "Sem opções" at bounding box center [315, 308] width 92 height 18
click at [304, 293] on div "Sem opções" at bounding box center [315, 308] width 92 height 18
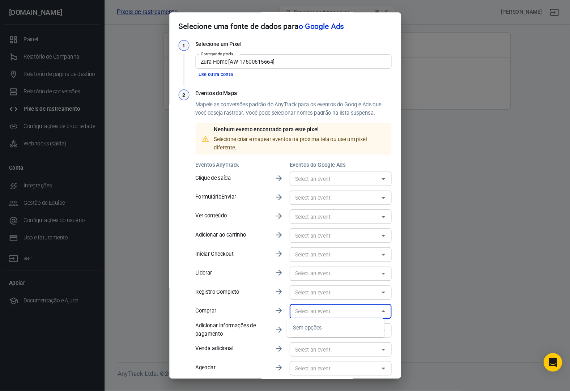
scroll to position [28, 0]
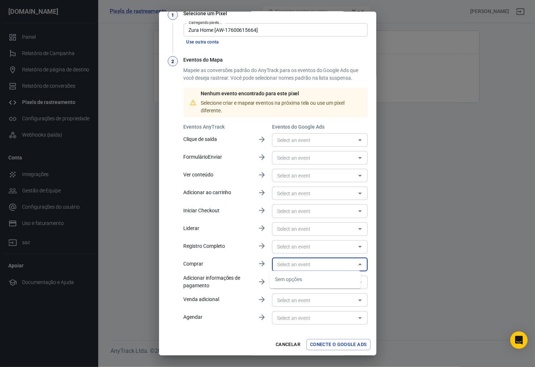
click at [297, 293] on input "text" at bounding box center [313, 317] width 79 height 9
click at [312, 293] on input "text" at bounding box center [313, 299] width 79 height 9
click at [309, 284] on input "text" at bounding box center [313, 282] width 79 height 9
click at [310, 264] on input "text" at bounding box center [313, 264] width 79 height 9
click at [305, 245] on input "text" at bounding box center [313, 246] width 79 height 9
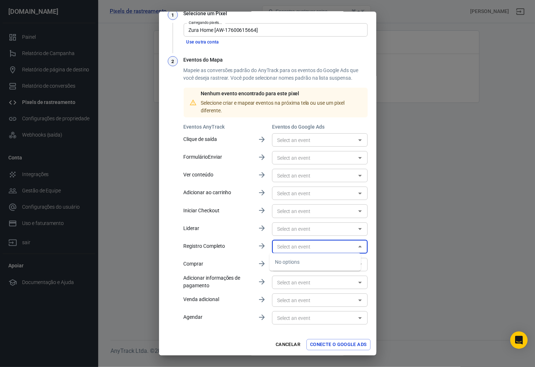
click at [304, 226] on input "text" at bounding box center [313, 228] width 79 height 9
click at [306, 210] on input "text" at bounding box center [313, 210] width 79 height 9
click at [318, 185] on div "​" at bounding box center [320, 193] width 96 height 18
click at [317, 173] on input "text" at bounding box center [313, 175] width 79 height 9
click at [312, 157] on input "text" at bounding box center [313, 157] width 79 height 9
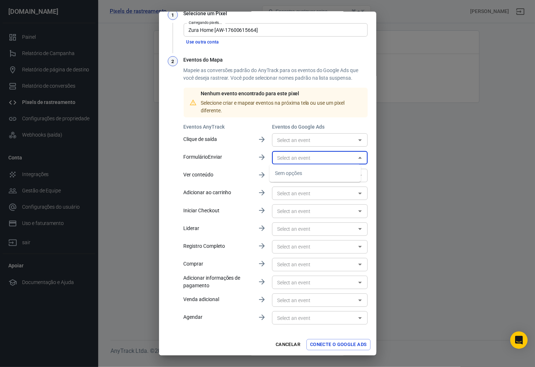
click at [311, 136] on input "text" at bounding box center [313, 139] width 79 height 9
click at [231, 109] on div "Nenhum evento encontrado para este pixel Selecione criar e mapear eventos na pr…" at bounding box center [281, 102] width 161 height 24
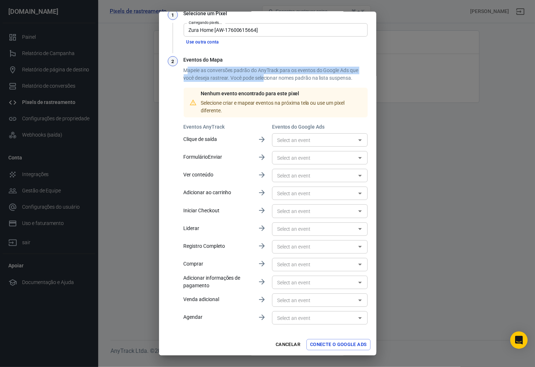
drag, startPoint x: 186, startPoint y: 71, endPoint x: 264, endPoint y: 80, distance: 78.3
click at [264, 80] on font "Mapeie as conversões padrão do AnyTrack para os eventos do Google Ads que você …" at bounding box center [271, 73] width 174 height 13
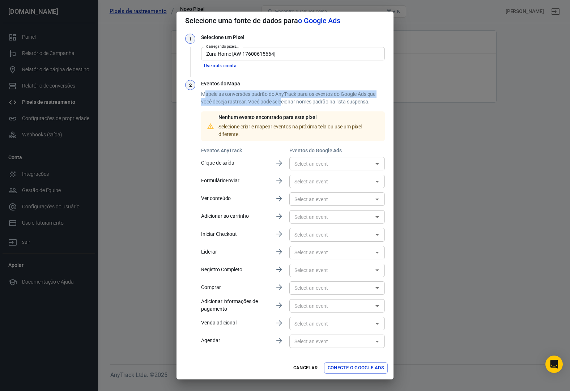
click at [332, 87] on div "Eventos do Mapa Mapeie as conversões padrão do AnyTrack para os eventos do Goog…" at bounding box center [293, 215] width 184 height 270
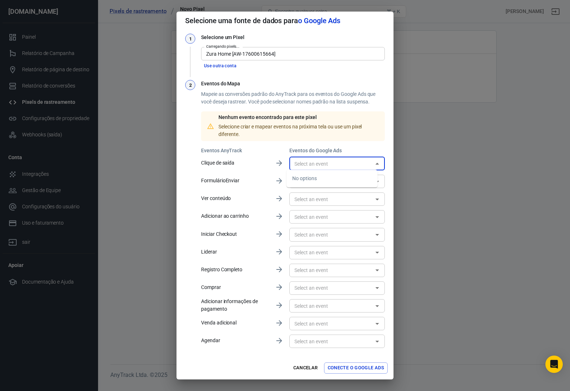
click at [336, 167] on input "text" at bounding box center [331, 163] width 79 height 9
click at [332, 190] on div "​" at bounding box center [338, 199] width 96 height 18
click at [330, 200] on input "text" at bounding box center [331, 199] width 79 height 9
click at [422, 59] on div "Selecione [PERSON_NAME] de dados para o Google Ads 1 Selecione um Pixel Carrega…" at bounding box center [285, 195] width 570 height 391
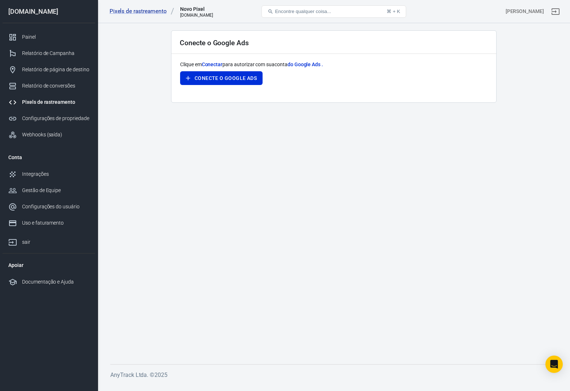
scroll to position [0, 0]
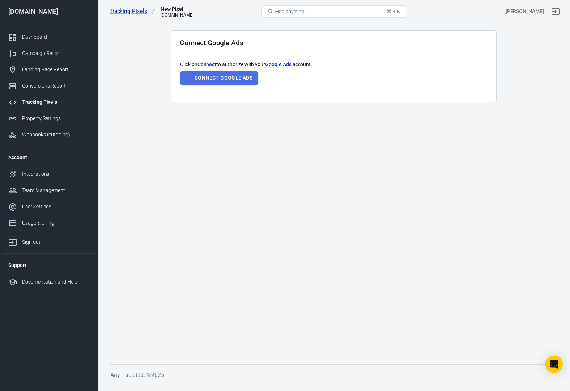
click at [222, 81] on button "Connect Google Ads" at bounding box center [219, 77] width 78 height 13
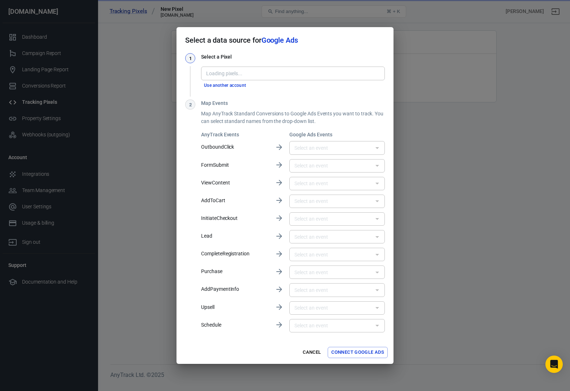
click at [266, 67] on div "Loading pixels..." at bounding box center [293, 73] width 184 height 13
click at [257, 73] on input "Pixel" at bounding box center [292, 73] width 178 height 9
click at [261, 87] on li "Zura Home [AW-17600615664]" at bounding box center [293, 89] width 184 height 12
type input "Zura Home [AW-17600615664]"
type input "Compra [1KWFCMiI9KgbEPCp0MhB]"
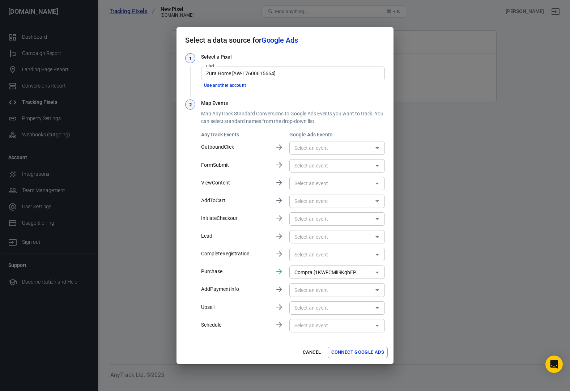
click at [324, 145] on input "text" at bounding box center [331, 147] width 79 height 9
click at [349, 274] on input "Compra [1KWFCMiI9KgbEPCp0MhB]" at bounding box center [327, 272] width 70 height 9
click at [388, 256] on div "1 Select a Pixel Pixel Zura Home [AW-17600615664] Pixel Use another account 2 M…" at bounding box center [285, 197] width 217 height 288
click at [332, 219] on input "text" at bounding box center [331, 219] width 79 height 9
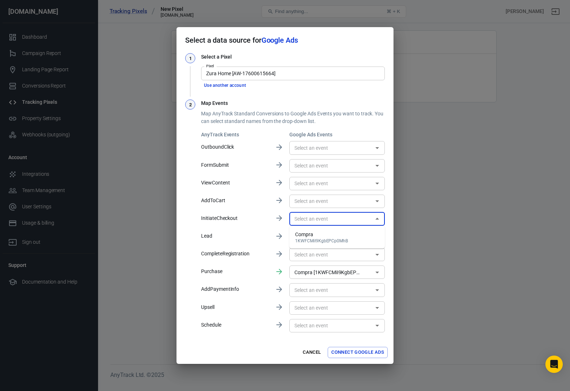
click at [326, 237] on div "Compra" at bounding box center [321, 235] width 53 height 8
type input "Compra [1KWFCMiI9KgbEPCp0MhB]"
click at [334, 218] on input "Compra [1KWFCMiI9KgbEPCp0MhB]" at bounding box center [327, 219] width 70 height 9
click at [371, 221] on icon "Clear" at bounding box center [368, 218] width 7 height 7
click at [320, 354] on button "Cancel" at bounding box center [311, 352] width 23 height 11
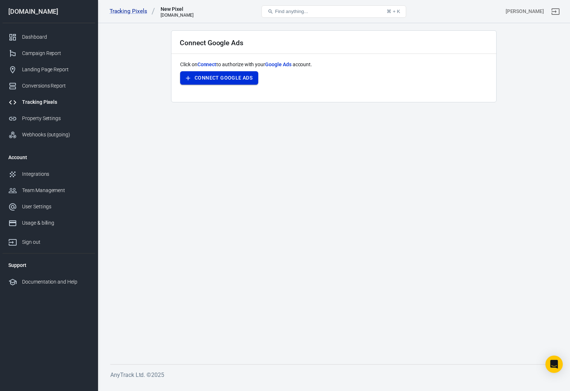
click at [237, 81] on button "Connect Google Ads" at bounding box center [219, 77] width 78 height 13
click at [235, 79] on button "Connect Google Ads" at bounding box center [219, 77] width 78 height 13
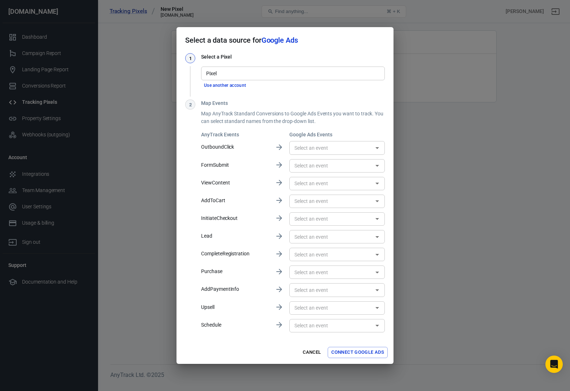
click at [242, 71] on input "Pixel" at bounding box center [292, 73] width 178 height 9
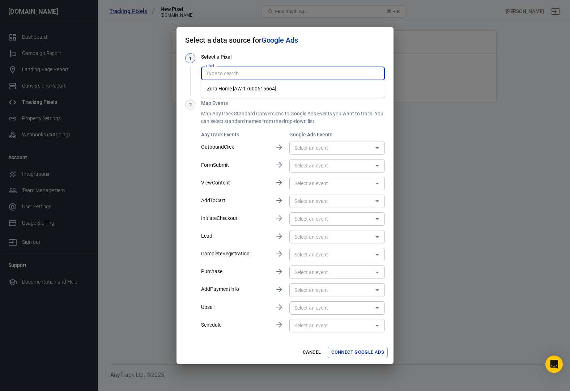
click at [248, 93] on li "Zura Home [AW-17600615664]" at bounding box center [293, 89] width 184 height 12
type input "Zura Home [AW-17600615664]"
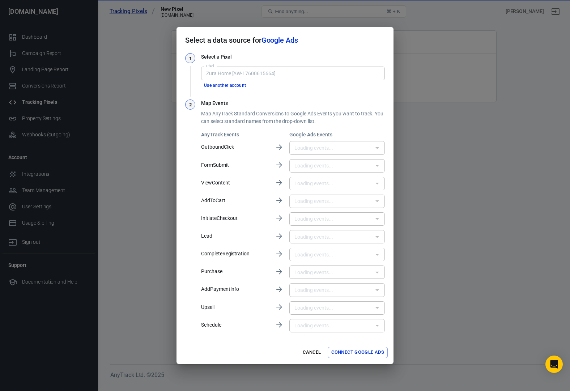
type input "Iniciar finalização de compra [jaJdCLGR_agbEPCp0MhB]"
type input "Compra [1KWFCMiI9KgbEPCp0MhB]"
click at [365, 355] on button "Connect Google Ads" at bounding box center [358, 352] width 60 height 11
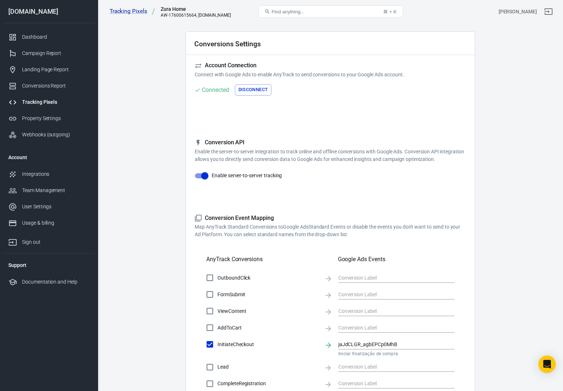
scroll to position [213, 0]
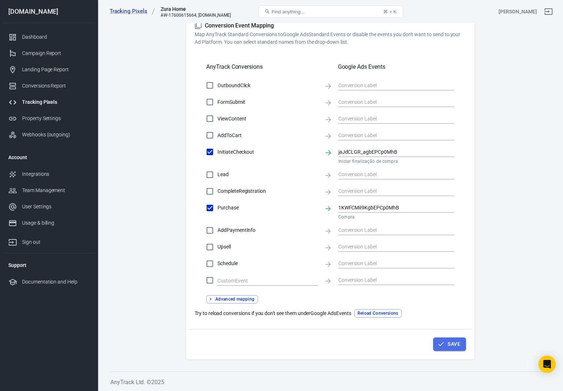
click at [447, 345] on button "Save" at bounding box center [449, 344] width 33 height 13
click at [449, 344] on button "Save" at bounding box center [449, 344] width 33 height 13
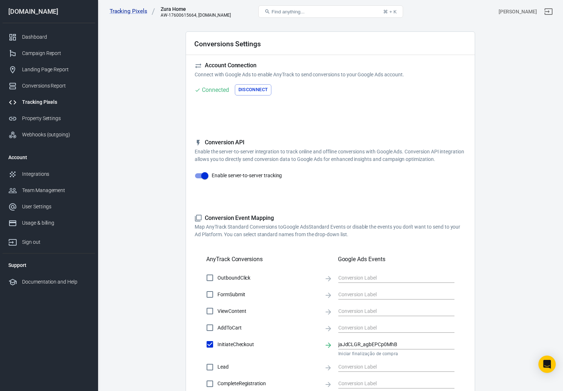
scroll to position [0, 0]
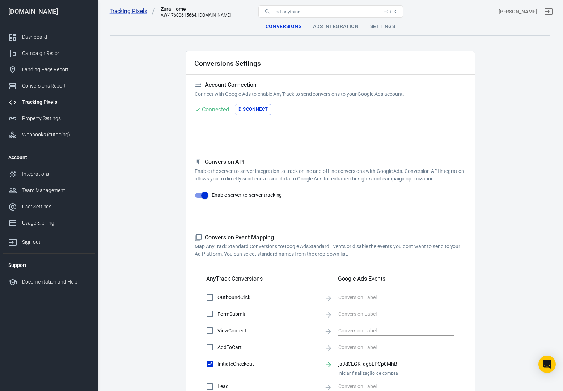
click at [341, 22] on div "Tracking Pixels Zura Home AW-17600615664, [DOMAIN_NAME] Find anything... ⌘ + K …" at bounding box center [330, 11] width 465 height 23
click at [338, 28] on div "Ads Integration" at bounding box center [335, 26] width 57 height 17
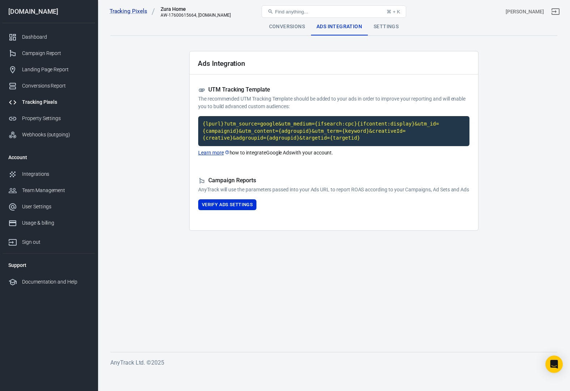
click at [288, 30] on div "Conversions" at bounding box center [287, 26] width 47 height 17
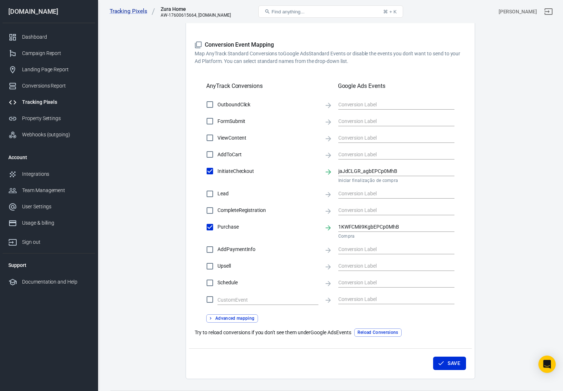
scroll to position [213, 0]
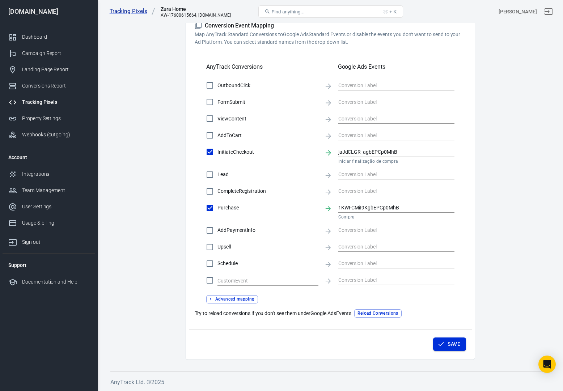
click at [443, 346] on icon "button" at bounding box center [441, 344] width 7 height 7
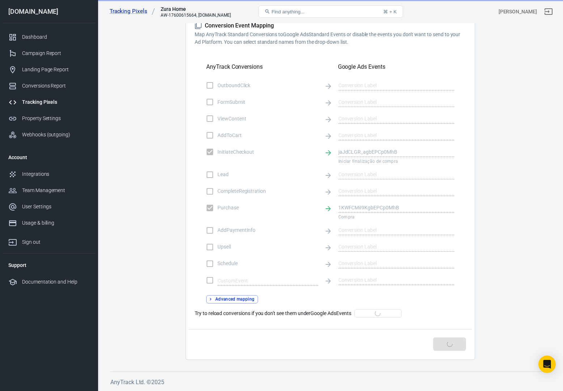
scroll to position [0, 0]
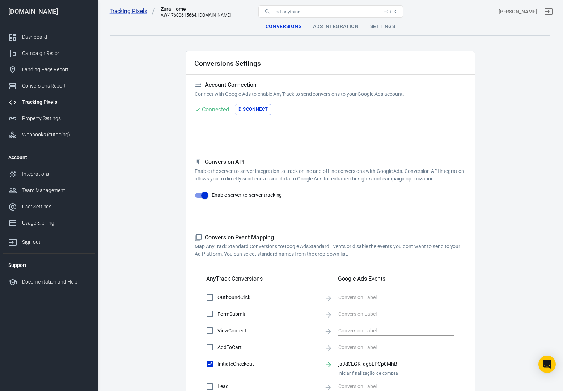
click at [357, 31] on div "Ads Integration" at bounding box center [335, 26] width 57 height 17
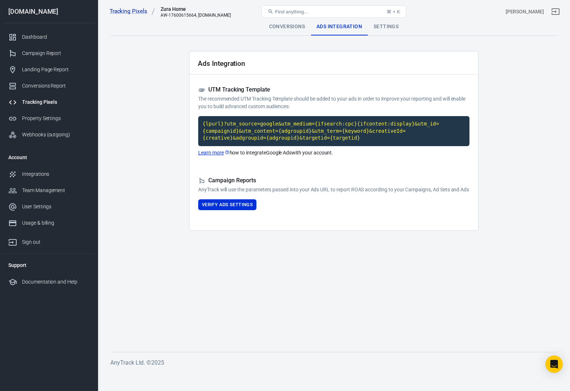
click at [265, 25] on div "Conversions" at bounding box center [287, 26] width 47 height 17
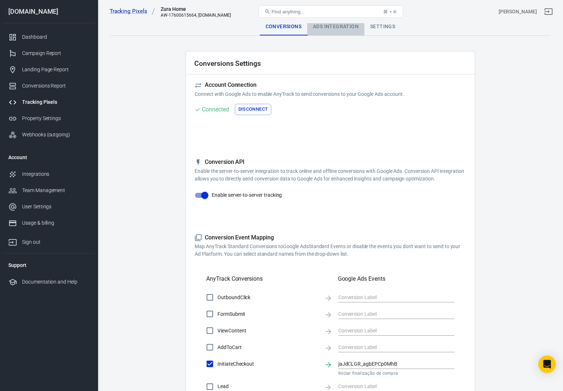
click at [332, 28] on div "Ads Integration" at bounding box center [335, 26] width 57 height 17
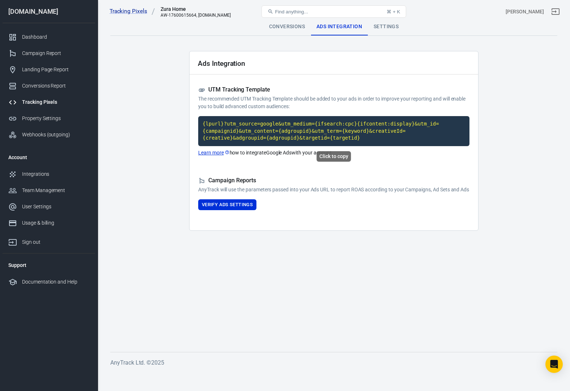
click at [273, 125] on code "{lpurl}?utm_source=google&utm_medium={ifsearch:cpc}{ifcontent:display}&utm_id={…" at bounding box center [333, 131] width 271 height 30
click at [251, 211] on button "Verify Ads Settings" at bounding box center [227, 204] width 58 height 11
click at [280, 135] on code "{lpurl}?utm_source=google&utm_medium={ifsearch:cpc}{ifcontent:display}&utm_id={…" at bounding box center [333, 131] width 271 height 30
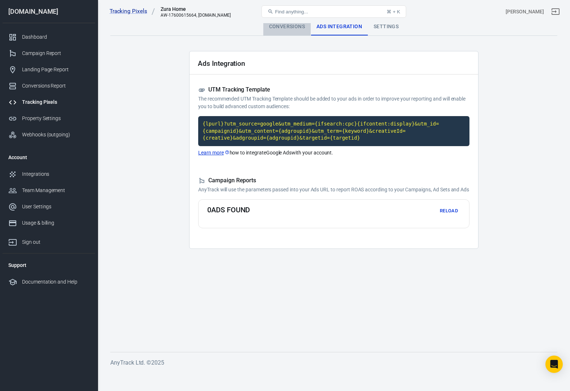
click at [286, 28] on div "Conversions" at bounding box center [287, 26] width 47 height 17
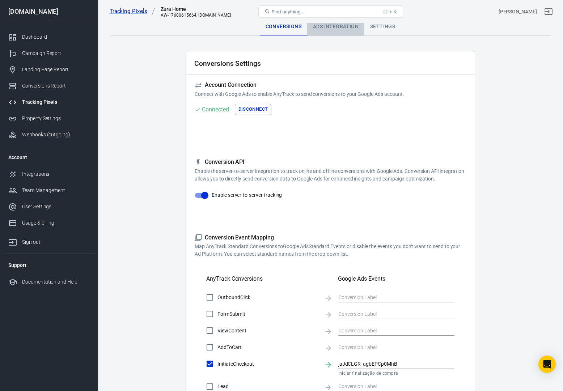
click at [330, 28] on div "Ads Integration" at bounding box center [335, 26] width 57 height 17
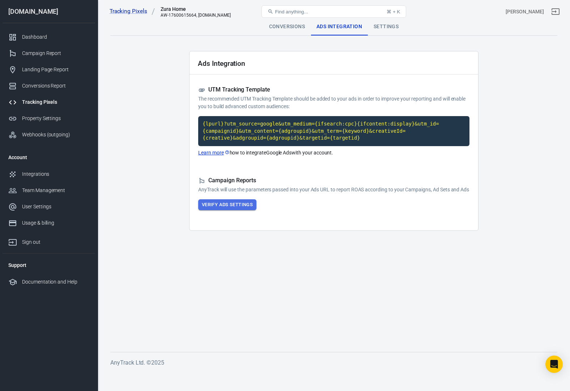
click at [243, 210] on button "Verify Ads Settings" at bounding box center [227, 204] width 58 height 11
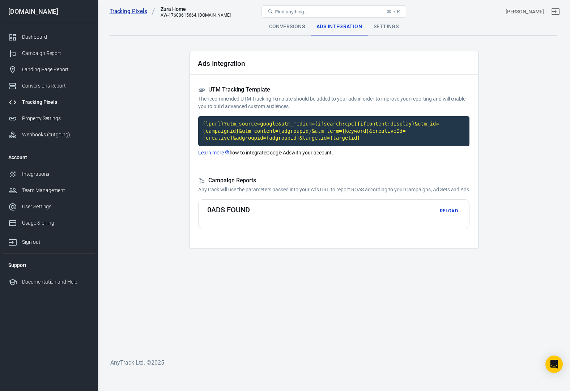
click at [287, 24] on div "Conversions" at bounding box center [287, 26] width 47 height 17
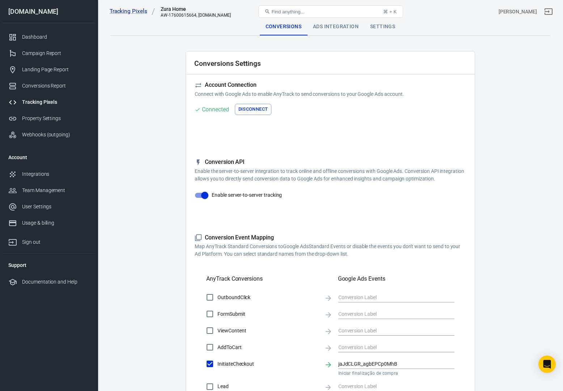
scroll to position [213, 0]
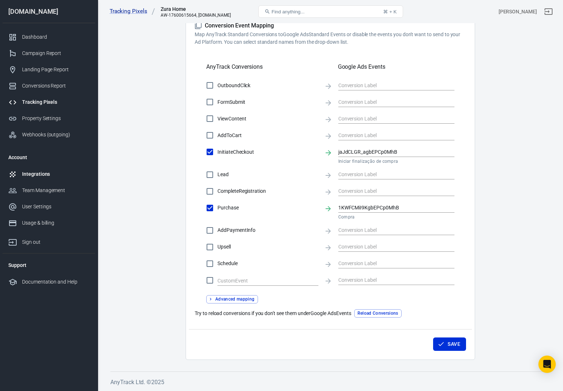
click at [47, 177] on div "Integrations" at bounding box center [55, 174] width 67 height 8
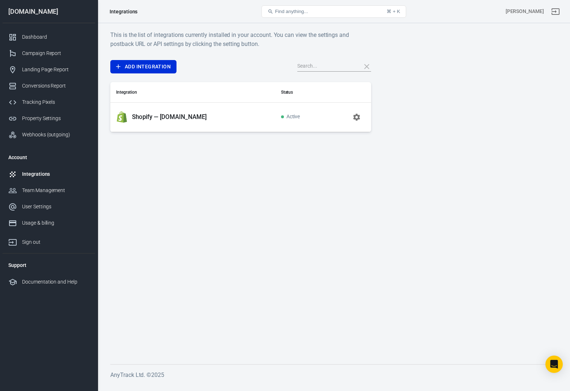
click at [177, 119] on p "Shopify — [DOMAIN_NAME]" at bounding box center [169, 117] width 75 height 8
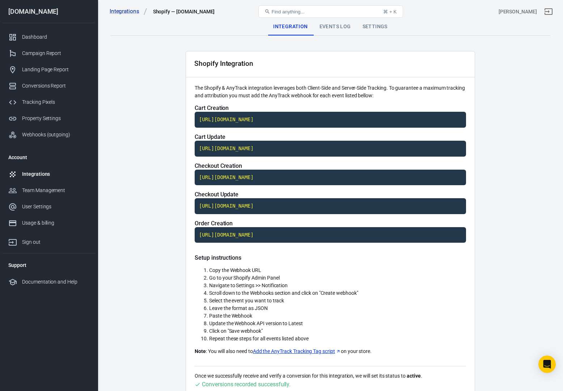
click at [377, 25] on div "Settings" at bounding box center [375, 26] width 37 height 17
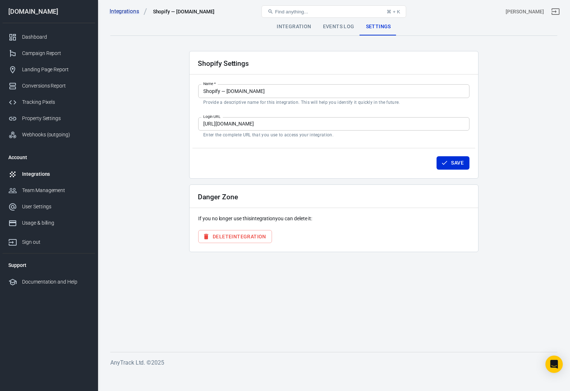
click at [247, 236] on button "Delete Integration" at bounding box center [235, 236] width 74 height 13
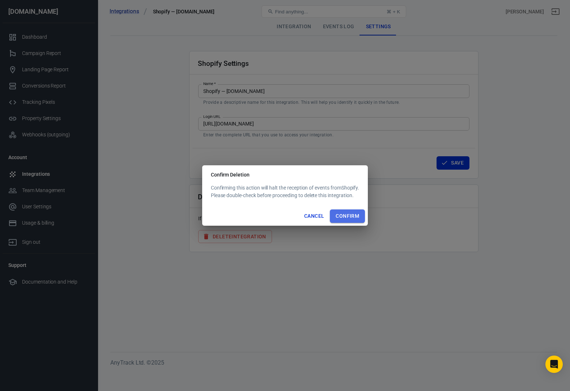
click at [357, 218] on button "Confirm" at bounding box center [347, 216] width 35 height 13
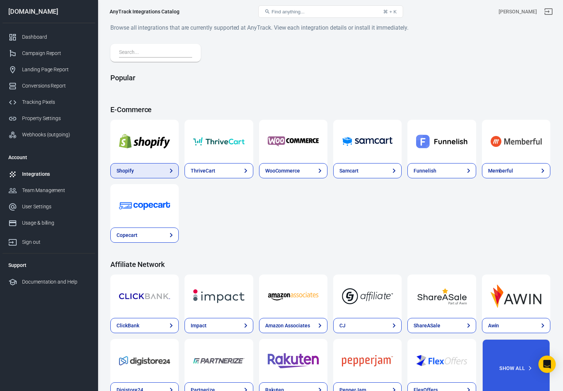
click at [143, 171] on link "Shopify" at bounding box center [144, 170] width 68 height 15
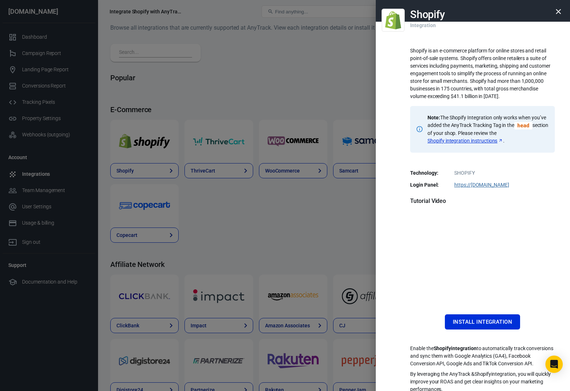
scroll to position [14, 0]
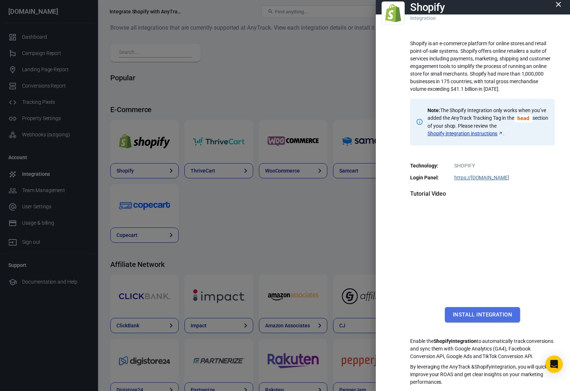
click at [500, 307] on button "Install Integration" at bounding box center [482, 314] width 75 height 15
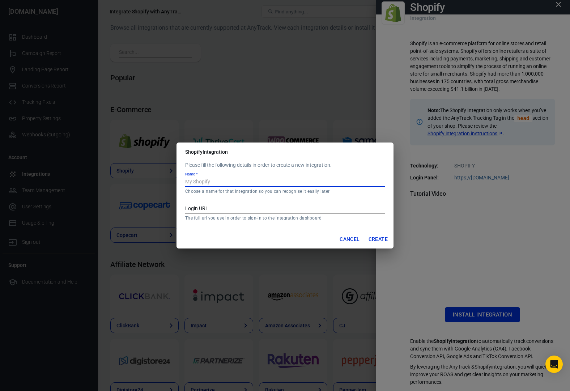
click at [238, 182] on input "Name   *" at bounding box center [285, 182] width 200 height 9
click at [350, 239] on button "Cancel" at bounding box center [350, 239] width 26 height 13
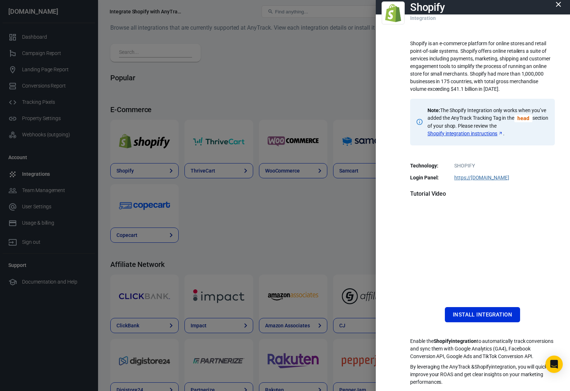
scroll to position [0, 0]
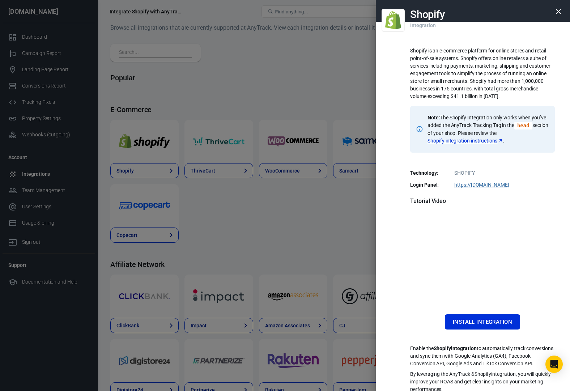
click at [555, 10] on icon "button" at bounding box center [559, 11] width 9 height 9
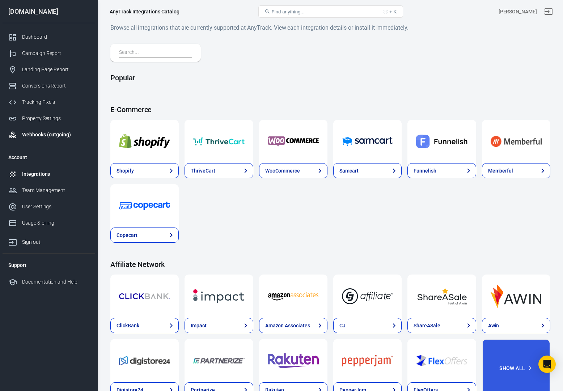
click at [61, 133] on div "Webhooks (outgoing)" at bounding box center [55, 135] width 67 height 8
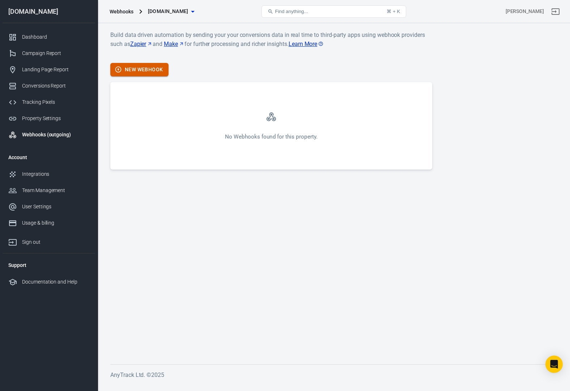
click at [136, 73] on button "New Webhook" at bounding box center [139, 69] width 58 height 13
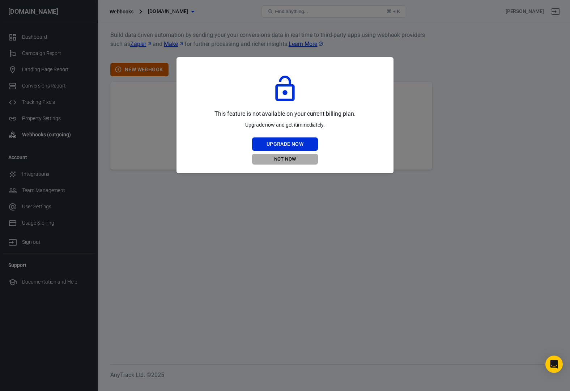
click at [287, 161] on button "Not Now" at bounding box center [285, 159] width 66 height 11
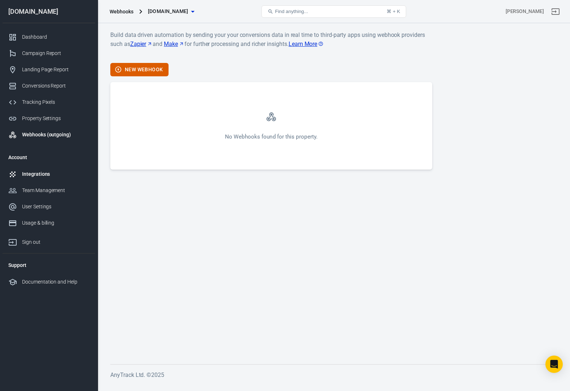
click at [45, 171] on div "Integrations" at bounding box center [55, 174] width 67 height 8
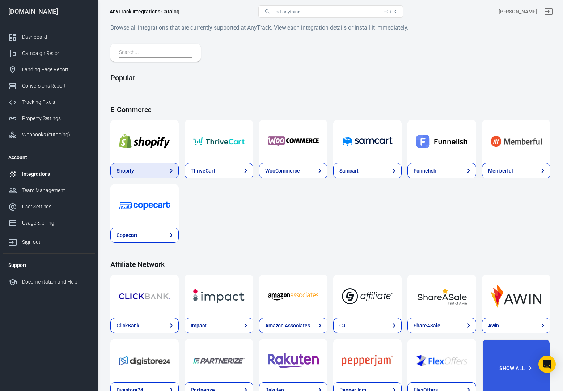
click at [137, 167] on link "Shopify" at bounding box center [144, 170] width 68 height 15
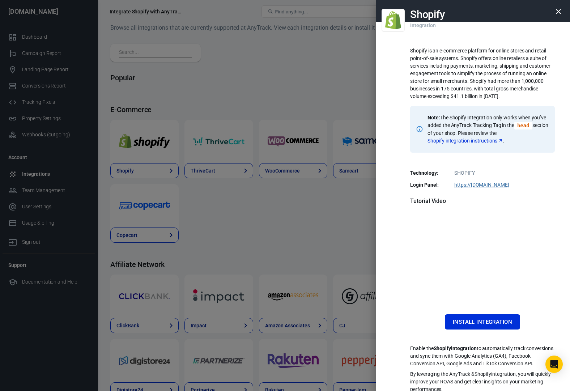
click at [201, 219] on div at bounding box center [285, 195] width 570 height 391
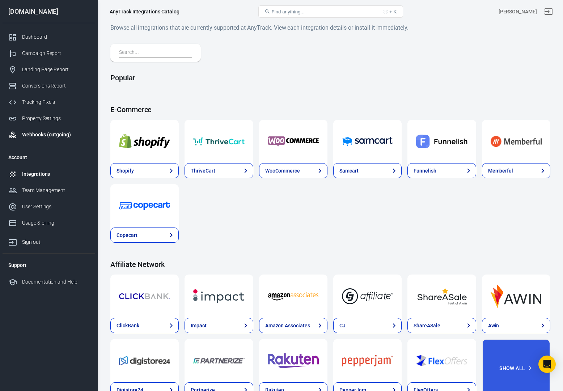
click at [44, 132] on div "Webhooks (outgoing)" at bounding box center [55, 135] width 67 height 8
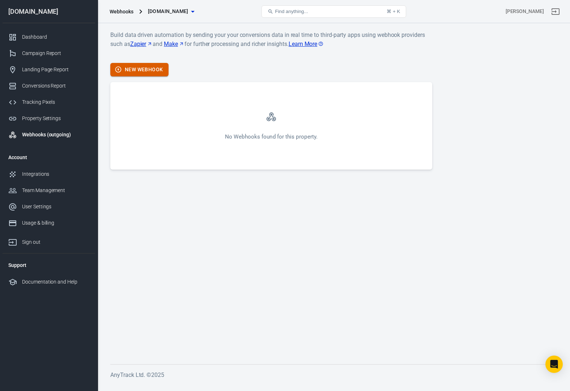
click at [156, 73] on button "New Webhook" at bounding box center [139, 69] width 58 height 13
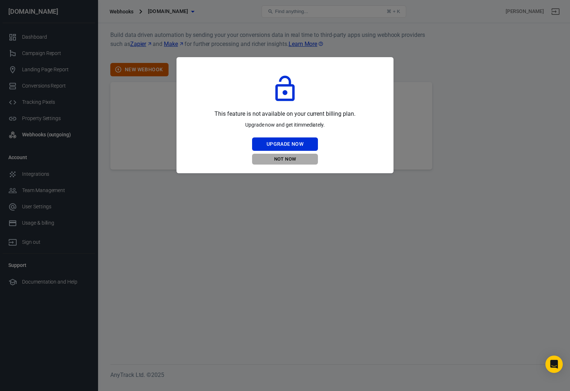
click at [295, 157] on button "Not Now" at bounding box center [285, 159] width 66 height 11
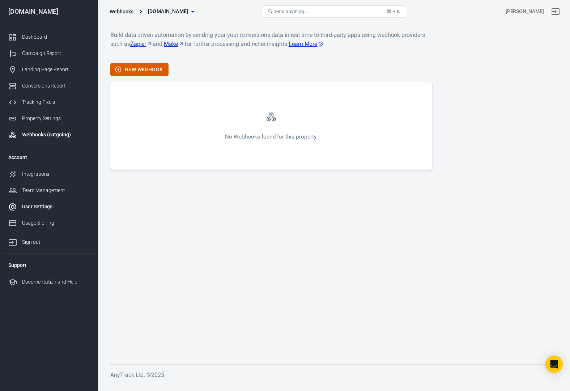
click at [49, 209] on div "User Settings" at bounding box center [55, 207] width 67 height 8
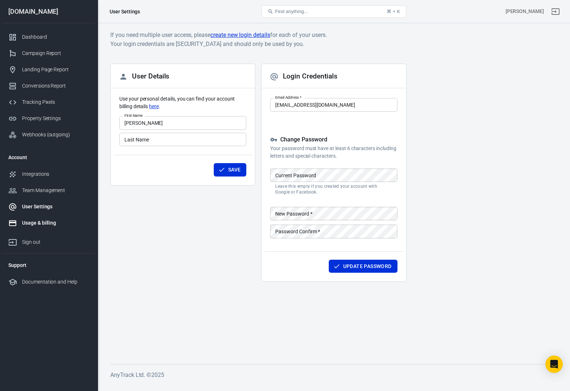
click at [47, 220] on div "Usage & billing" at bounding box center [55, 223] width 67 height 8
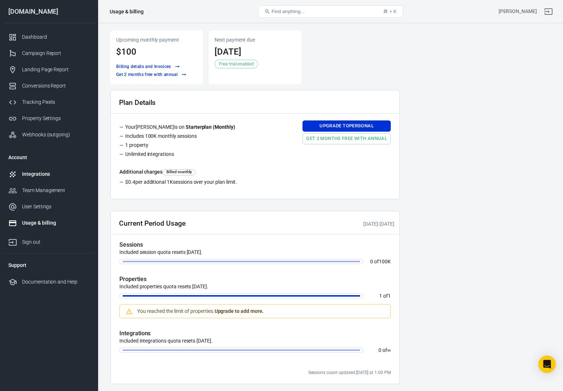
click at [34, 173] on div "Integrations" at bounding box center [55, 174] width 67 height 8
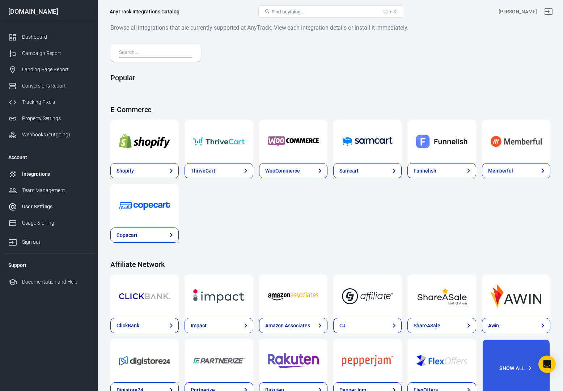
click at [35, 202] on link "User Settings" at bounding box center [49, 207] width 93 height 16
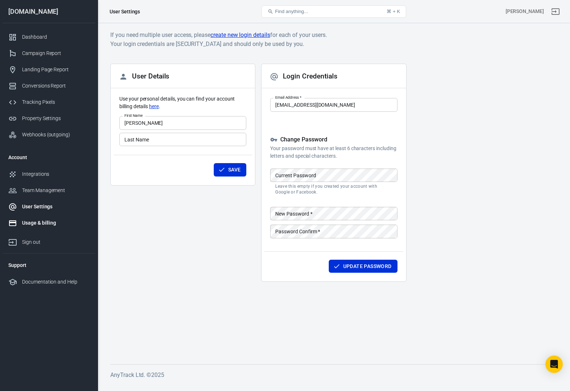
click at [39, 222] on div "Usage & billing" at bounding box center [55, 223] width 67 height 8
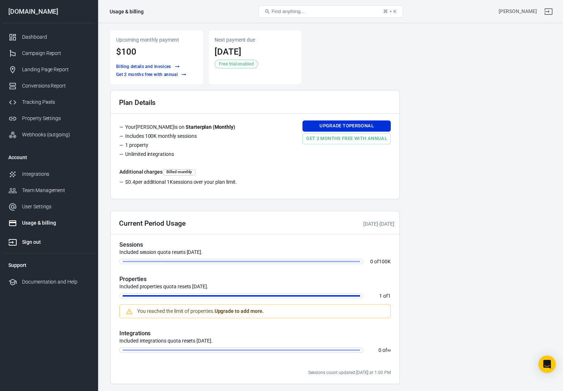
click at [35, 240] on div "Sign out" at bounding box center [55, 243] width 67 height 8
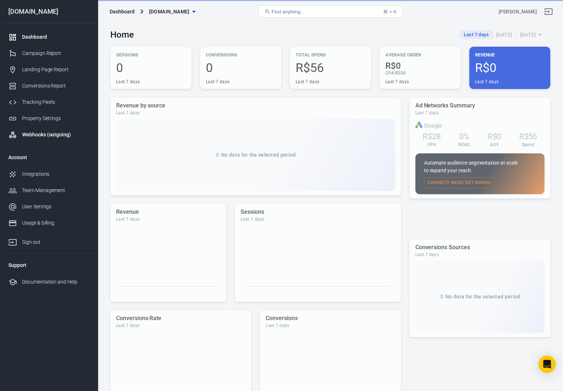
click at [37, 131] on div "Webhooks (outgoing)" at bounding box center [55, 135] width 67 height 8
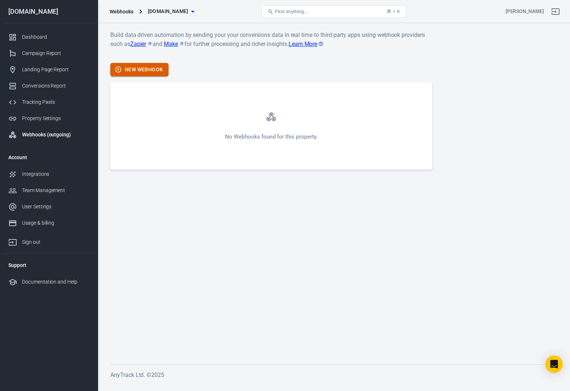
click at [156, 71] on button "New Webhook" at bounding box center [139, 69] width 58 height 13
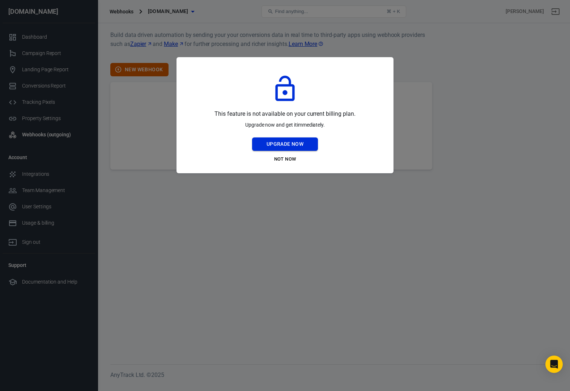
click at [274, 142] on button "Upgrade Now" at bounding box center [285, 144] width 66 height 13
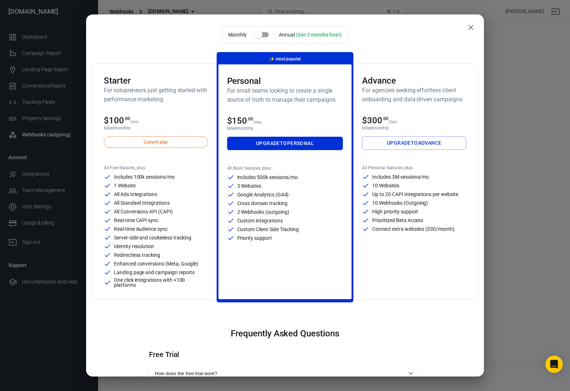
drag, startPoint x: 468, startPoint y: 29, endPoint x: 460, endPoint y: 33, distance: 8.4
click at [468, 29] on icon "close" at bounding box center [471, 27] width 9 height 9
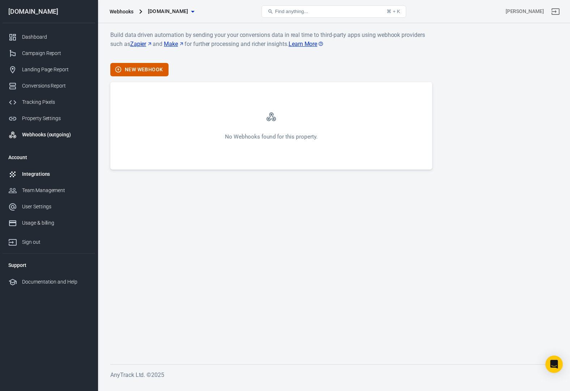
click at [63, 177] on div "Integrations" at bounding box center [55, 174] width 67 height 8
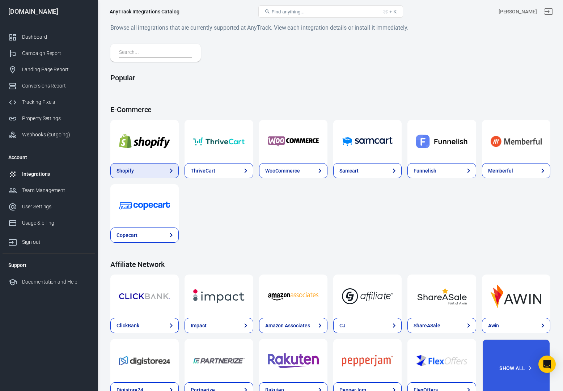
click at [132, 166] on link "Shopify" at bounding box center [144, 170] width 68 height 15
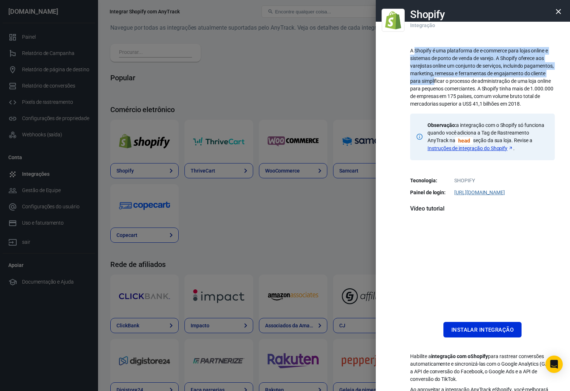
drag, startPoint x: 407, startPoint y: 52, endPoint x: 451, endPoint y: 77, distance: 50.6
click at [451, 77] on font "A Shopify é uma plataforma de e-commerce para lojas online e sistemas de ponto …" at bounding box center [482, 77] width 144 height 59
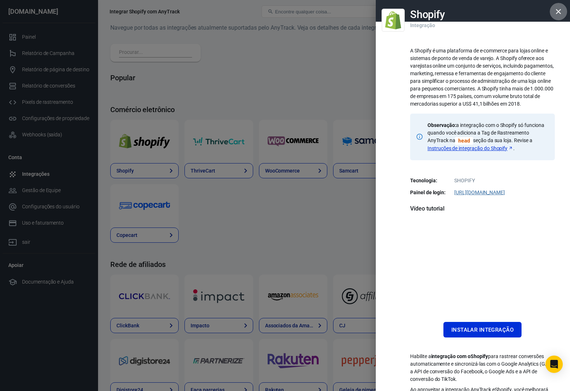
click at [555, 9] on icon "button" at bounding box center [559, 11] width 9 height 9
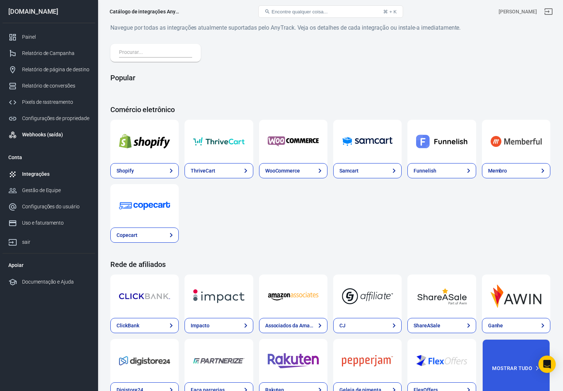
click at [43, 141] on link "Webhooks (saída)" at bounding box center [49, 135] width 93 height 16
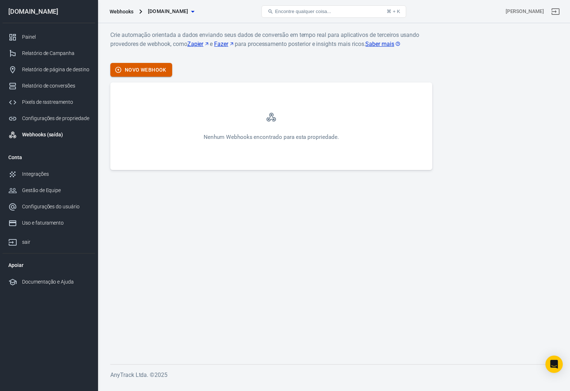
click at [156, 71] on font "Novo Webhook" at bounding box center [146, 70] width 42 height 6
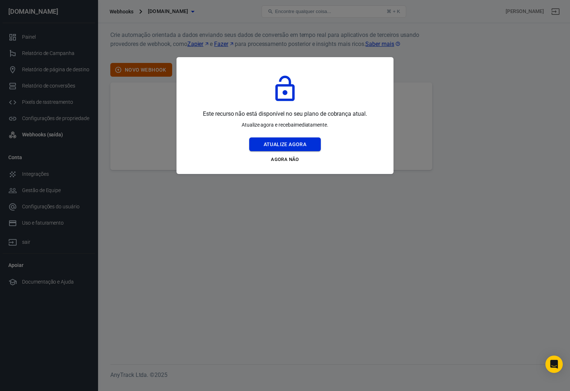
click at [297, 142] on font "Atualize agora" at bounding box center [285, 145] width 43 height 6
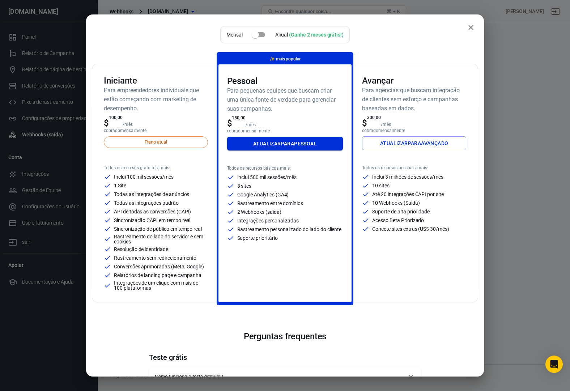
click at [270, 147] on font "Atualizar" at bounding box center [267, 143] width 28 height 9
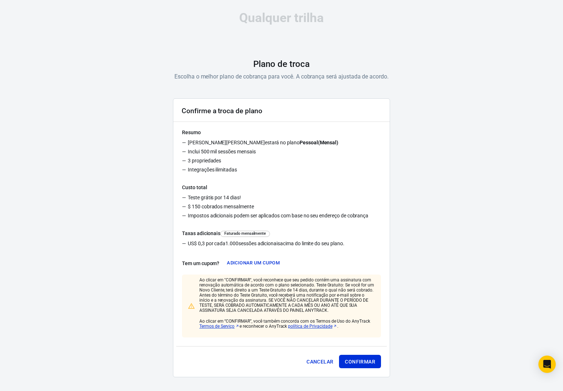
scroll to position [4, 0]
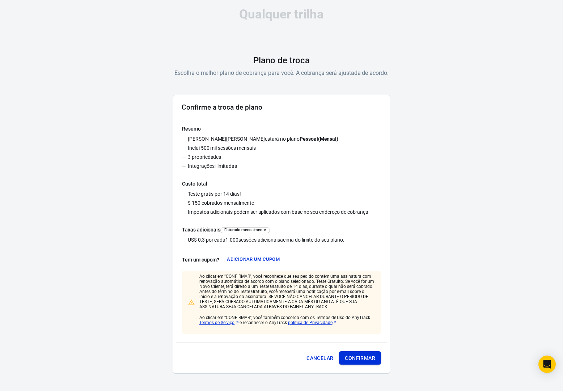
click at [355, 357] on font "Confirmar" at bounding box center [360, 358] width 30 height 6
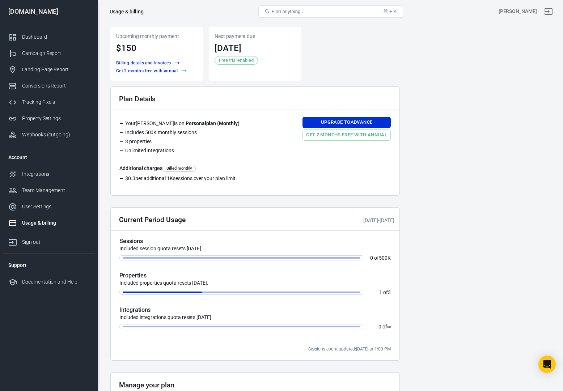
scroll to position [27, 0]
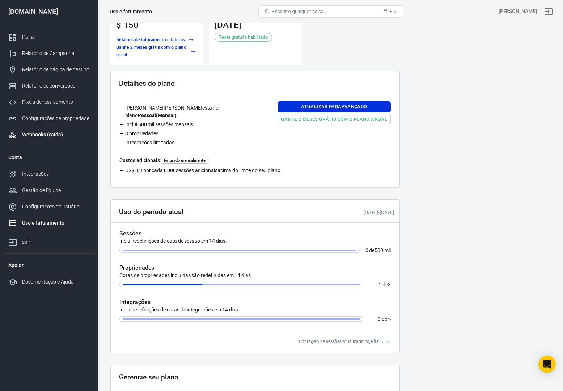
click at [65, 130] on link "Webhooks (saída)" at bounding box center [49, 135] width 93 height 16
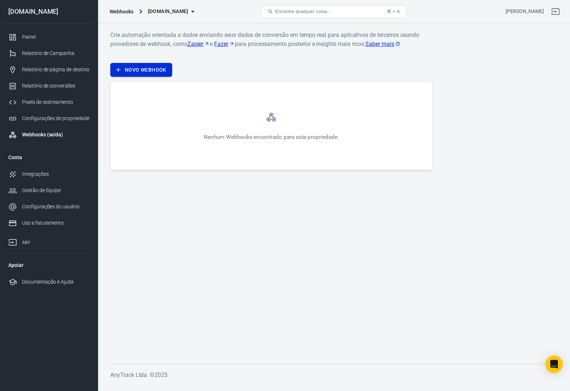
click at [144, 68] on font "Novo Webhook" at bounding box center [146, 70] width 42 height 6
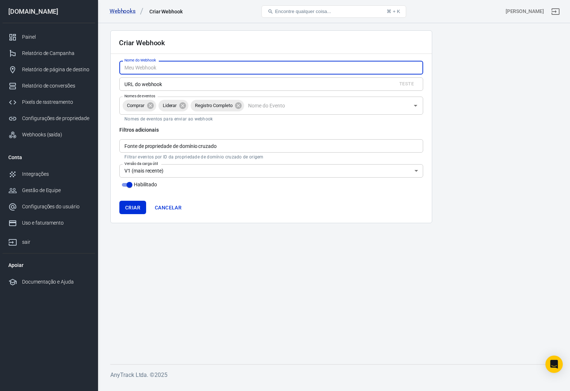
click at [185, 72] on input "Nome do Webhook" at bounding box center [271, 67] width 304 height 13
click at [271, 106] on input "Nomes de eventos" at bounding box center [327, 105] width 164 height 9
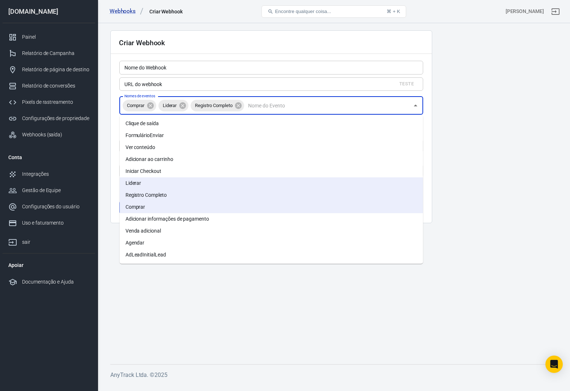
click at [165, 145] on li "Ver conteúdo" at bounding box center [272, 148] width 304 height 12
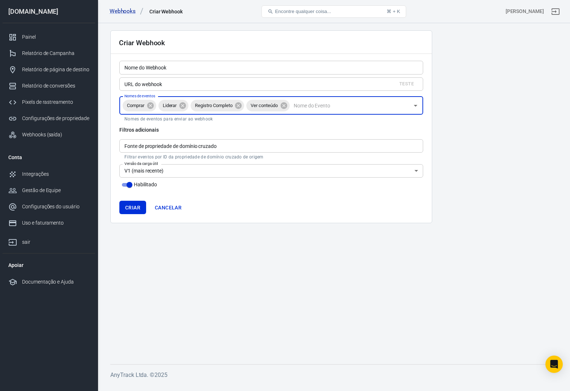
click at [311, 104] on input "Nomes de eventos" at bounding box center [350, 105] width 118 height 9
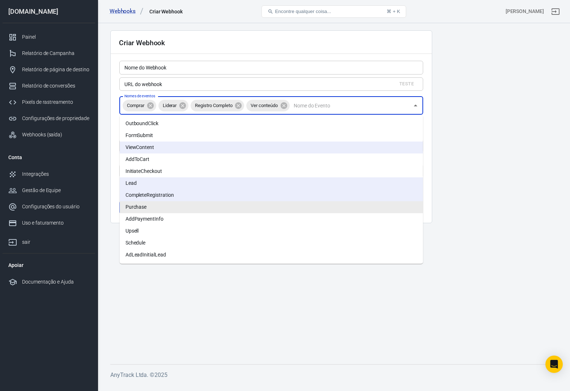
click at [311, 104] on input "Nomes de eventos" at bounding box center [350, 105] width 118 height 9
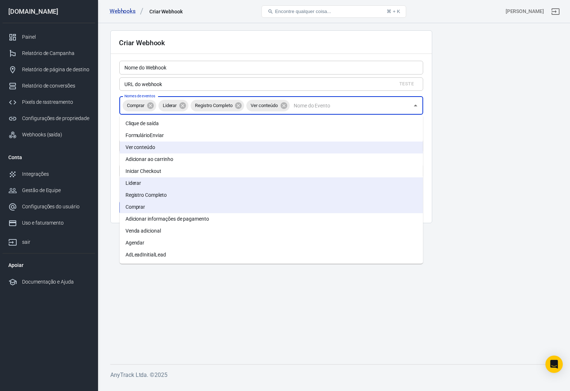
click at [167, 161] on font "Adicionar ao carrinho" at bounding box center [150, 159] width 48 height 6
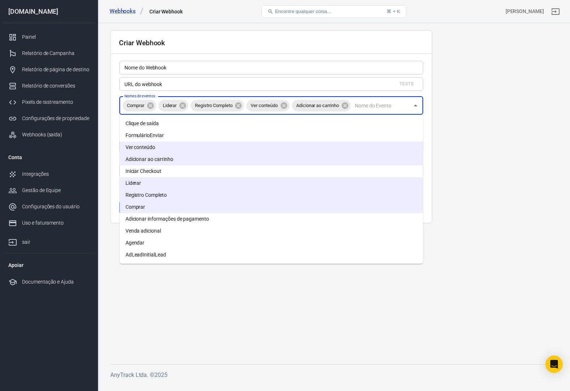
click at [363, 109] on input "Nomes de eventos" at bounding box center [380, 105] width 57 height 9
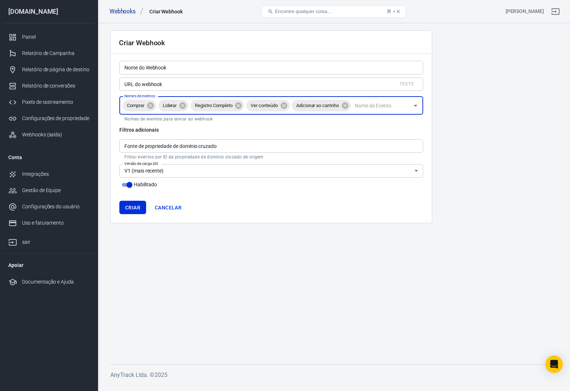
click at [376, 111] on div "Comprar Liderar Registro Completo Ver conteúdo Adicionar ao carrinho Nomes de e…" at bounding box center [271, 106] width 304 height 18
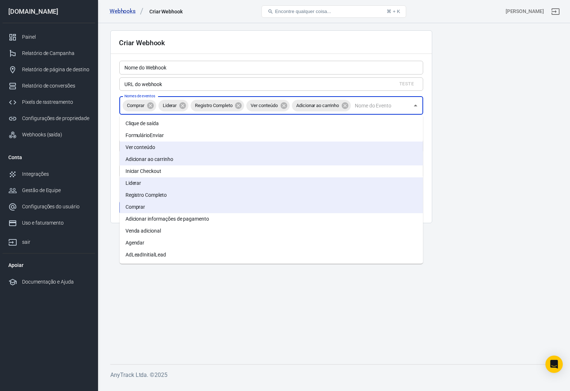
drag, startPoint x: 169, startPoint y: 172, endPoint x: 183, endPoint y: 162, distance: 17.1
click at [169, 172] on li "Iniciar Checkout" at bounding box center [272, 171] width 304 height 12
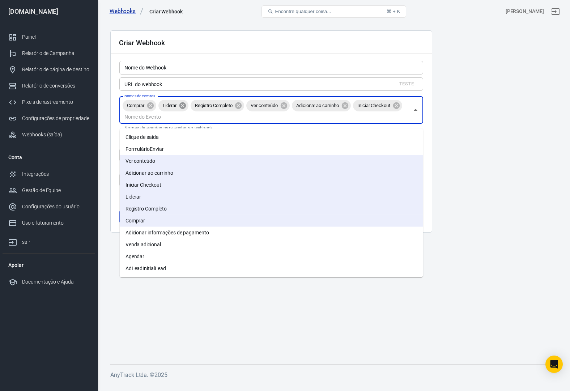
click at [184, 108] on icon at bounding box center [183, 105] width 7 height 7
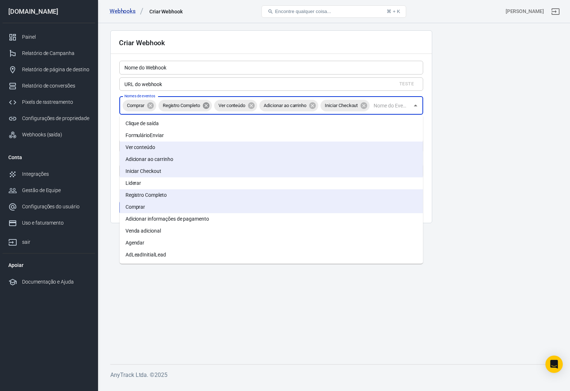
click at [207, 106] on icon at bounding box center [206, 105] width 7 height 7
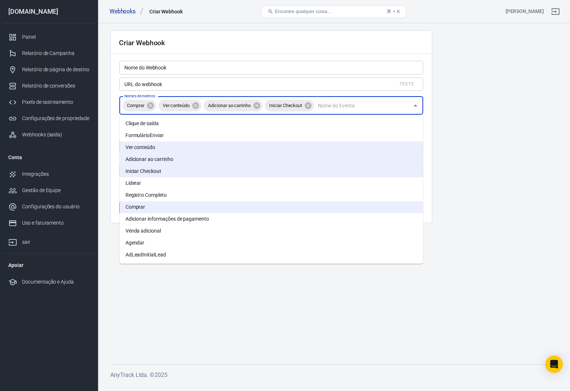
click at [183, 108] on span "Ver conteúdo" at bounding box center [176, 105] width 35 height 7
click at [189, 222] on font "Adicionar informações de pagamento" at bounding box center [168, 219] width 84 height 6
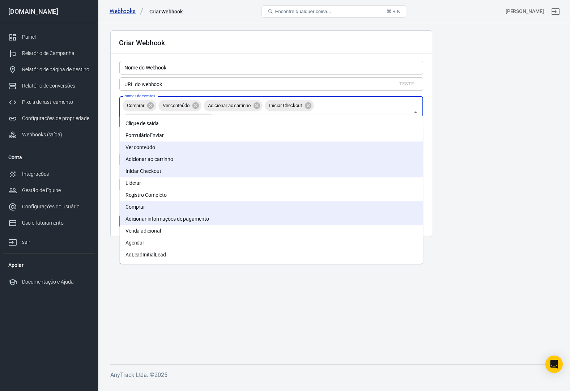
click at [461, 122] on main "Criar Webhook Nome do Webhook Nome do Webhook URL do webhook Teste URL do webho…" at bounding box center [333, 191] width 447 height 323
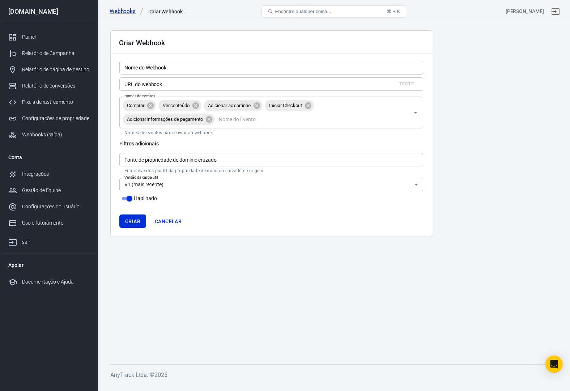
click at [227, 160] on input "Fonte de propriedade de domínio cruzado" at bounding box center [271, 159] width 304 height 13
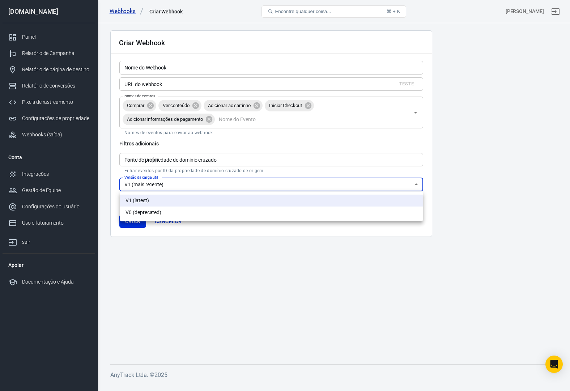
click at [209, 185] on body "Webhooks Criar Webhook Encontre qualquer coisa... ⌘ + K [PERSON_NAME] [DOMAIN_N…" at bounding box center [285, 203] width 570 height 361
click at [209, 171] on div at bounding box center [285, 195] width 570 height 391
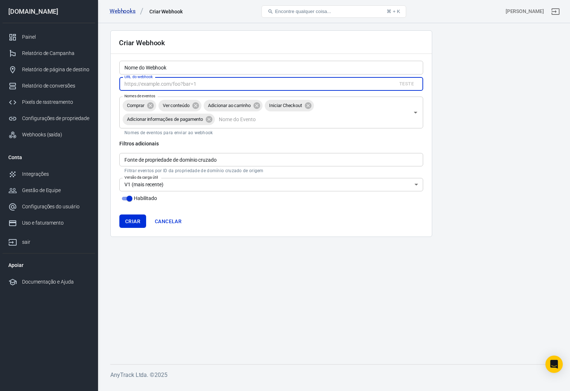
click at [208, 84] on input "URL do webhook" at bounding box center [255, 83] width 273 height 13
click at [217, 88] on input "[URL][DOMAIN_NAME]" at bounding box center [255, 83] width 273 height 13
type input "[URL][DOMAIN_NAME]"
click at [119, 215] on button "Criar" at bounding box center [132, 222] width 27 height 14
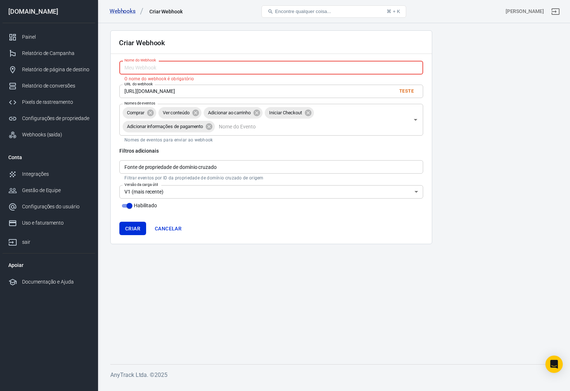
click at [212, 64] on input "Nome do Webhook" at bounding box center [271, 67] width 304 height 13
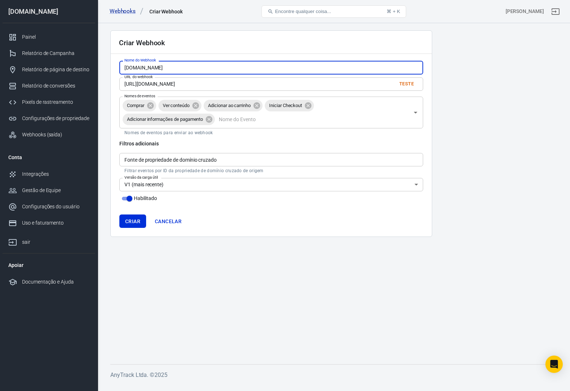
type input "[DOMAIN_NAME]"
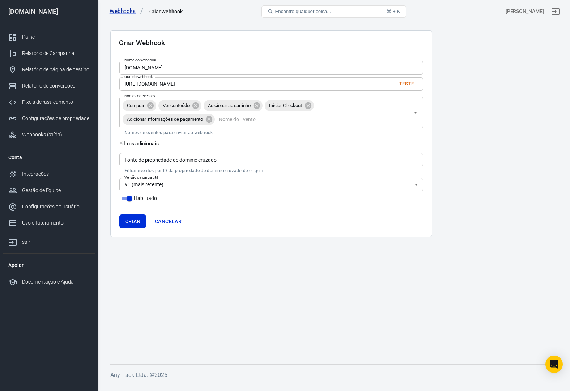
click at [176, 278] on main "Criar Webhook Nome do Webhook [DOMAIN_NAME] Nome do Webhook URL do webhook [URL…" at bounding box center [333, 191] width 447 height 323
click at [184, 189] on body "Webhooks Criar Webhook Encontre qualquer coisa... ⌘ + K [PERSON_NAME][DOMAIN_NA…" at bounding box center [285, 203] width 570 height 361
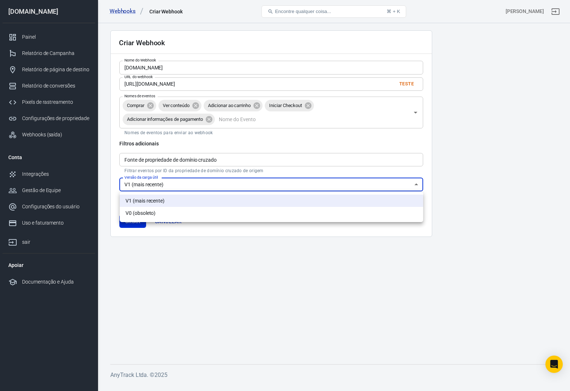
click at [185, 187] on div at bounding box center [285, 195] width 570 height 391
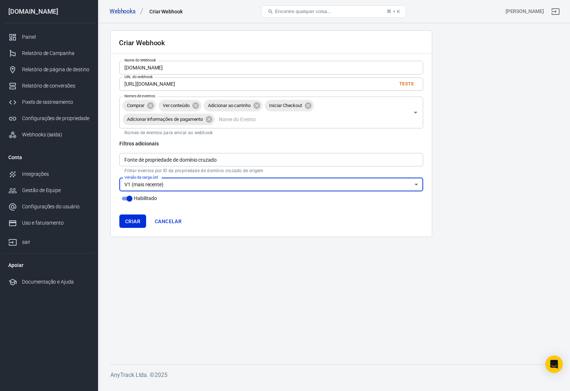
click at [193, 161] on input "Fonte de propriedade de domínio cruzado" at bounding box center [271, 159] width 304 height 13
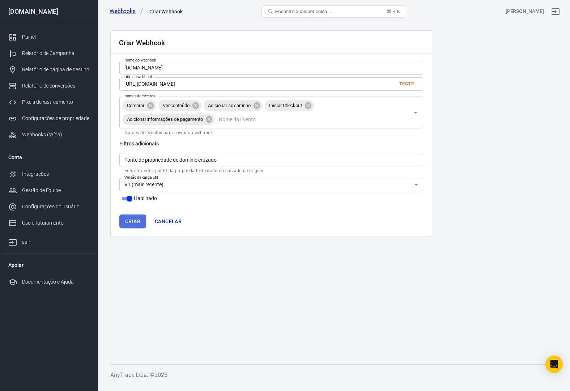
click at [134, 219] on font "Criar" at bounding box center [132, 222] width 15 height 6
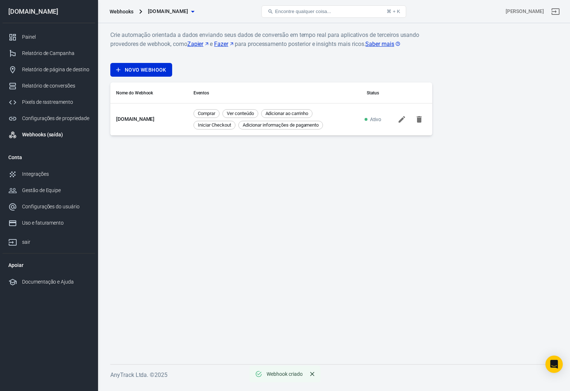
click at [171, 115] on td "[DOMAIN_NAME]" at bounding box center [148, 119] width 77 height 32
